Goal: Task Accomplishment & Management: Complete application form

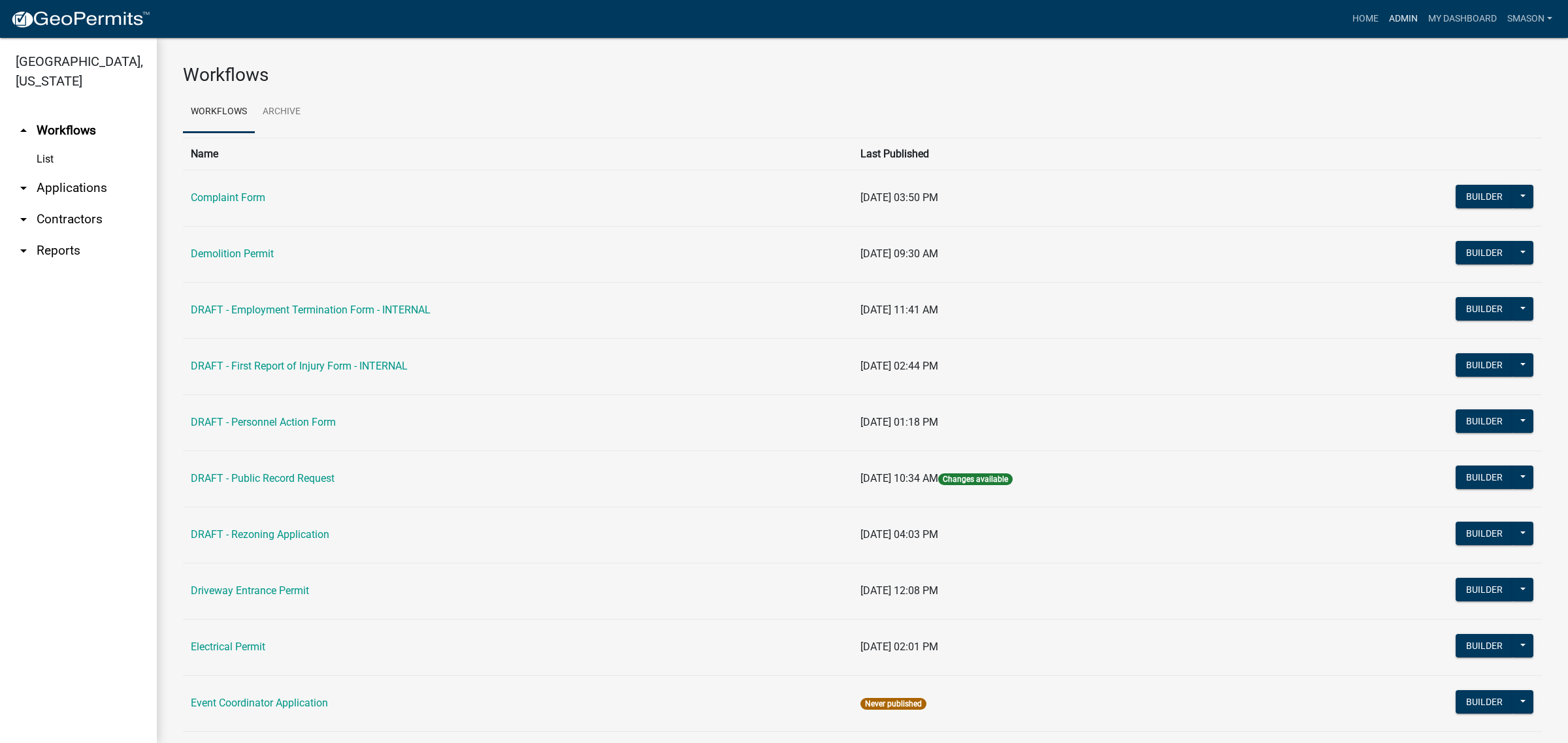
click at [1384, 18] on link "Admin" at bounding box center [1403, 19] width 39 height 25
click at [66, 204] on link "arrow_drop_down Applications" at bounding box center [78, 187] width 157 height 32
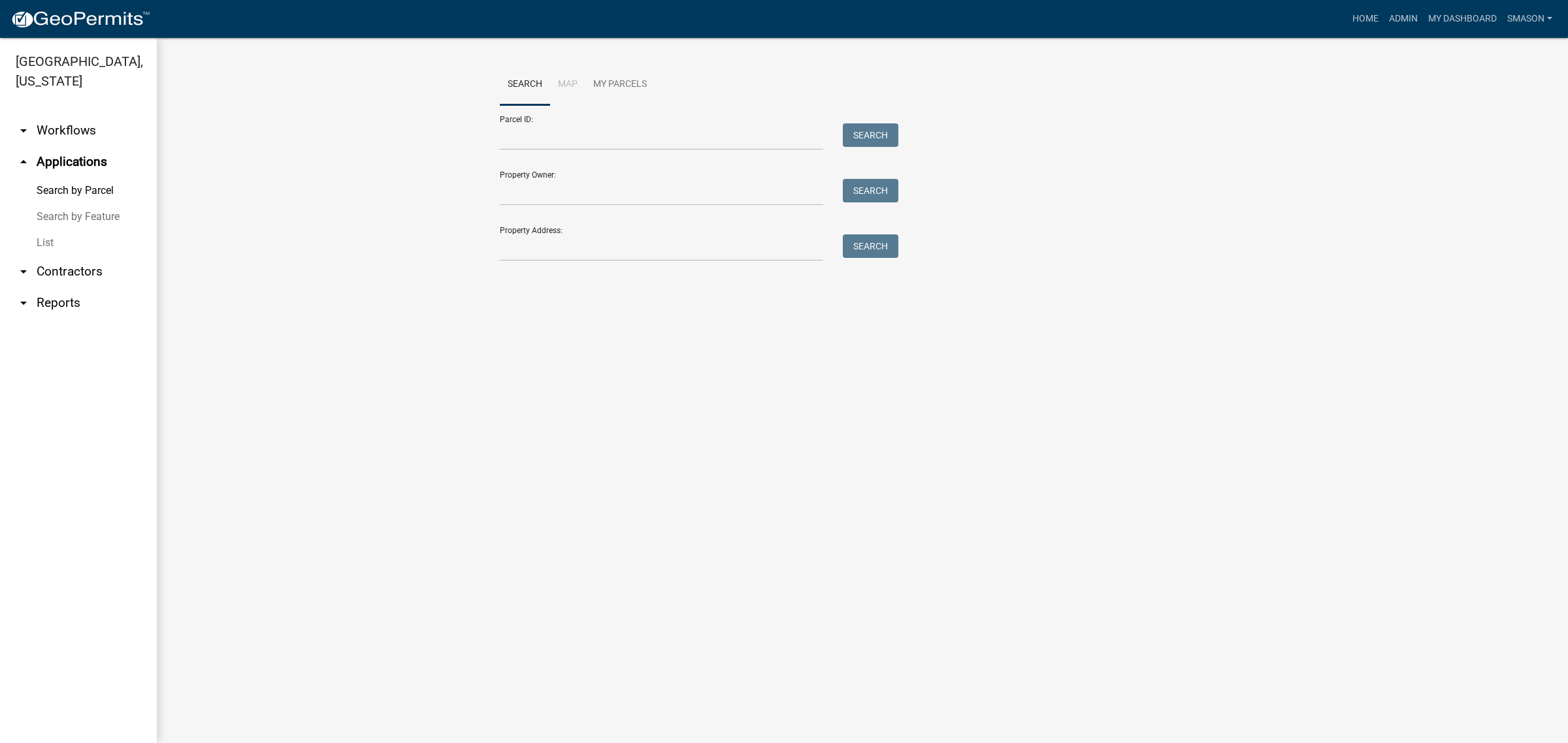
click at [52, 256] on link "List" at bounding box center [78, 243] width 157 height 26
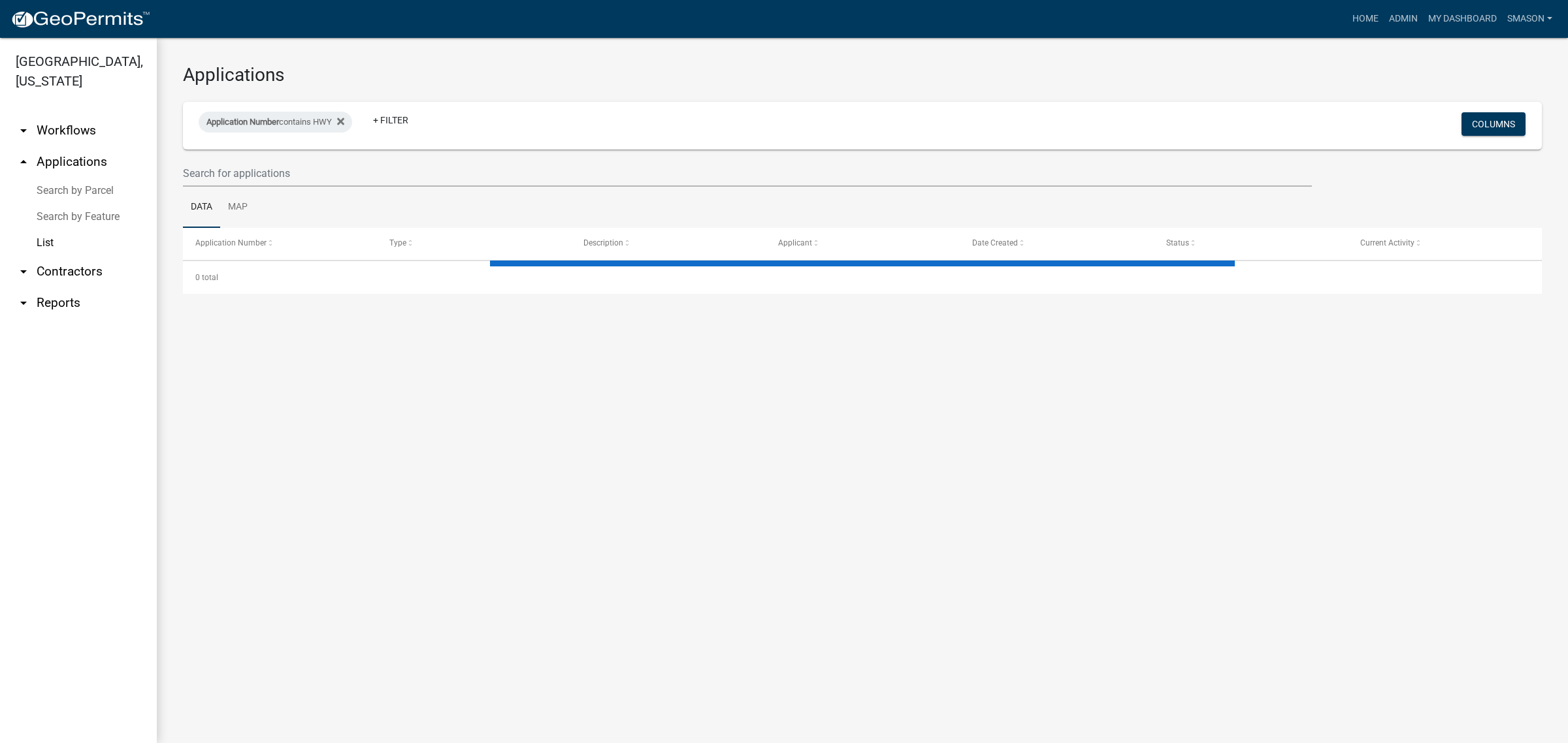
select select "3: 100"
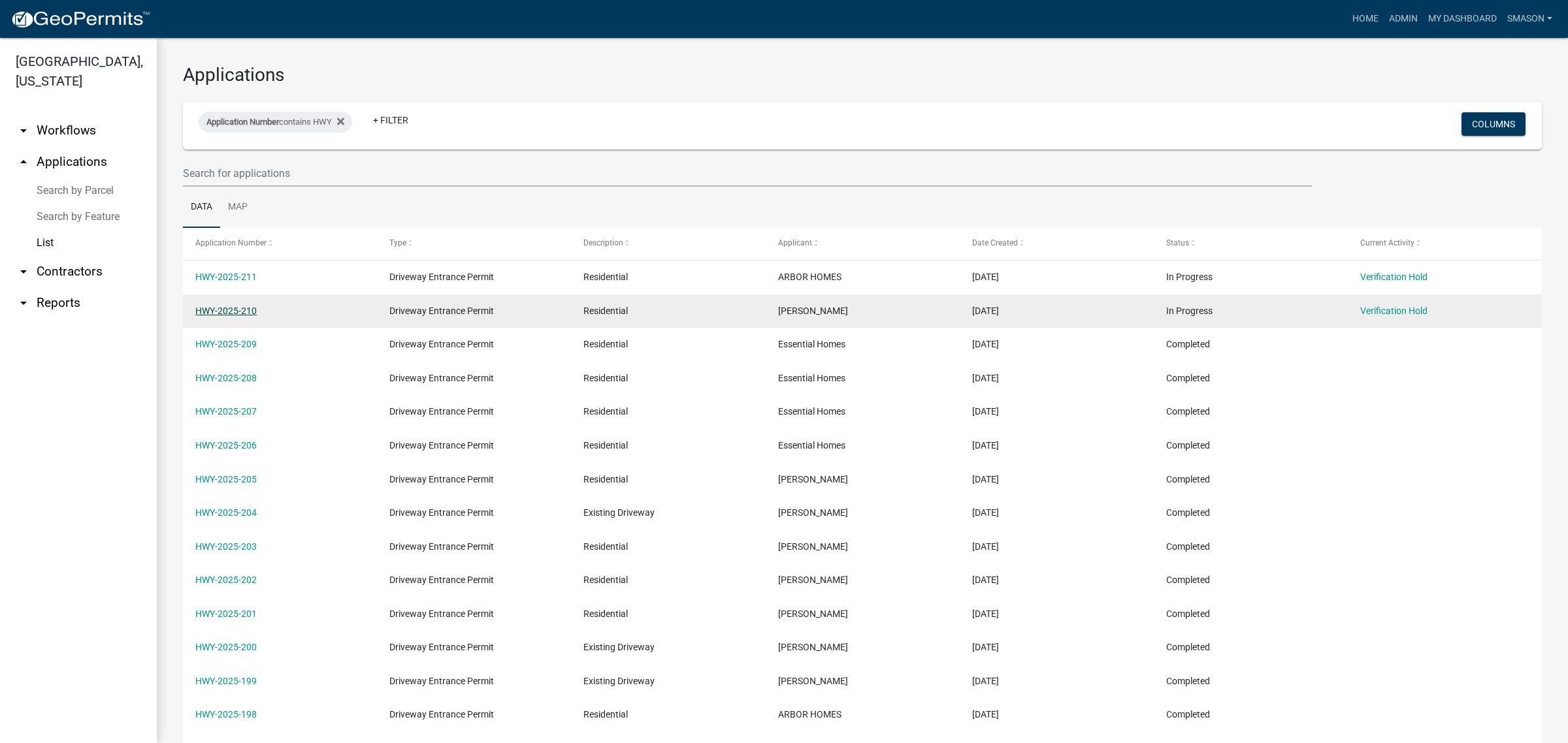
click at [235, 316] on link "HWY-2025-210" at bounding box center [226, 311] width 61 height 10
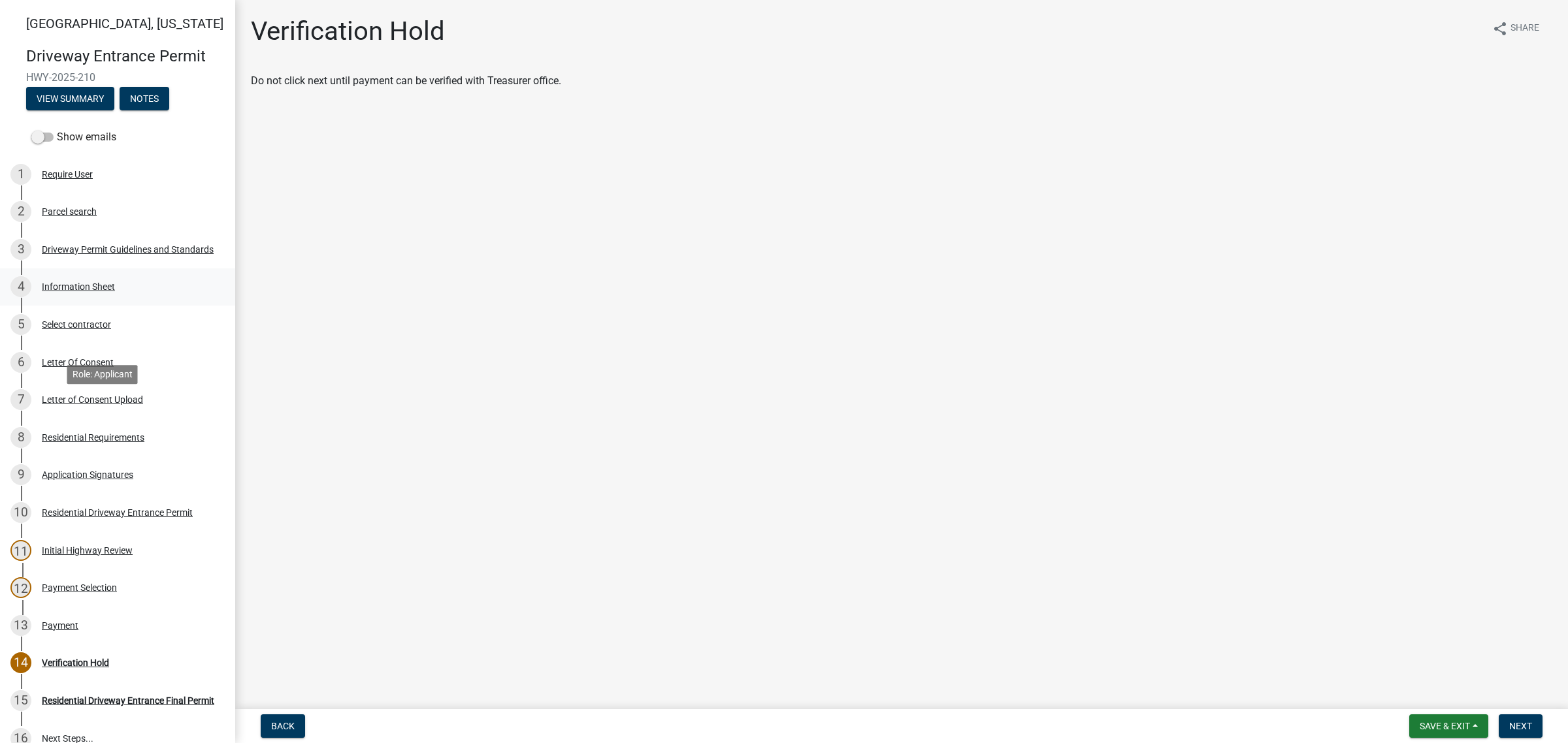
click at [113, 291] on div "Information Sheet" at bounding box center [78, 286] width 73 height 9
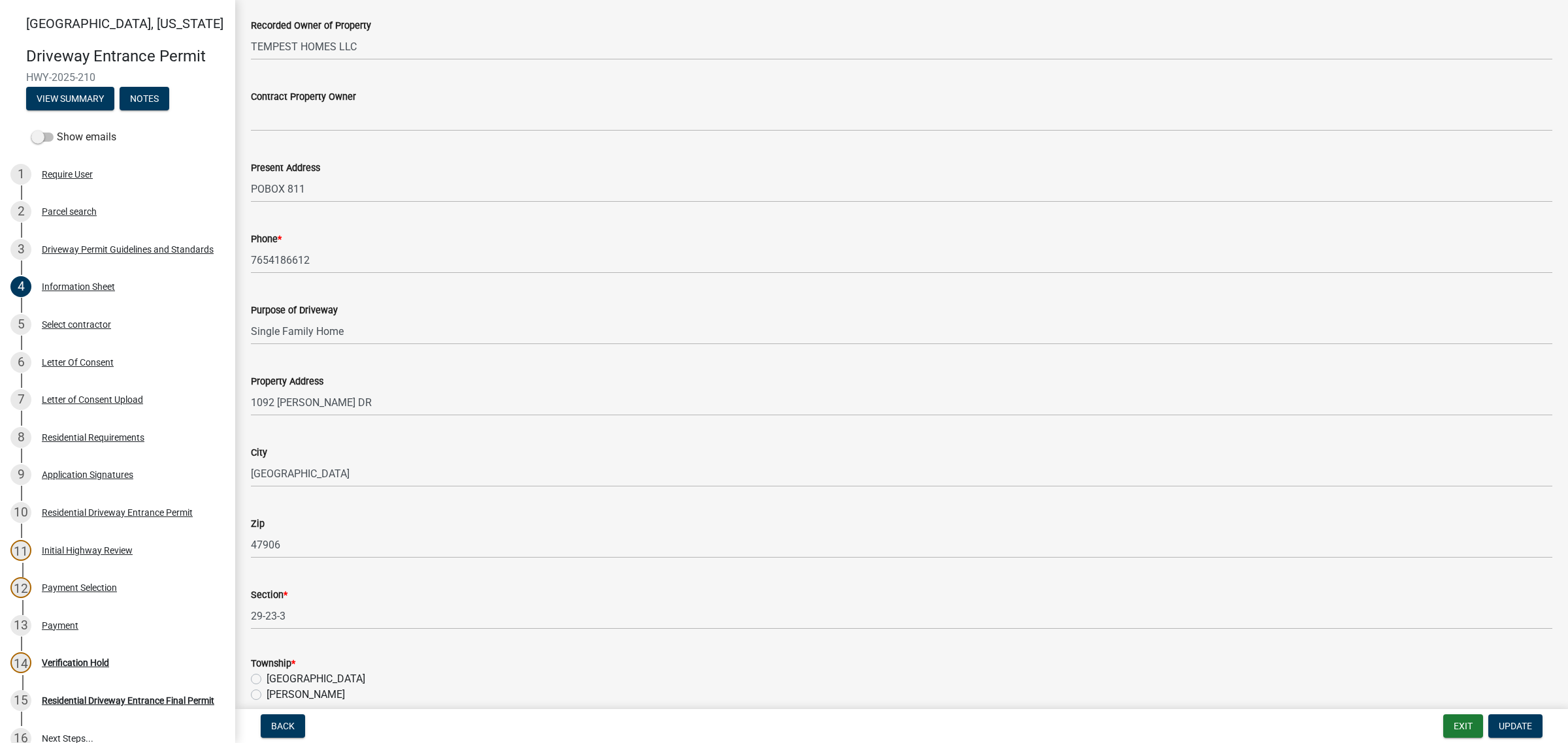
scroll to position [408, 0]
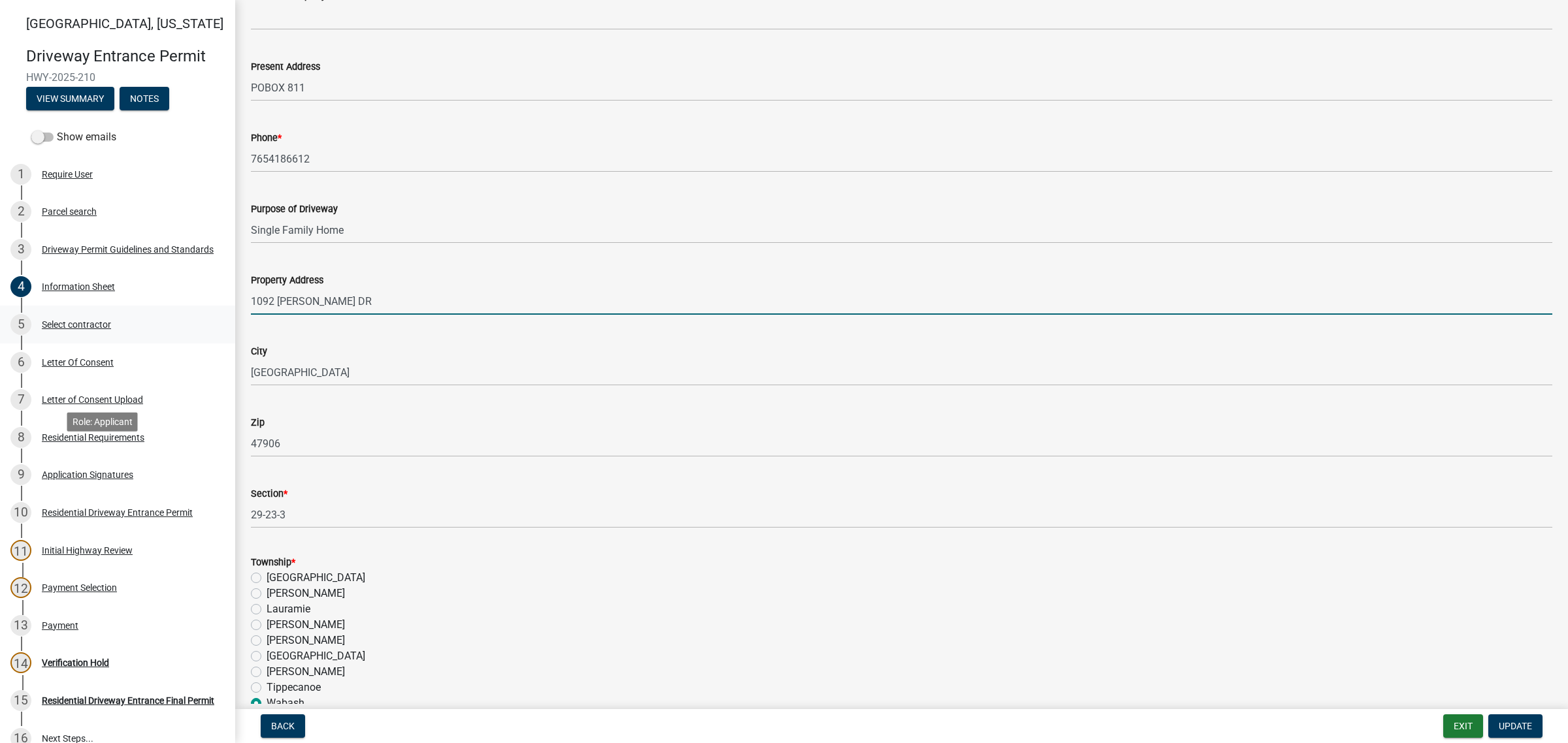
drag, startPoint x: 385, startPoint y: 472, endPoint x: 214, endPoint y: 476, distance: 171.0
click at [214, 476] on div "[GEOGRAPHIC_DATA][US_STATE] Entrance Permit HWY-2025-210 View Summary Notes Sho…" at bounding box center [784, 372] width 1568 height 743
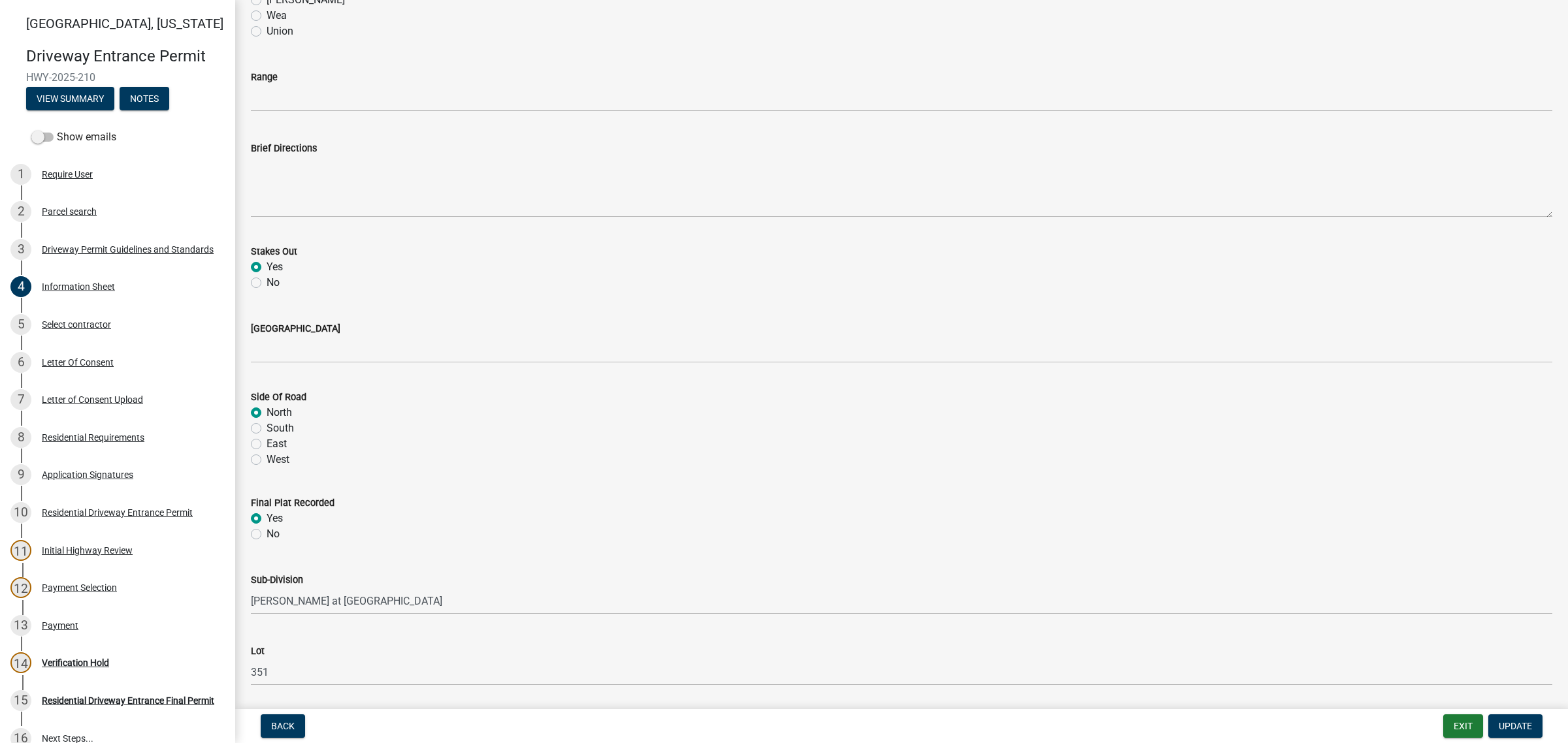
scroll to position [653, 0]
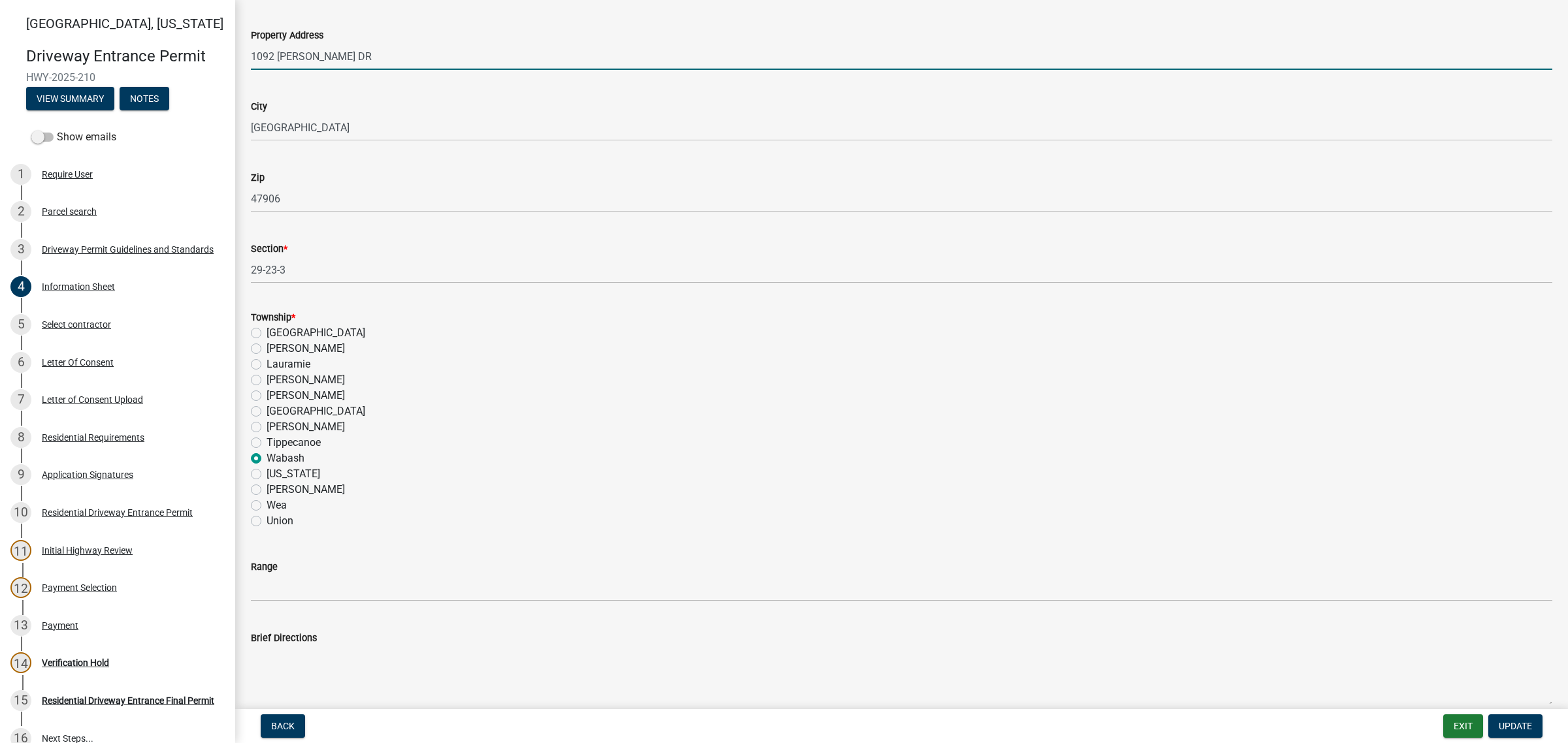
click at [436, 70] on input "1092 [PERSON_NAME] DR" at bounding box center [901, 56] width 1302 height 26
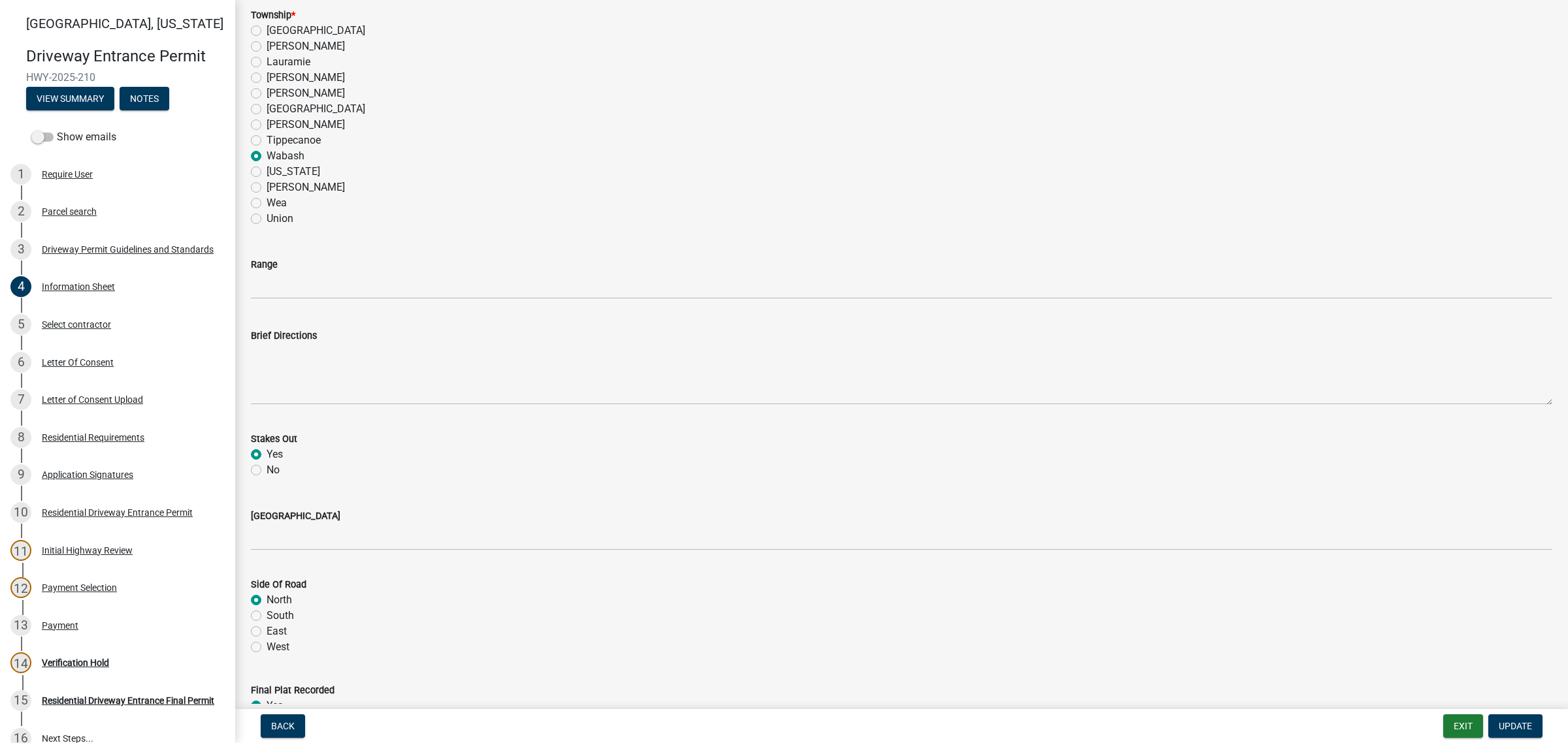
scroll to position [980, 0]
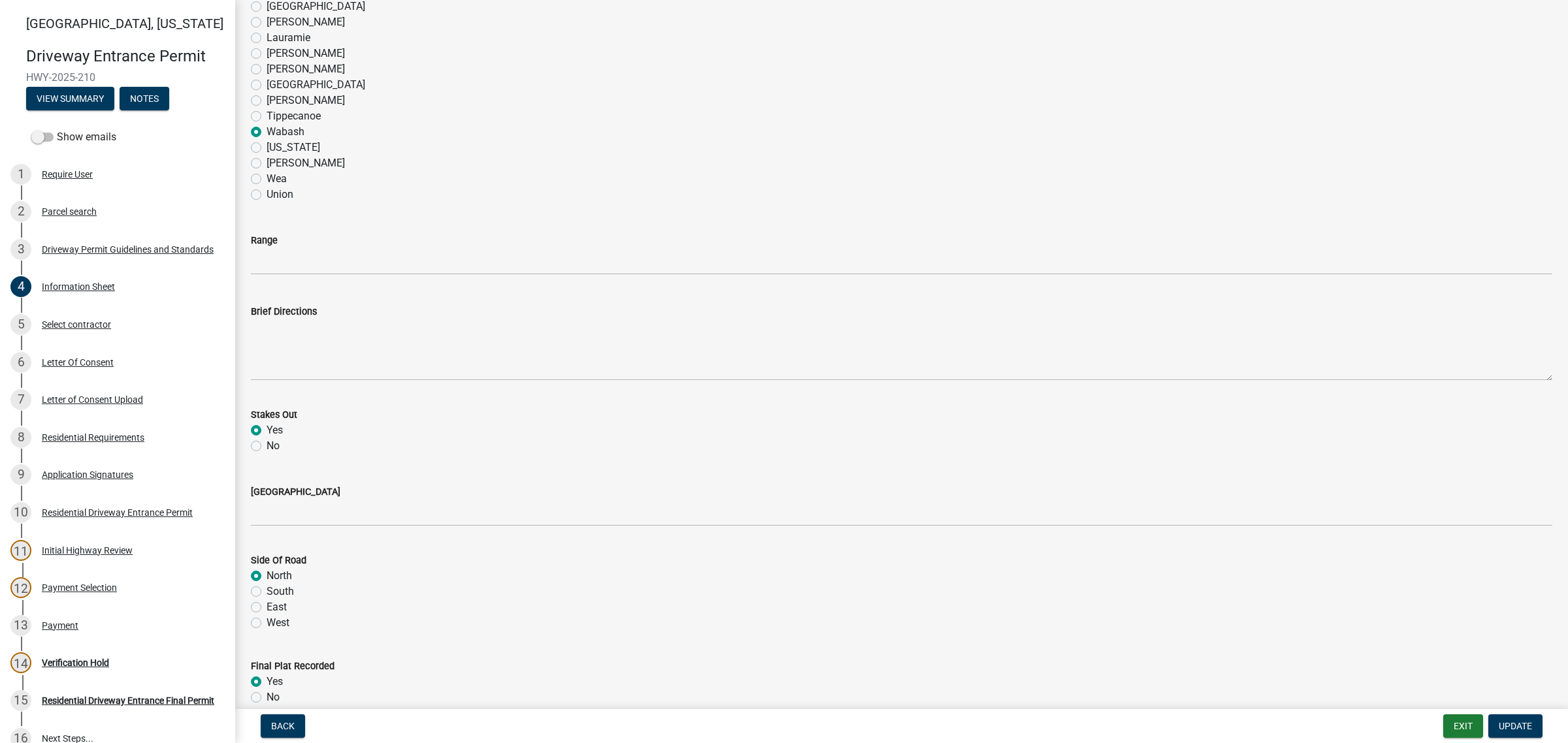
type input "1092 [PERSON_NAME] DR - [STREET_ADDRESS][PERSON_NAME][PERSON_NAME]"
drag, startPoint x: 317, startPoint y: 169, endPoint x: 168, endPoint y: 180, distance: 149.4
click at [172, 177] on div "[GEOGRAPHIC_DATA][US_STATE] Entrance Permit HWY-2025-210 View Summary Notes Sho…" at bounding box center [784, 372] width 1568 height 743
type input "25-24-5"
click at [302, 275] on input "Range" at bounding box center [901, 261] width 1302 height 26
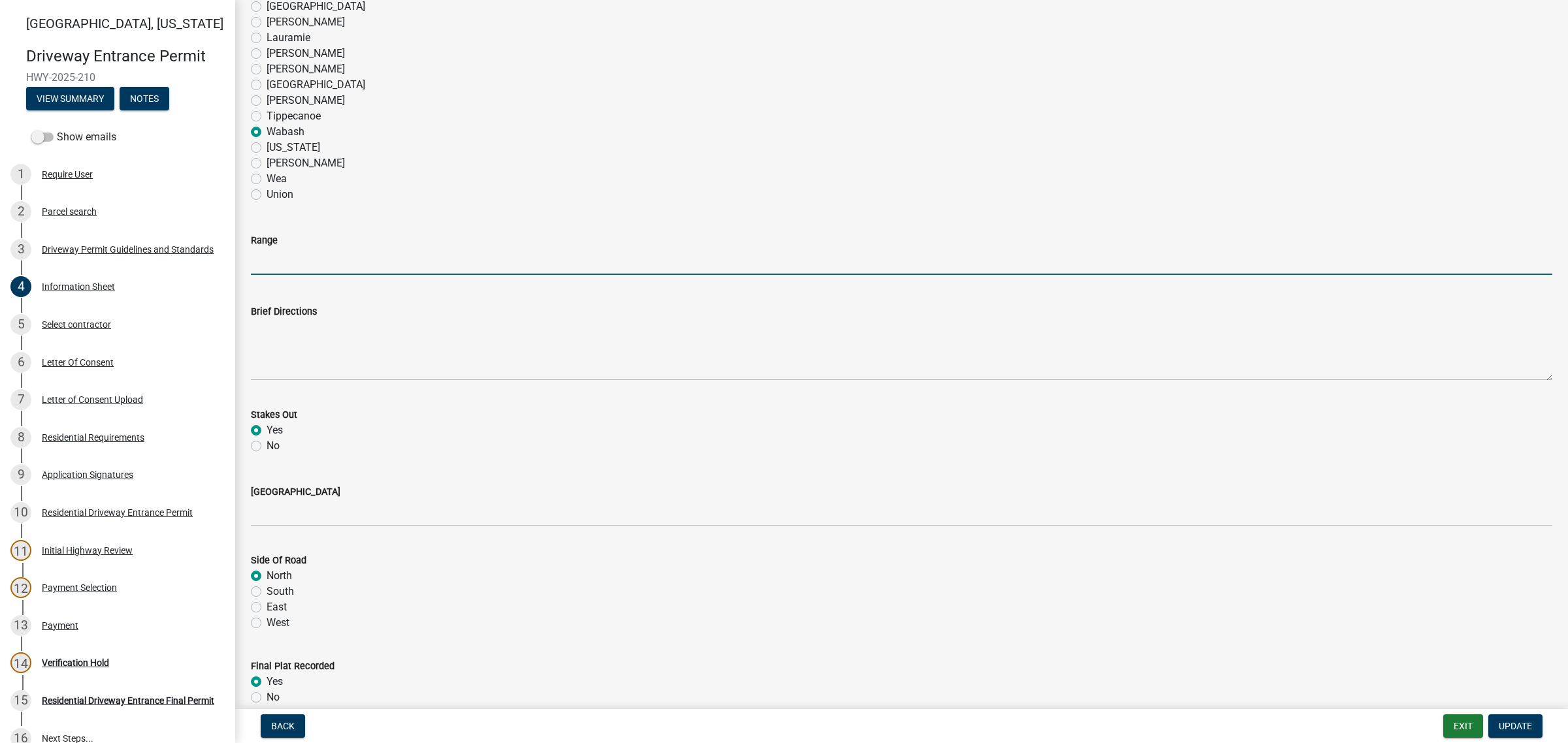
type input "5W"
click at [691, 155] on div "[US_STATE]" at bounding box center [901, 147] width 1302 height 15
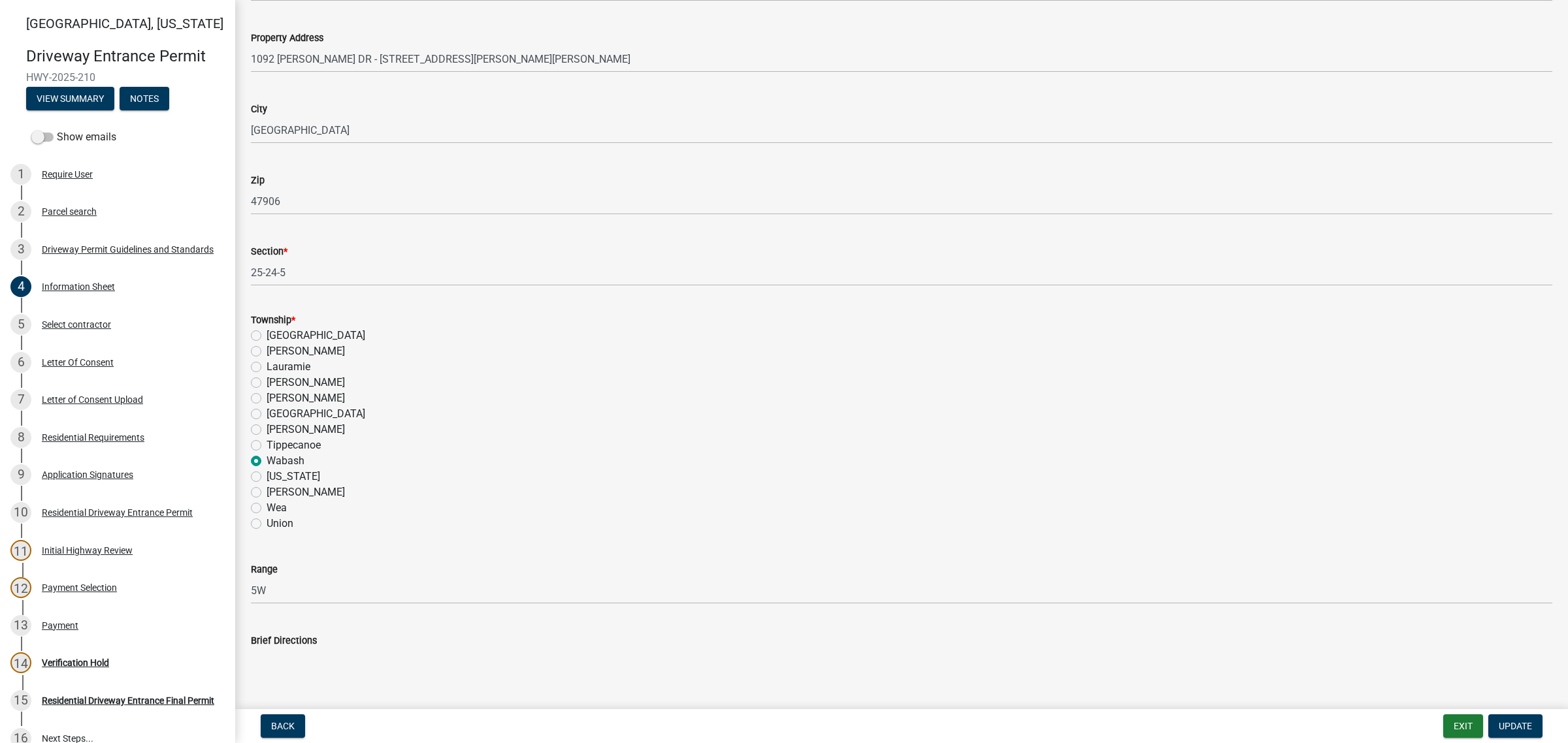
scroll to position [572, 0]
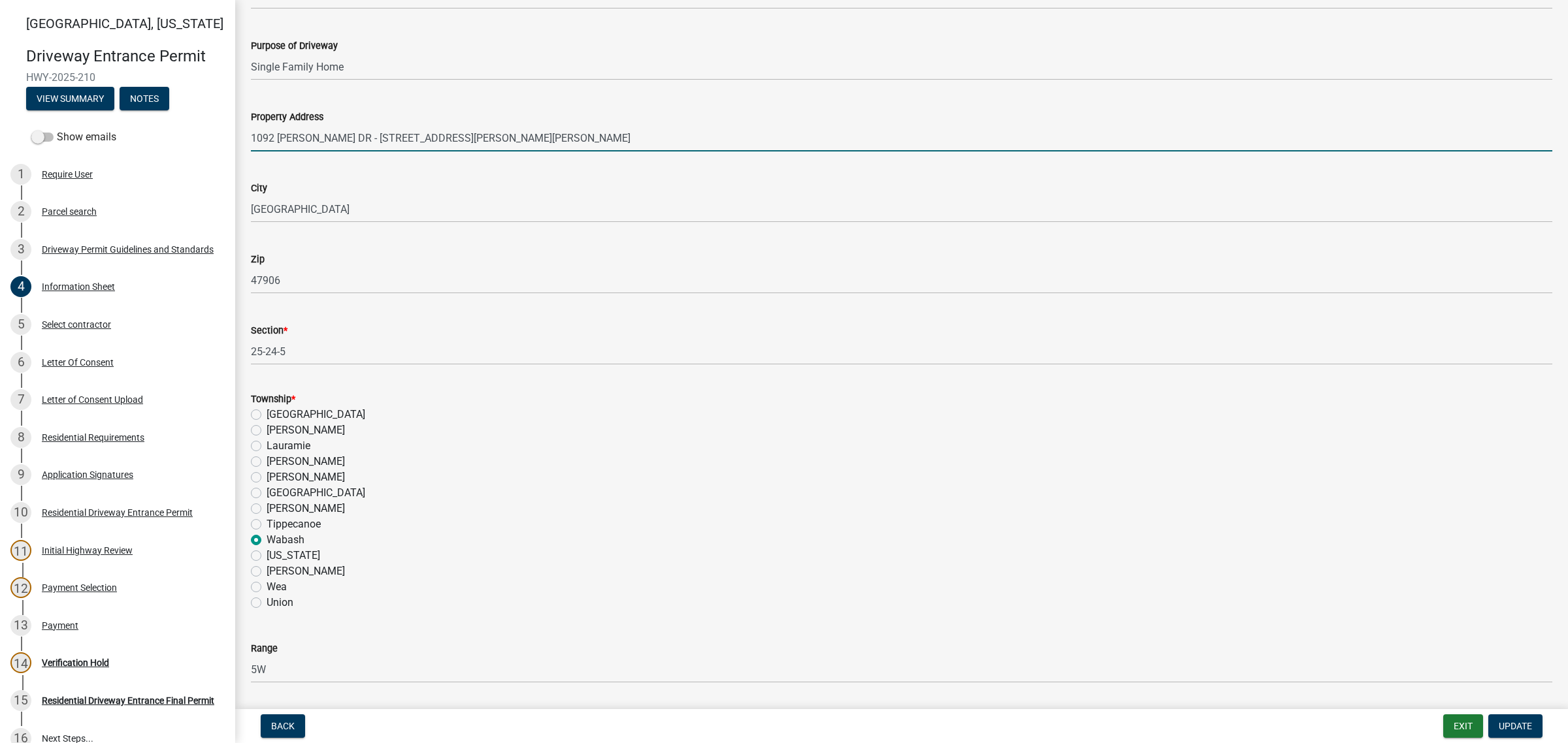
click at [511, 152] on input "1092 [PERSON_NAME] DR - [STREET_ADDRESS][PERSON_NAME][PERSON_NAME]" at bounding box center [901, 137] width 1302 height 26
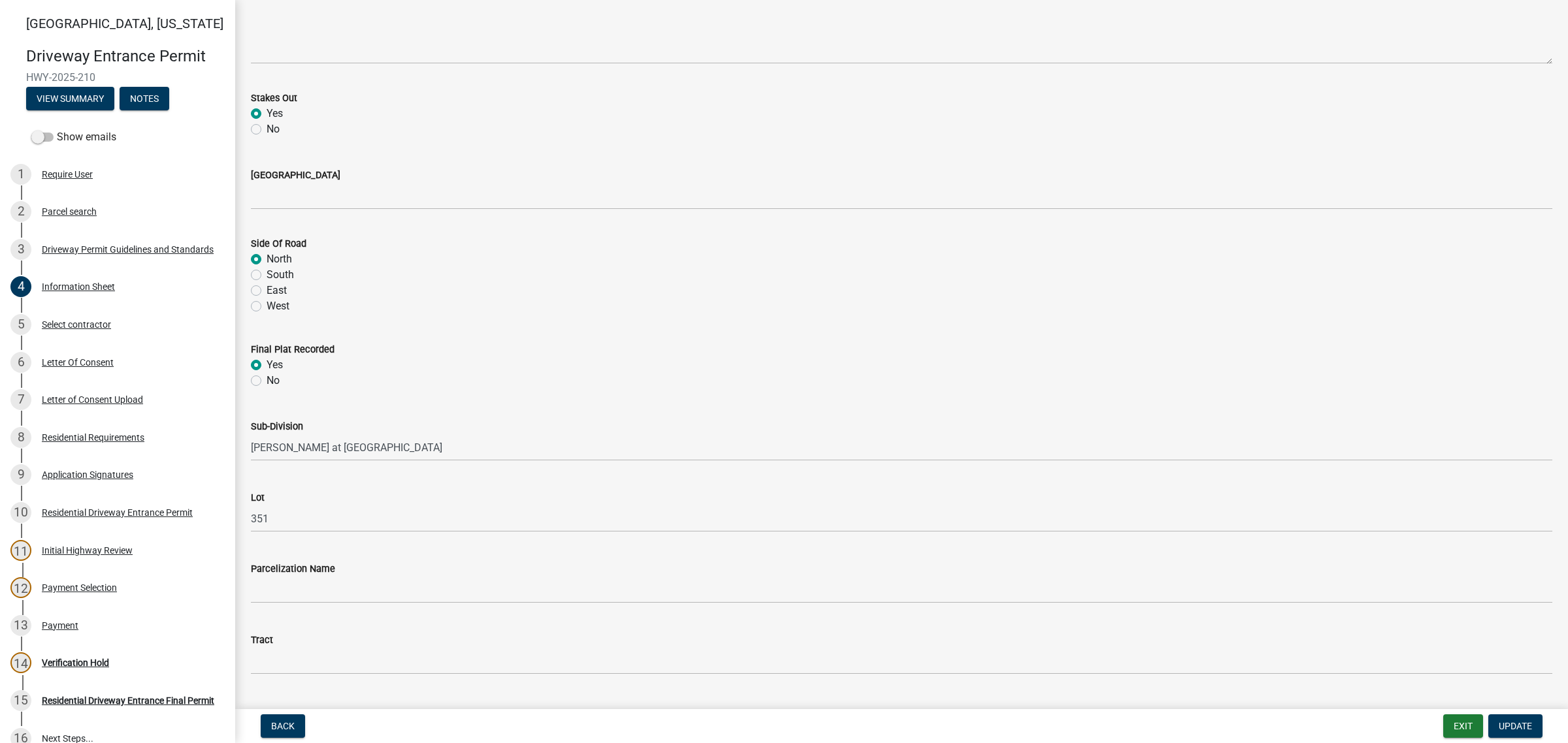
scroll to position [1306, 0]
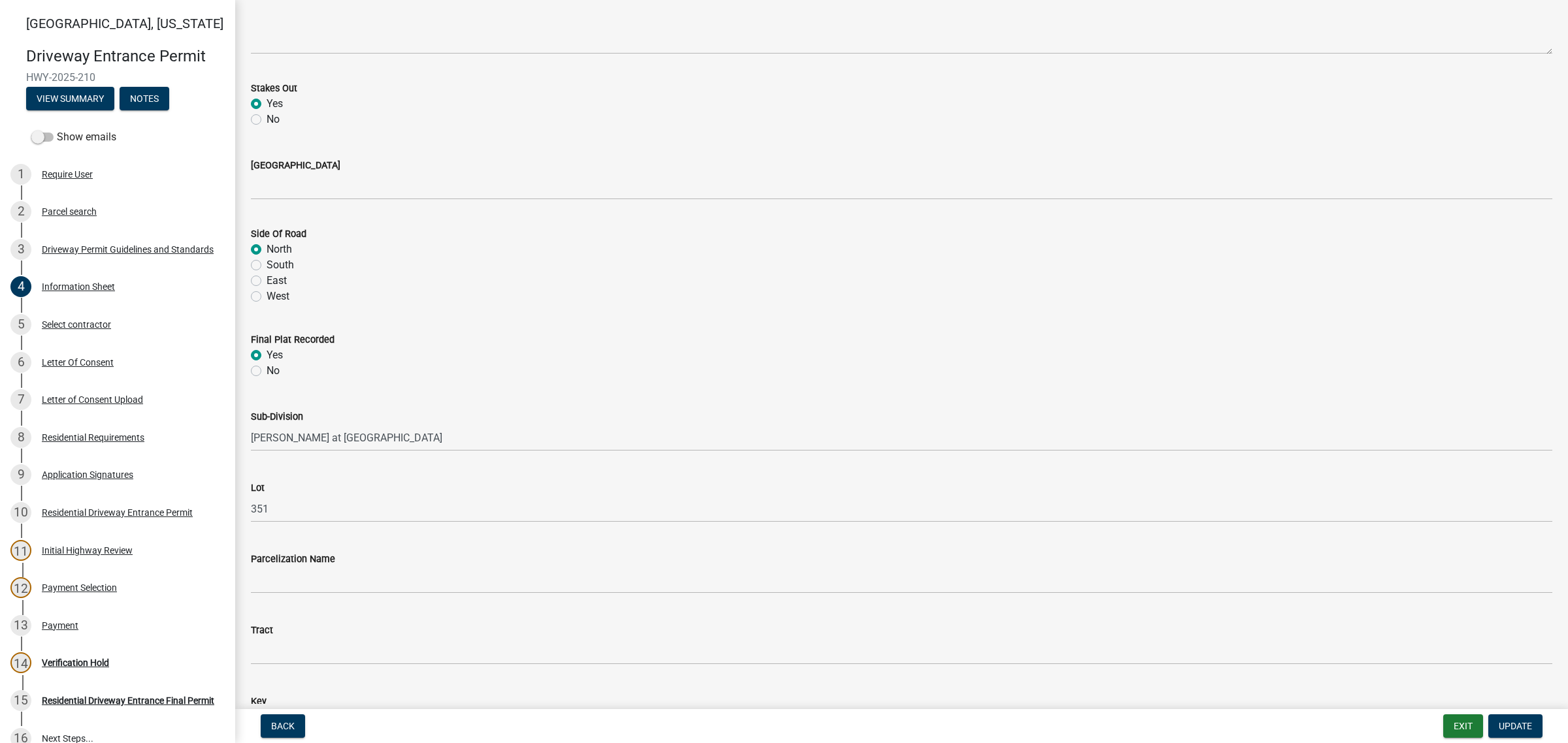
type input "1092 [PERSON_NAME] DR - Timberbrook [PERSON_NAME] PH [STREET_ADDRESS]"
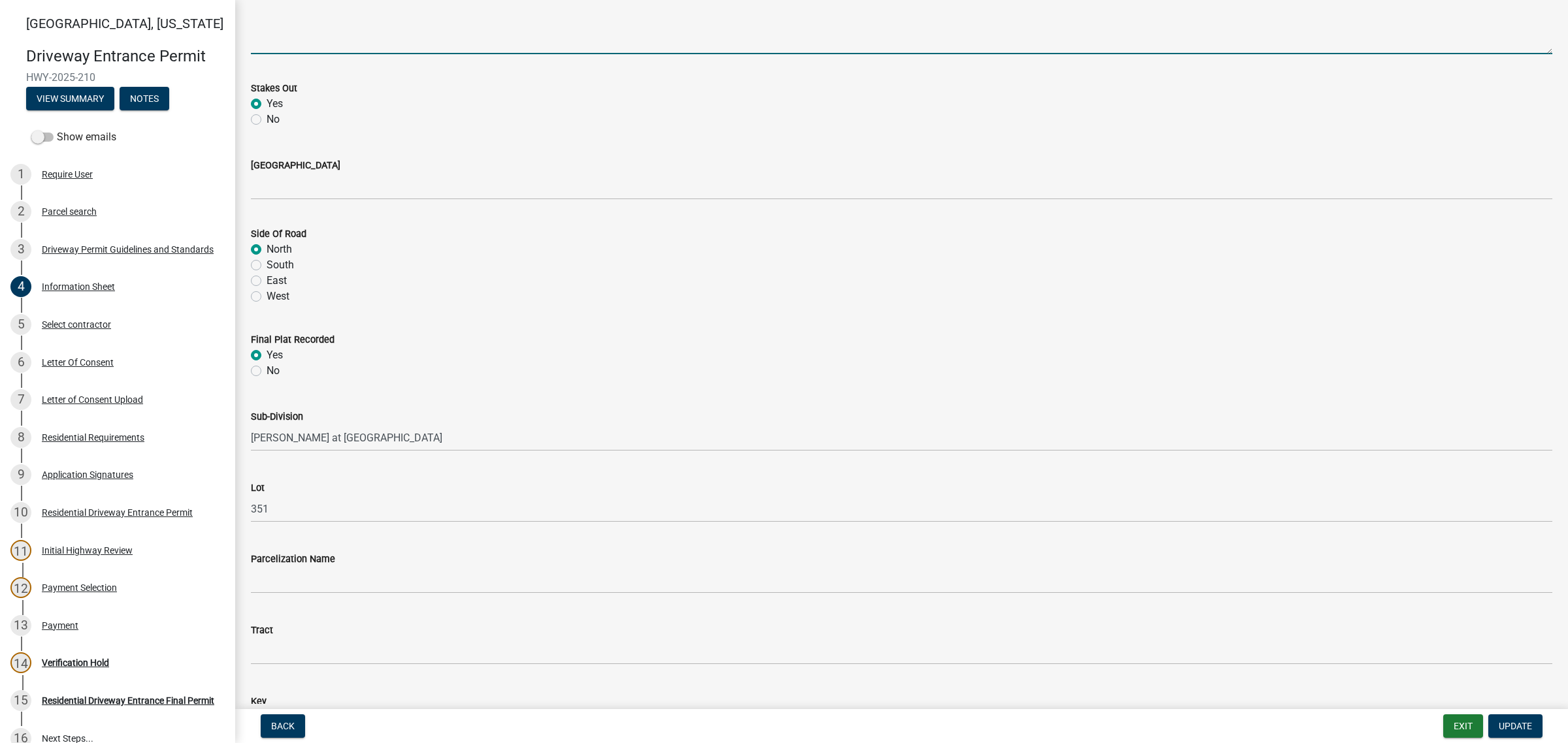
click at [285, 55] on textarea "Brief Directions" at bounding box center [901, 24] width 1302 height 61
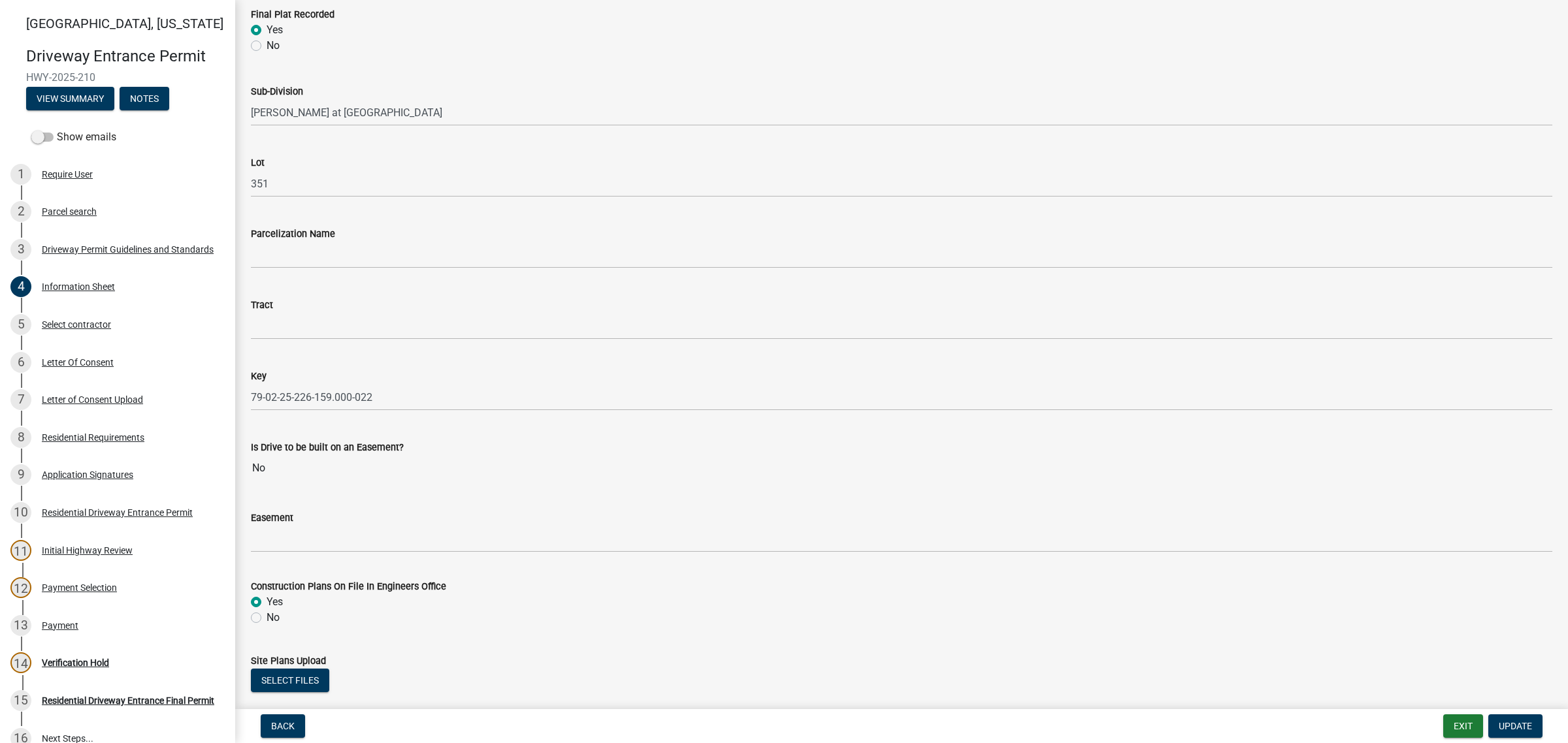
scroll to position [1633, 0]
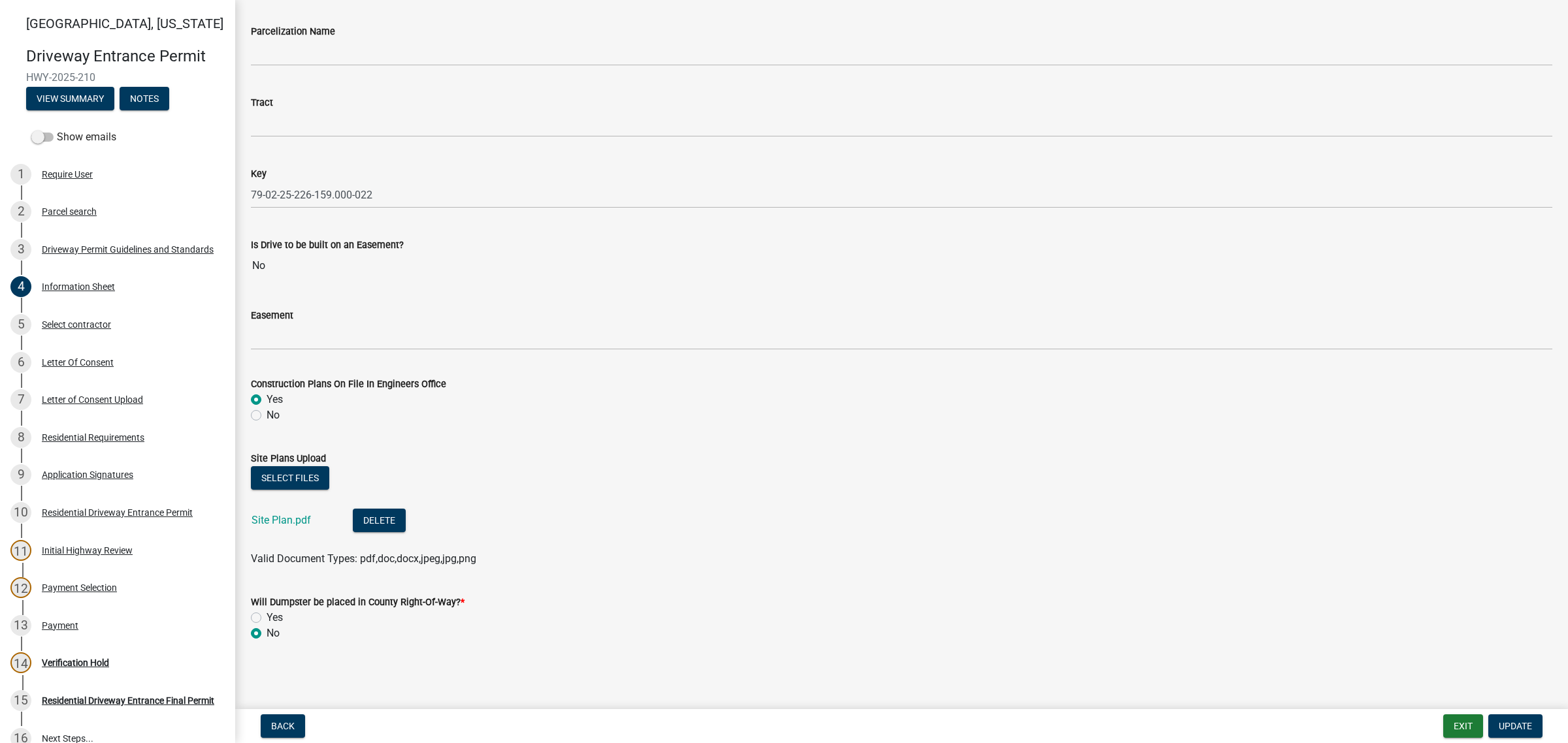
scroll to position [2367, 0]
type input "W 600 N"
click at [1507, 722] on span "Update" at bounding box center [1515, 726] width 33 height 10
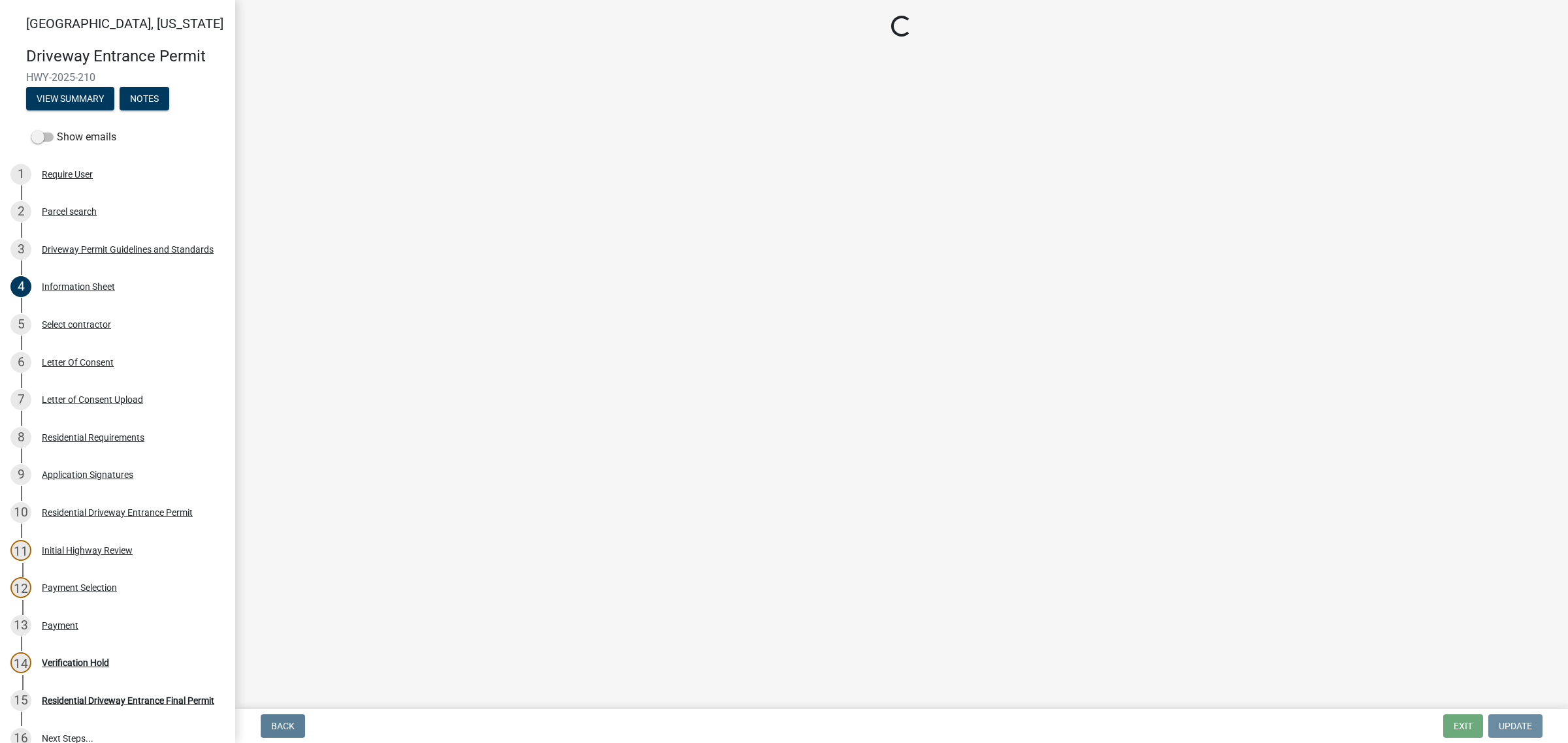
scroll to position [0, 0]
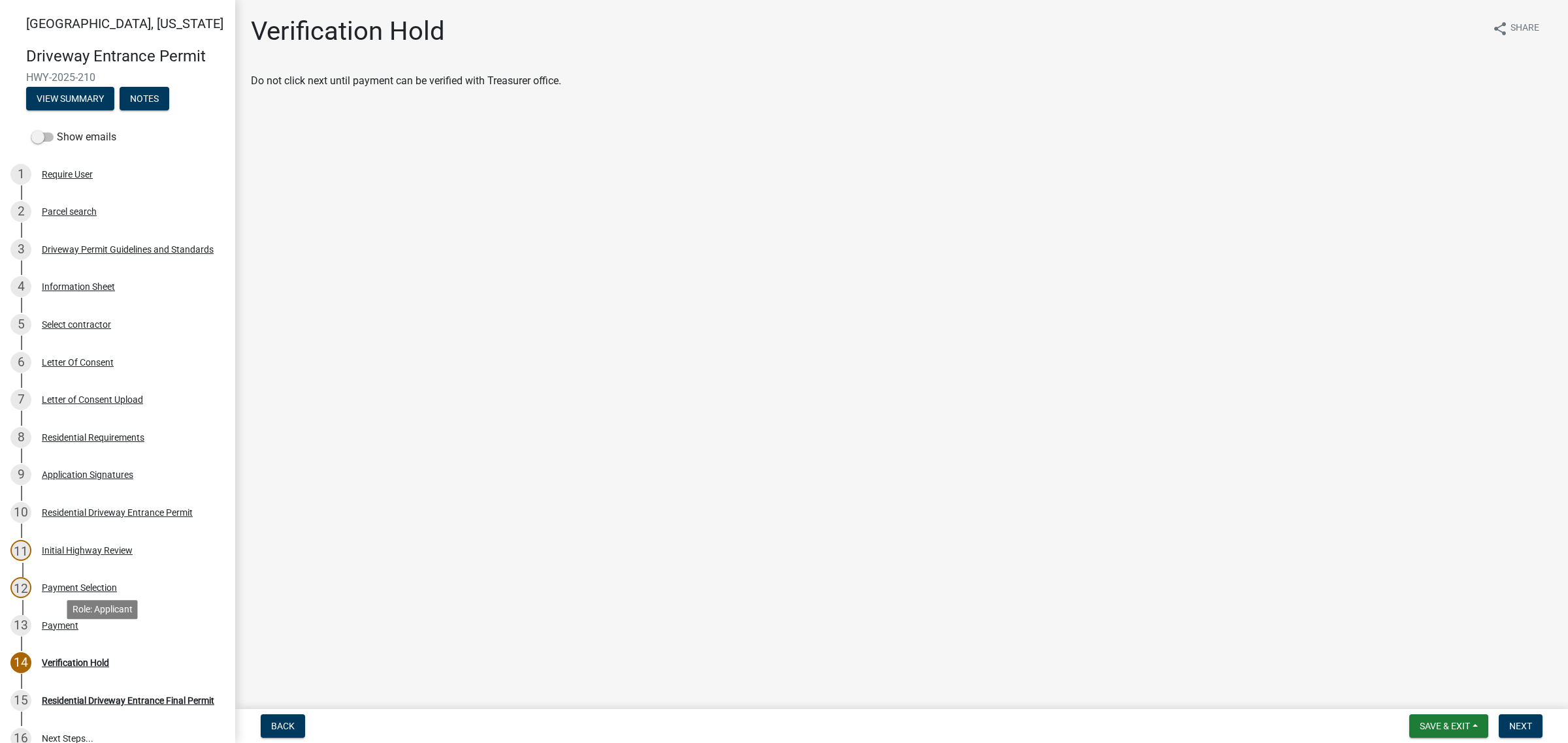
click at [90, 480] on div "Application Signatures" at bounding box center [87, 475] width 91 height 9
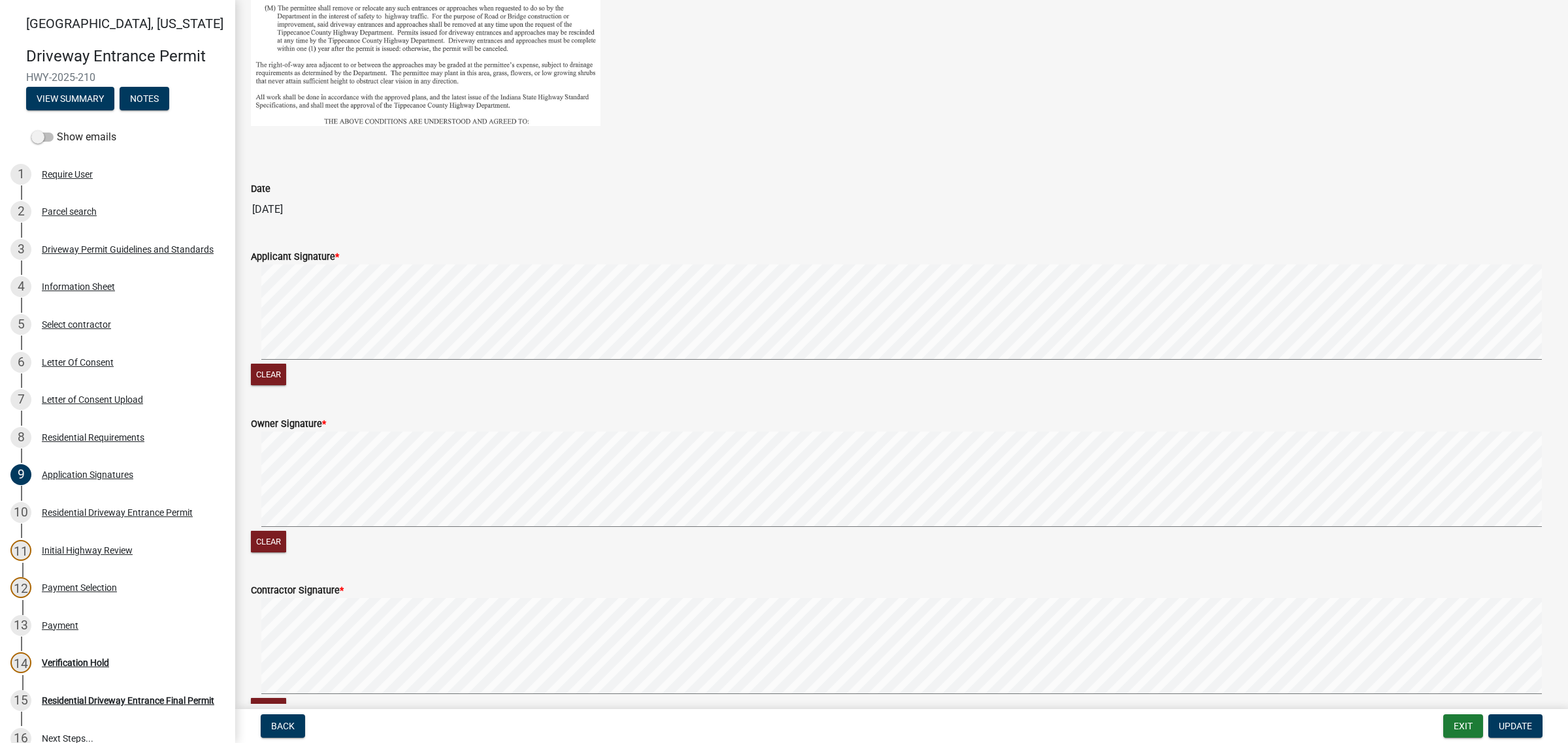
scroll to position [681, 0]
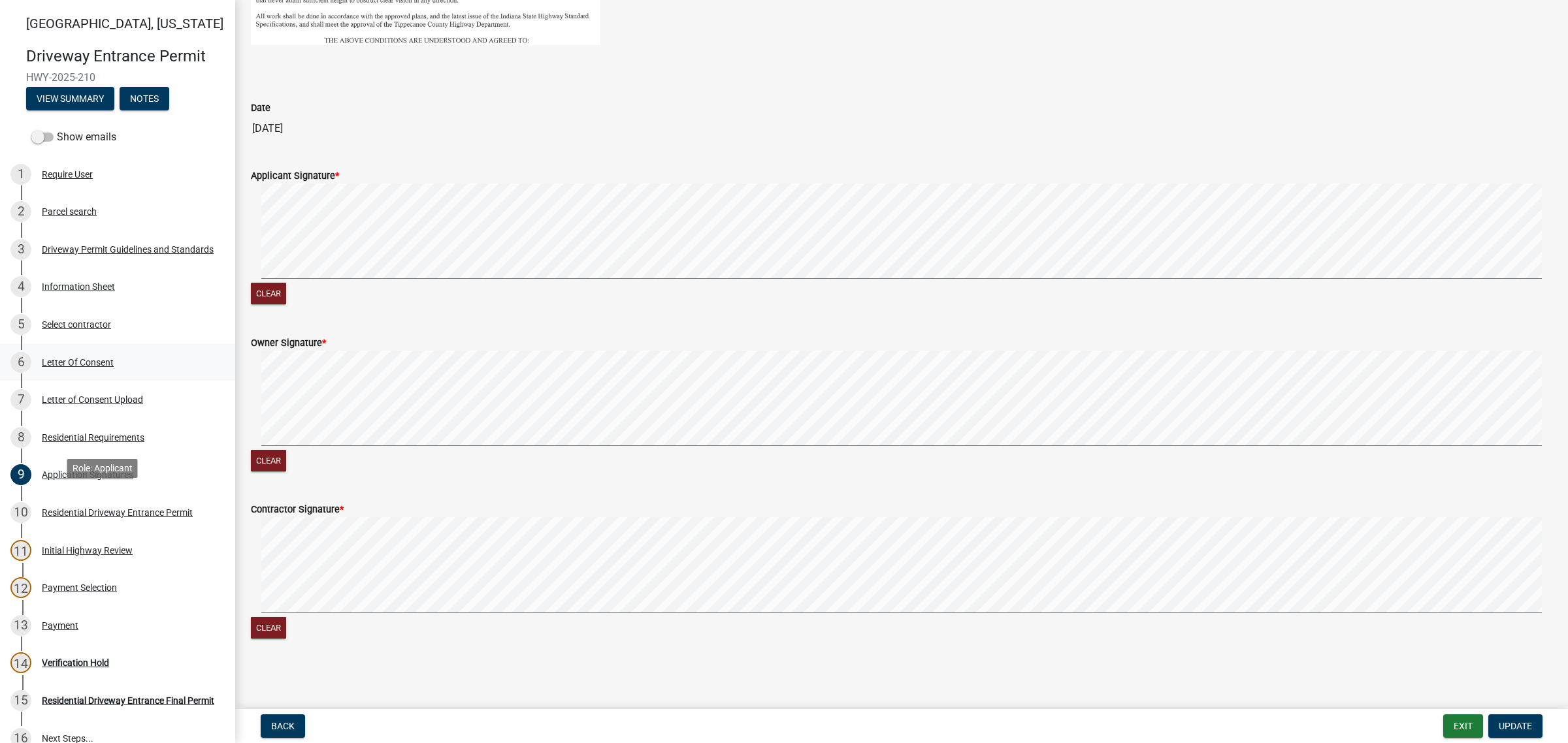
click at [76, 367] on div "Letter Of Consent" at bounding box center [78, 362] width 72 height 9
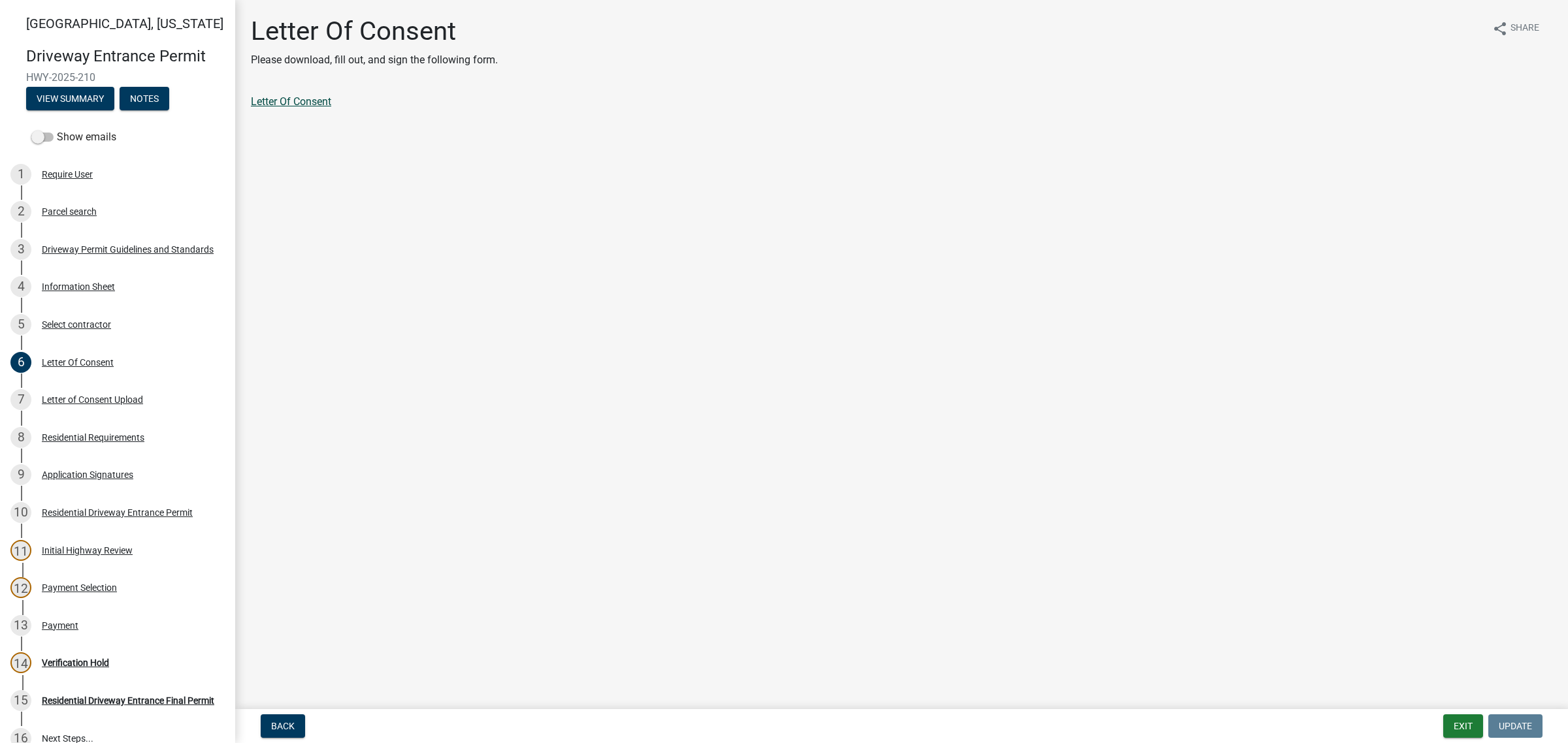
click at [306, 107] on link "Letter Of Consent" at bounding box center [291, 101] width 80 height 13
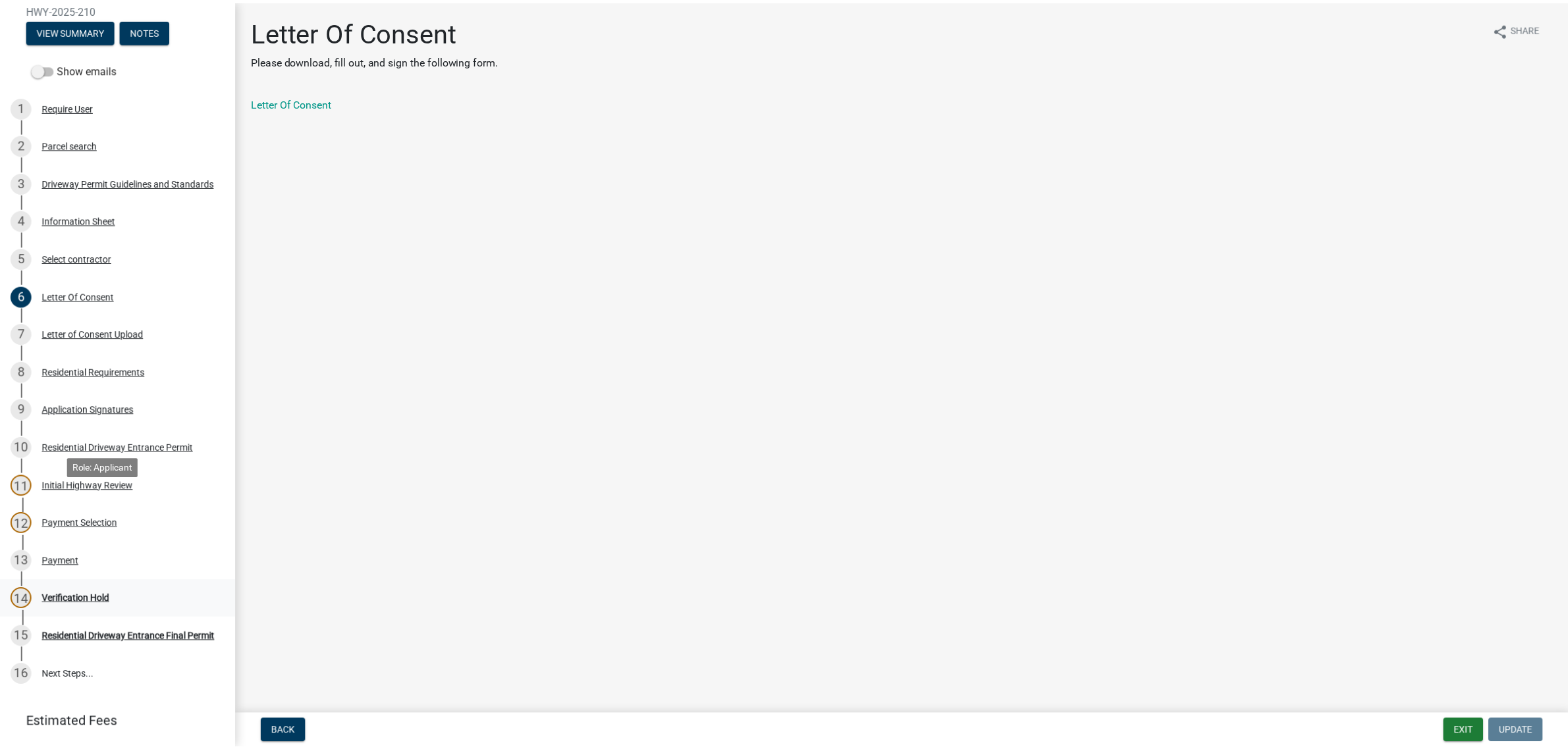
scroll to position [427, 0]
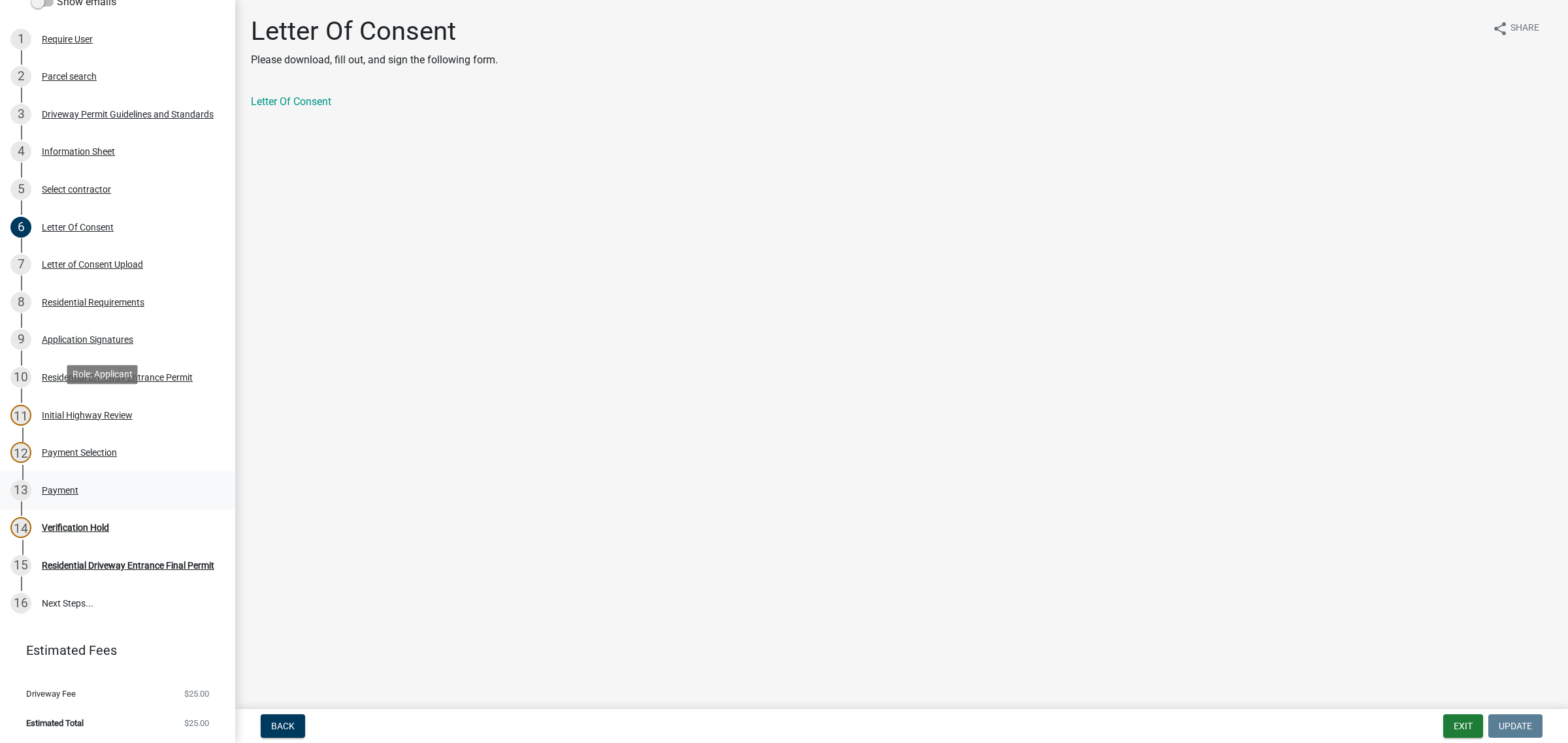
click at [75, 486] on div "Payment" at bounding box center [60, 490] width 37 height 9
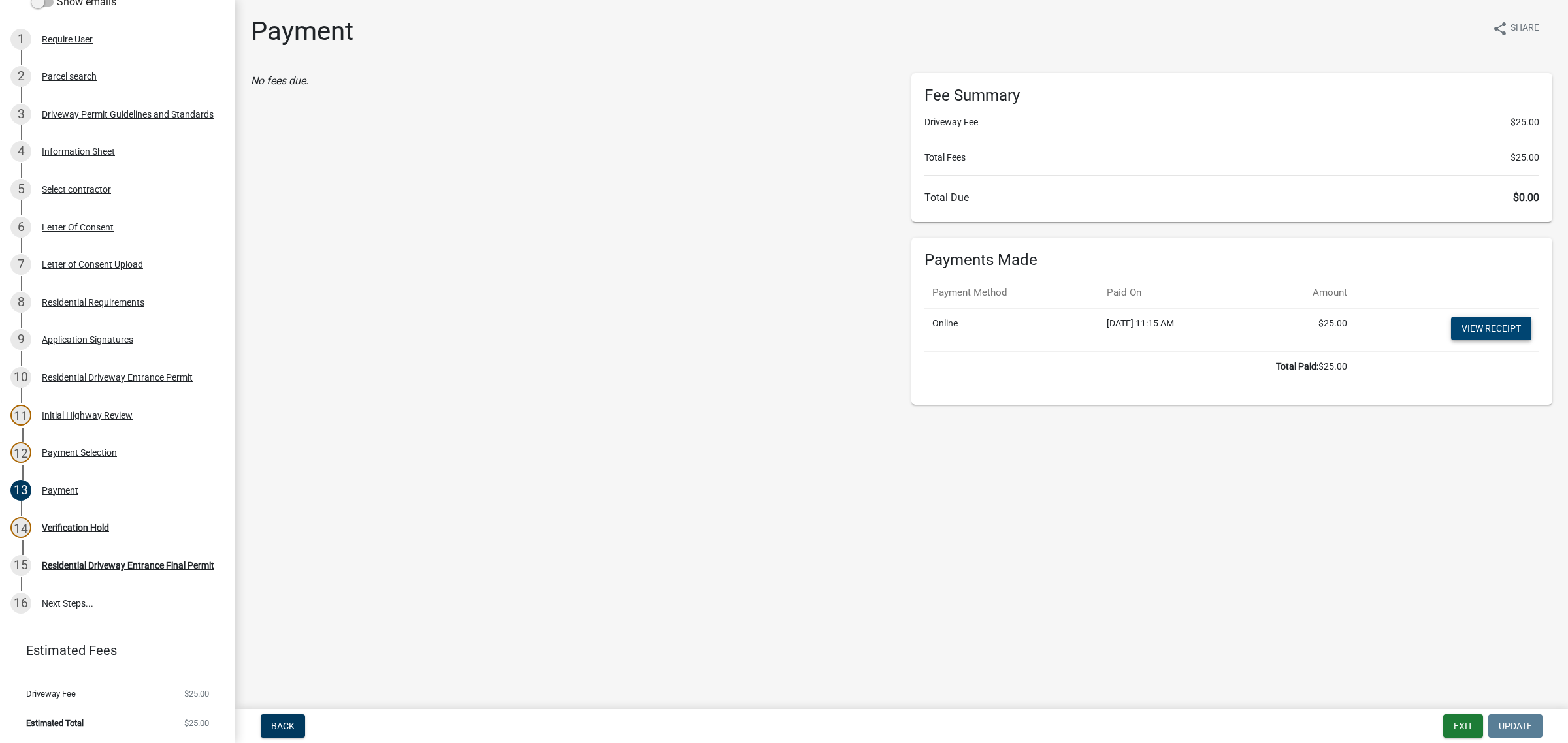
click at [1490, 340] on link "View receipt" at bounding box center [1491, 329] width 80 height 24
click at [1469, 340] on link "View receipt" at bounding box center [1491, 329] width 80 height 24
click at [83, 523] on div "Verification Hold" at bounding box center [75, 527] width 67 height 9
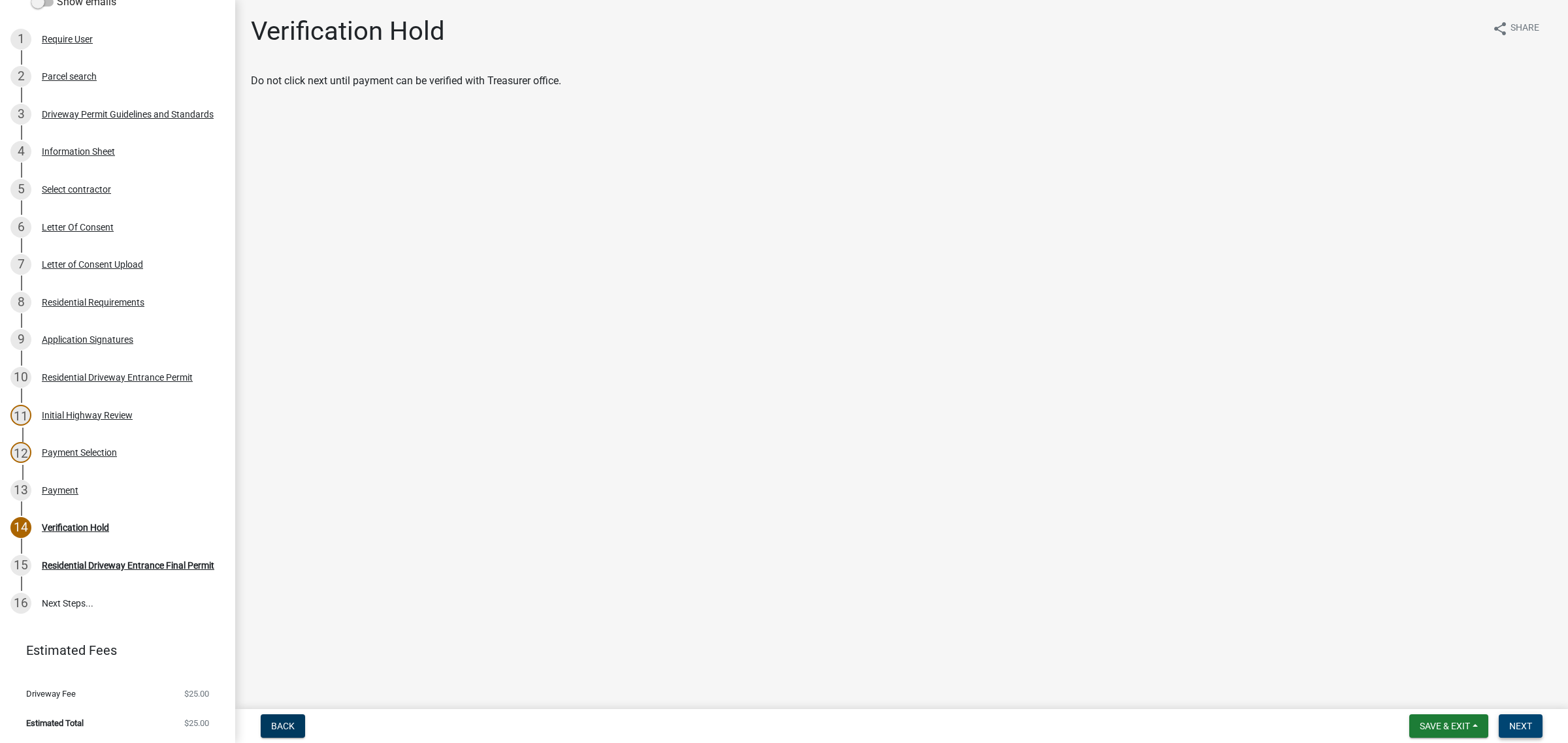
click at [1514, 725] on span "Next" at bounding box center [1520, 726] width 23 height 10
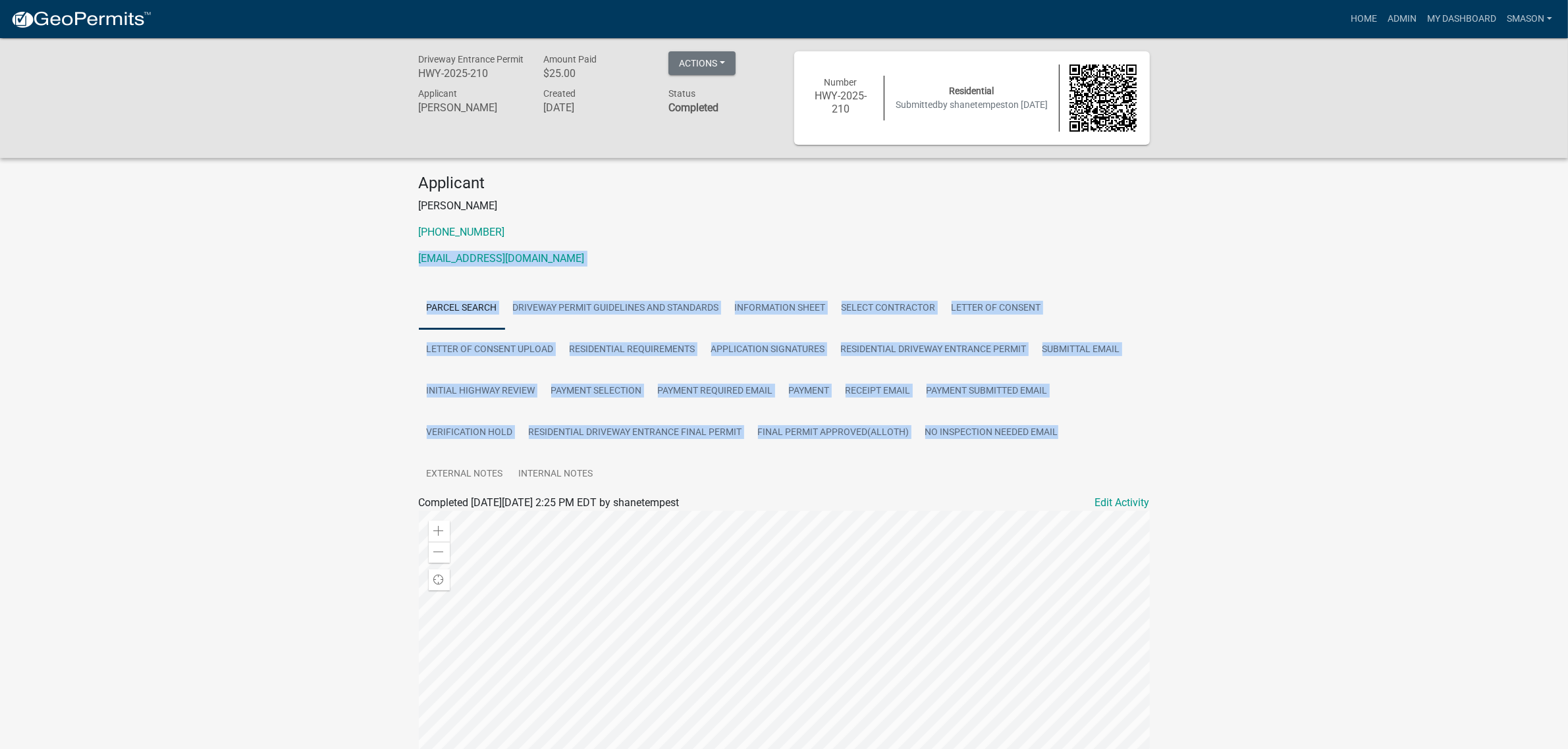
drag, startPoint x: 1279, startPoint y: 567, endPoint x: 1255, endPoint y: 257, distance: 310.9
click at [1255, 255] on div "Driveway Entrance Permit HWY-2025-210 Amount Paid $25.00 Actions View receipt P…" at bounding box center [784, 496] width 1568 height 916
click at [1275, 459] on div "Driveway Entrance Permit HWY-2025-210 Amount Paid $25.00 Actions View receipt P…" at bounding box center [784, 496] width 1568 height 916
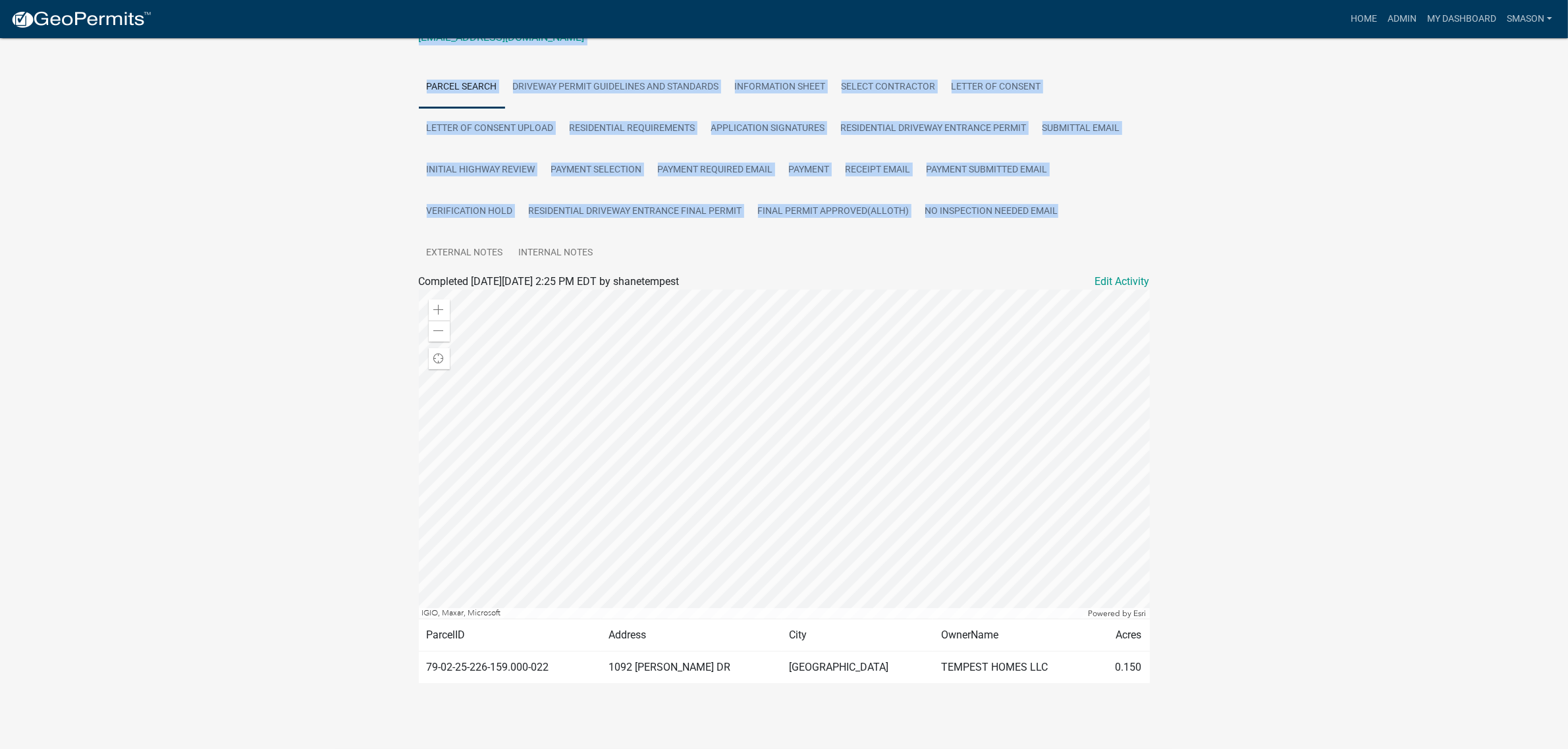
scroll to position [247, 0]
click at [1382, 18] on link "Admin" at bounding box center [1402, 19] width 40 height 25
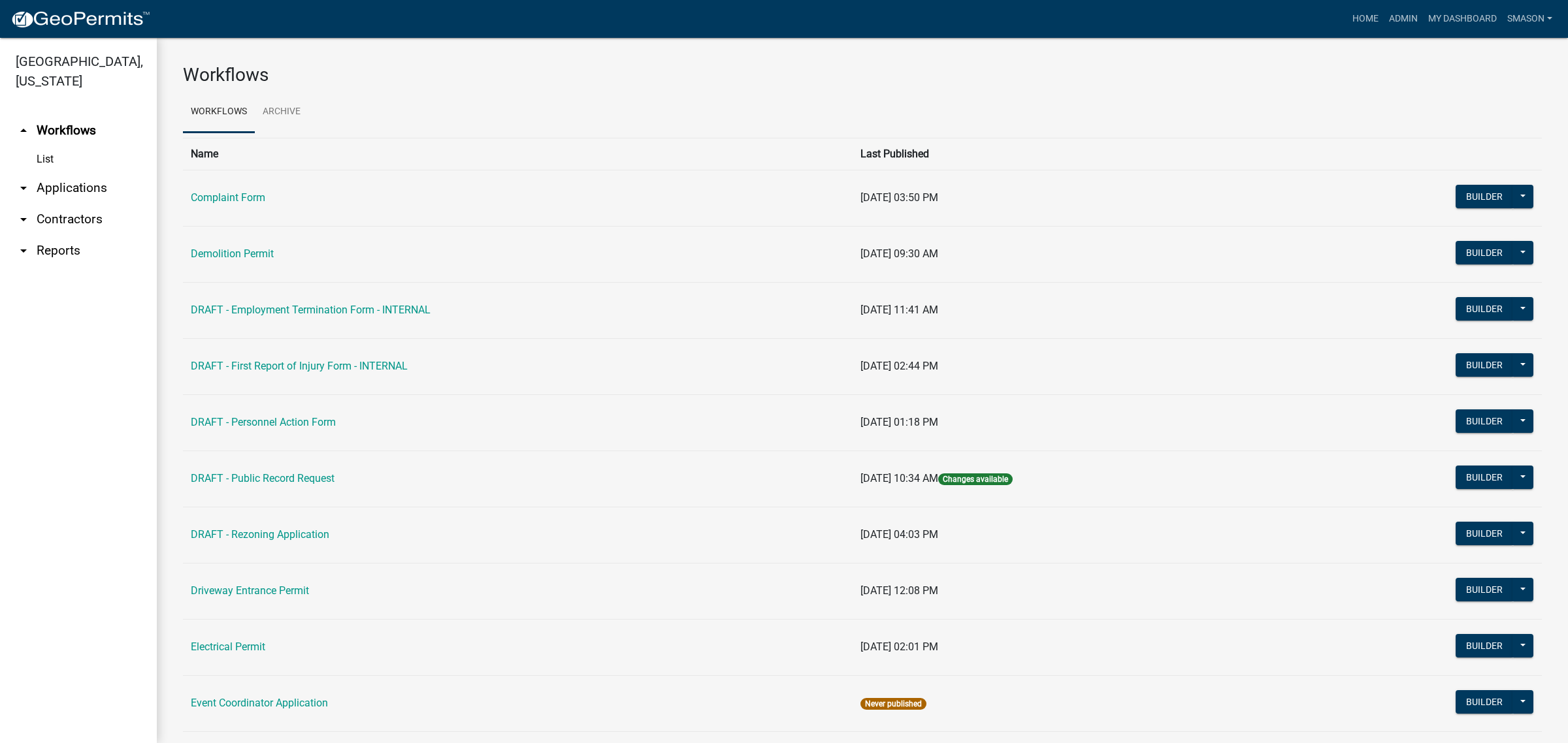
click at [102, 204] on link "arrow_drop_down Applications" at bounding box center [78, 187] width 157 height 32
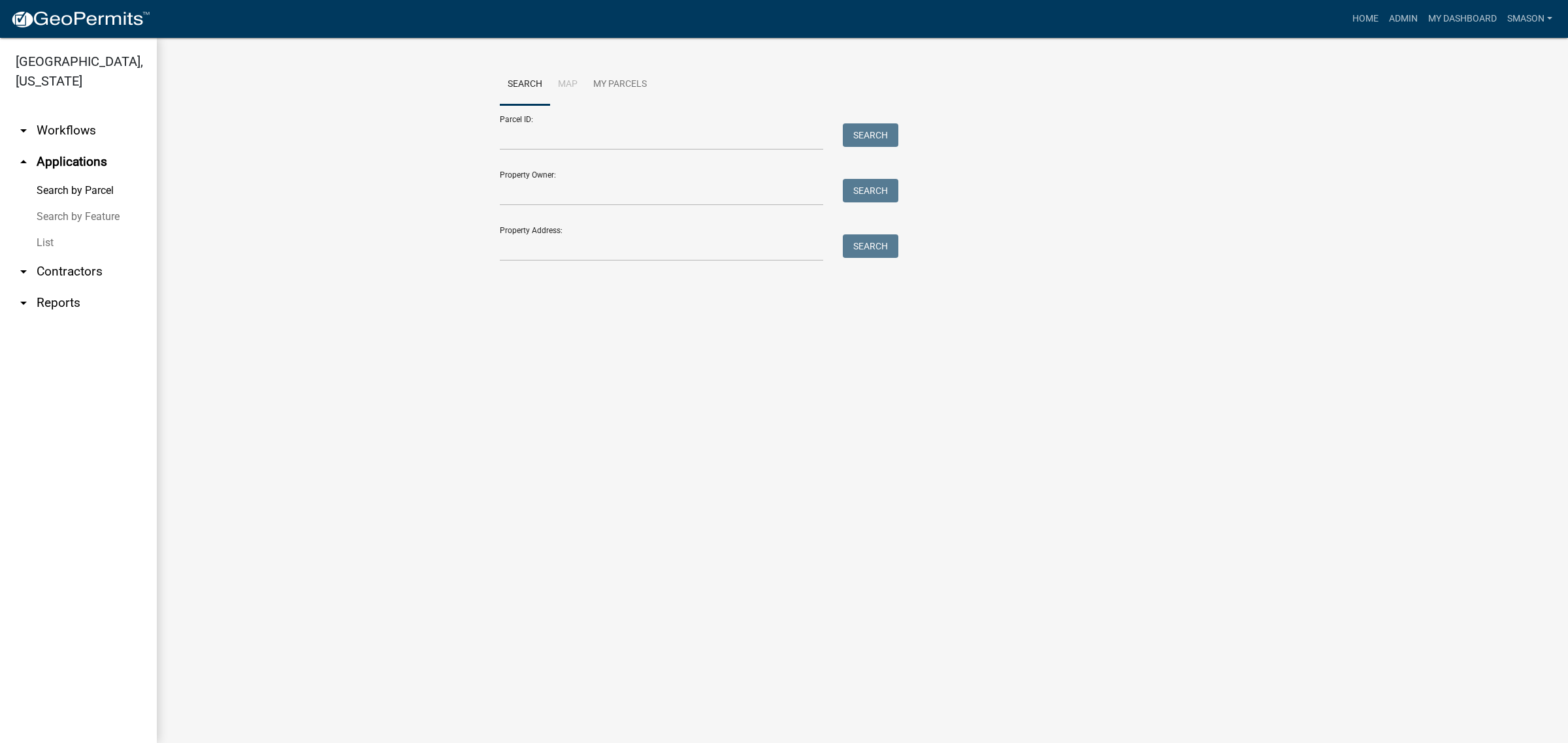
click at [56, 256] on link "List" at bounding box center [78, 243] width 157 height 26
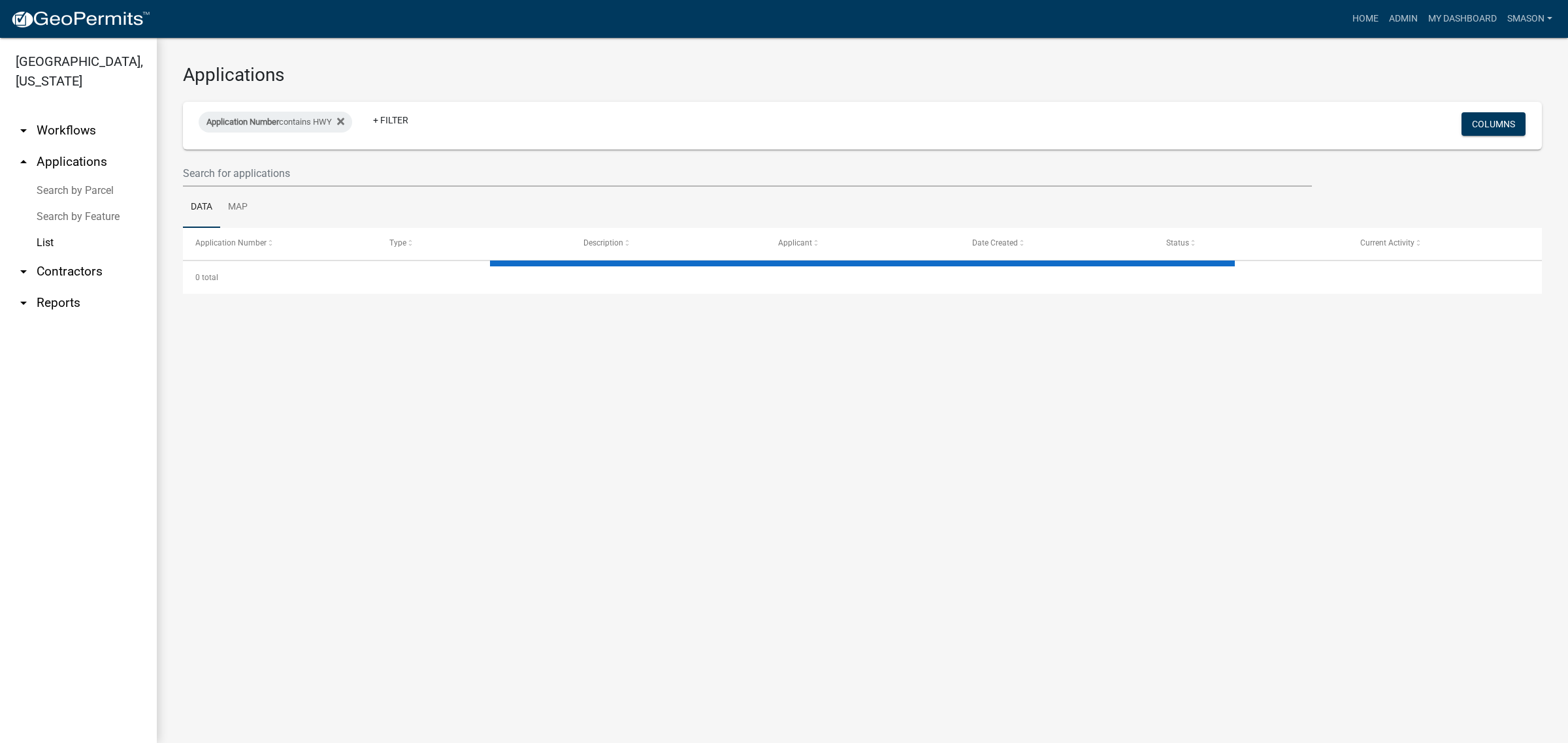
select select "3: 100"
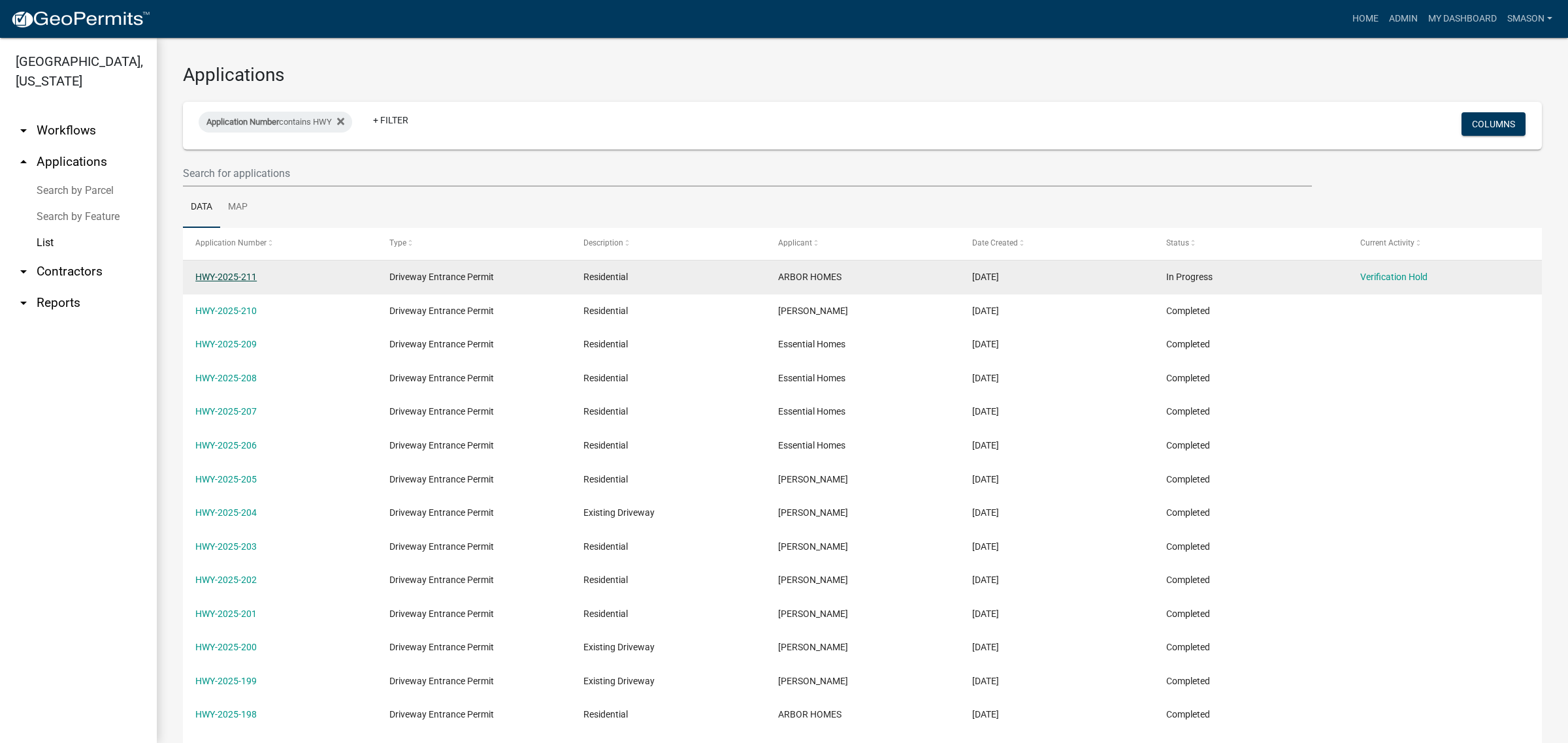
click at [232, 282] on link "HWY-2025-211" at bounding box center [226, 277] width 61 height 10
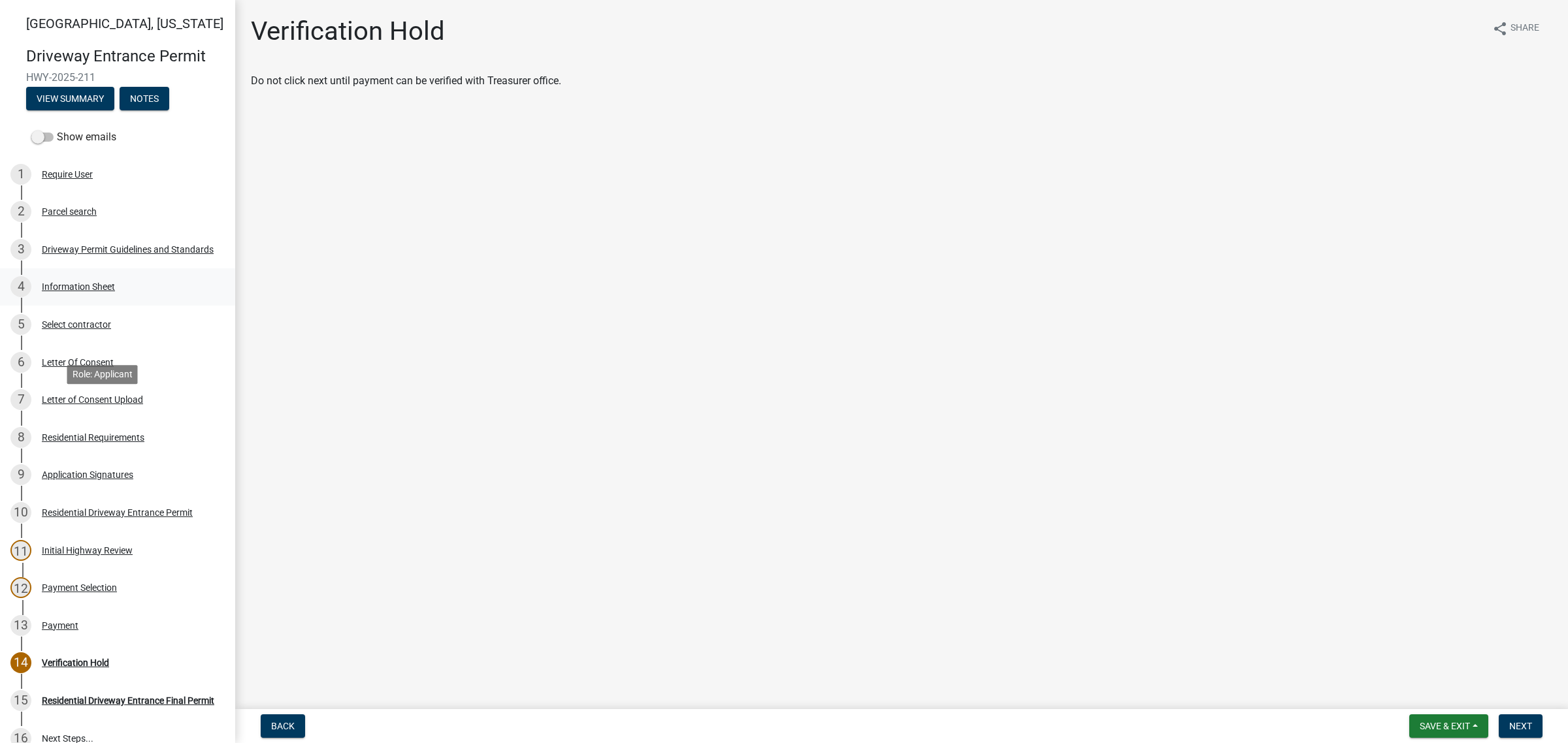
click at [84, 291] on div "Information Sheet" at bounding box center [78, 286] width 73 height 9
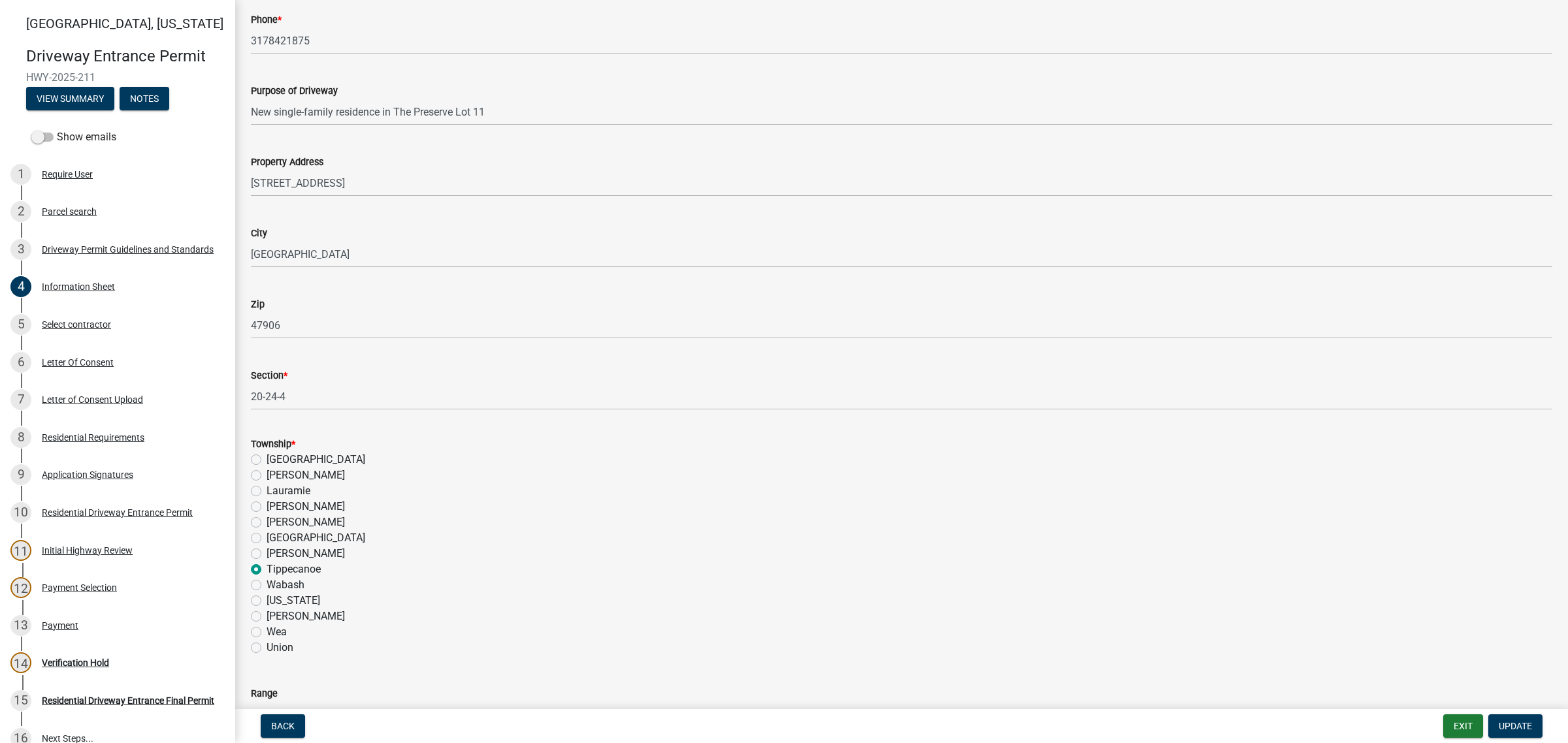
scroll to position [572, 0]
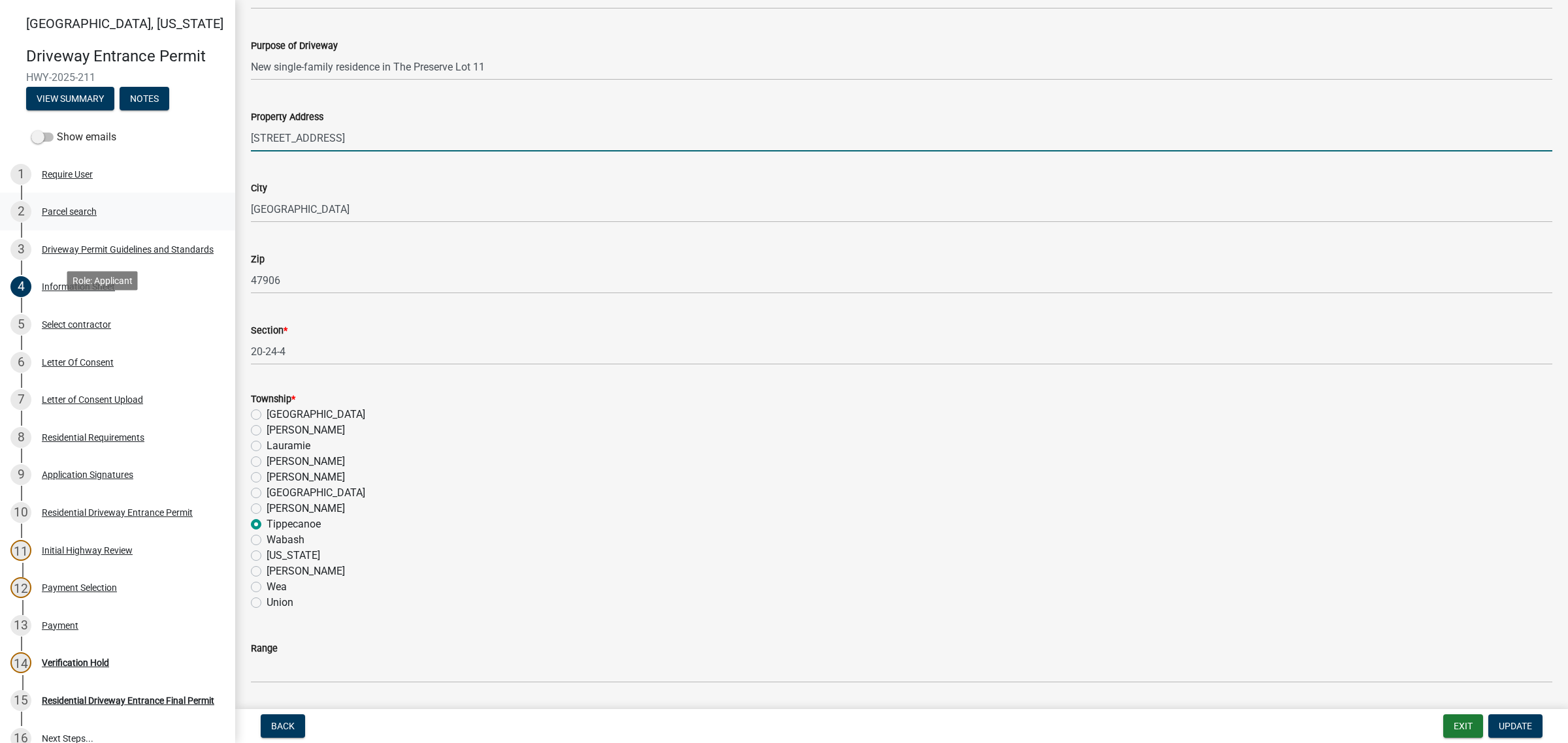
drag, startPoint x: 421, startPoint y: 314, endPoint x: 40, endPoint y: 314, distance: 381.0
click at [40, 314] on div "[GEOGRAPHIC_DATA][US_STATE] Entrance Permit HWY-2025-211 View Summary Notes Sho…" at bounding box center [784, 372] width 1568 height 743
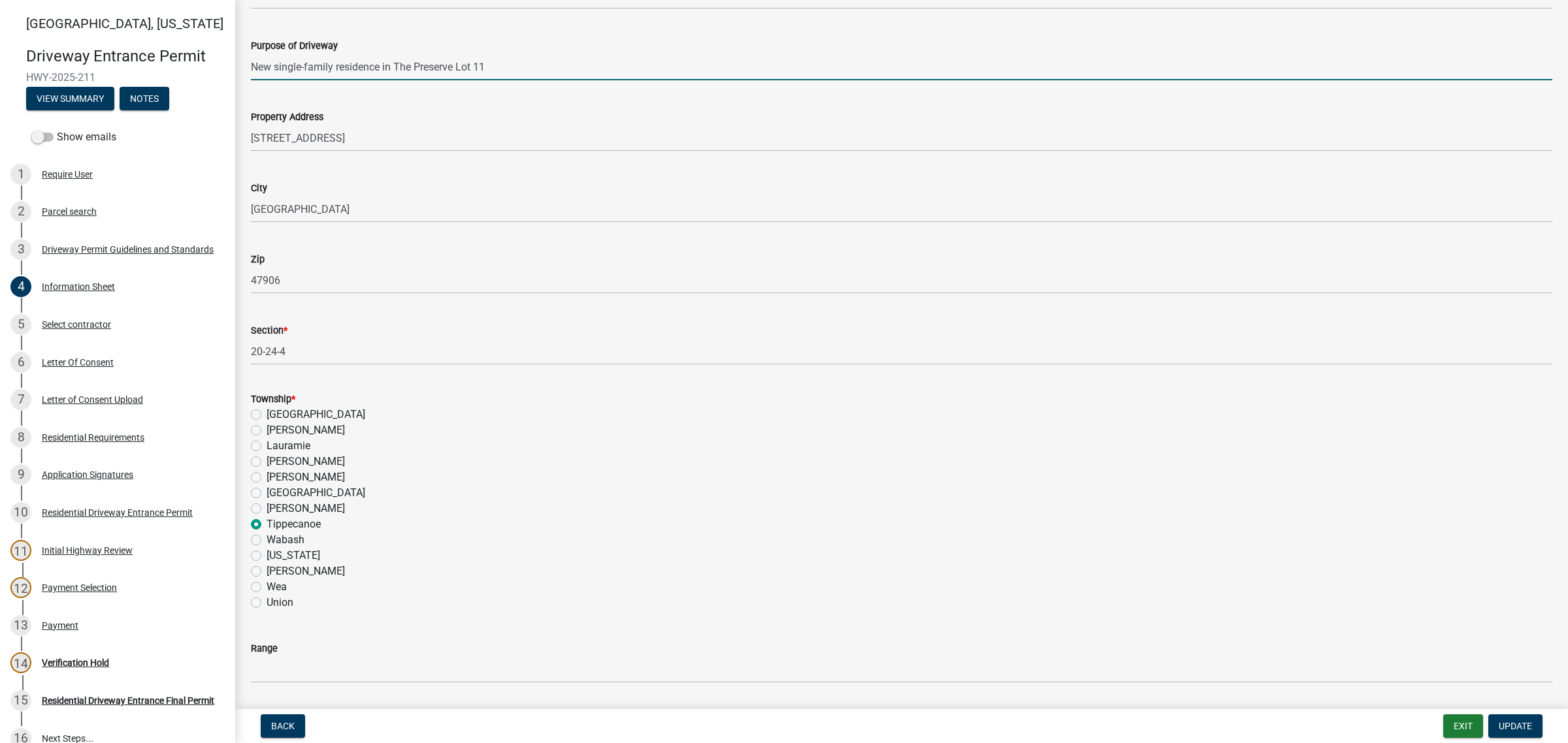
drag, startPoint x: 435, startPoint y: 222, endPoint x: 200, endPoint y: 210, distance: 235.3
click at [200, 210] on div "[GEOGRAPHIC_DATA][US_STATE] Entrance Permit HWY-2025-211 View Summary Notes Sho…" at bounding box center [784, 372] width 1568 height 743
drag, startPoint x: 477, startPoint y: 213, endPoint x: 415, endPoint y: 226, distance: 63.3
click at [474, 80] on input "New single-family residence in The Preserve Lot 11" at bounding box center [901, 66] width 1302 height 26
drag, startPoint x: 419, startPoint y: 223, endPoint x: 528, endPoint y: 231, distance: 109.3
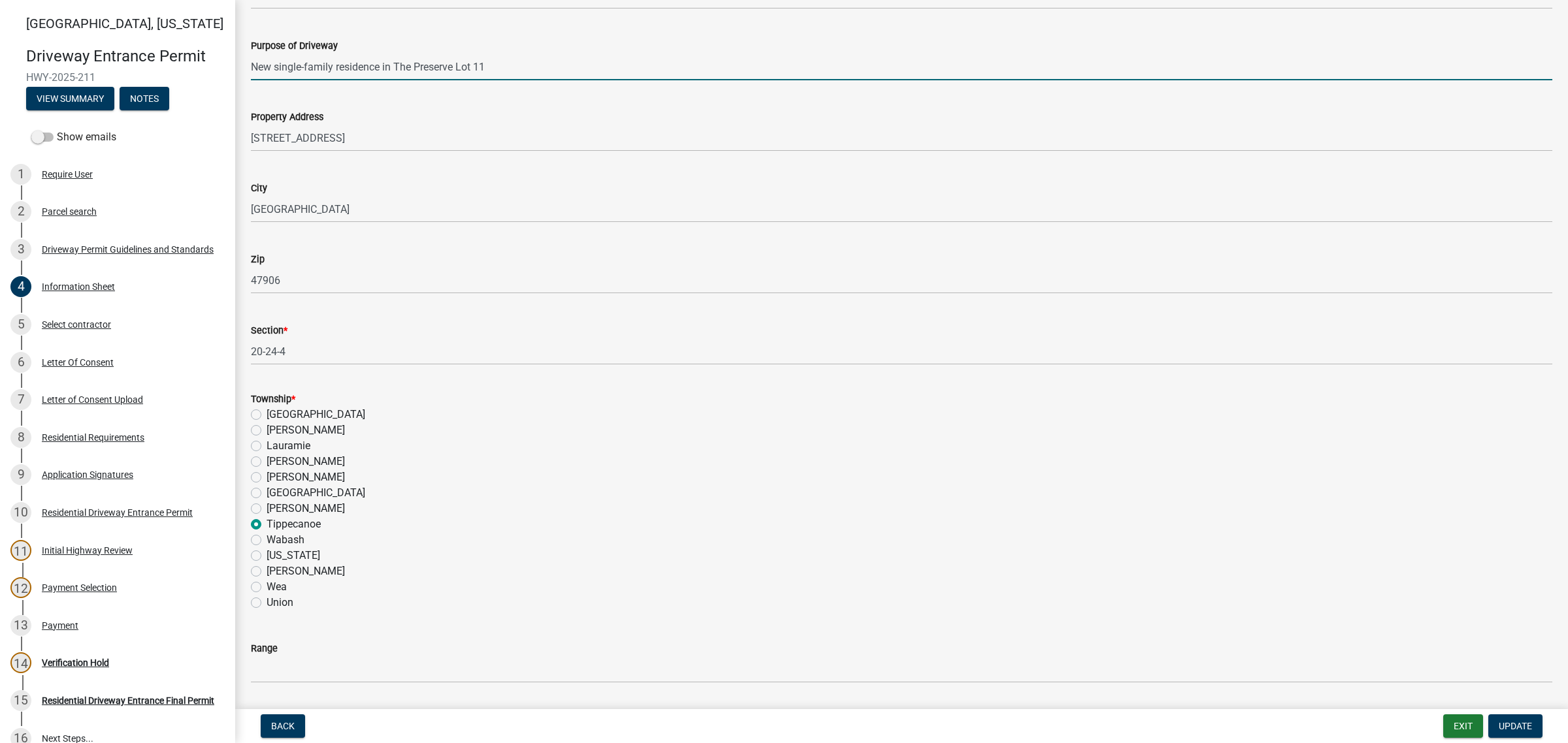
click at [551, 80] on input "New single-family residence in The Preserve Lot 11" at bounding box center [901, 66] width 1302 height 26
type input "New single-family residence"
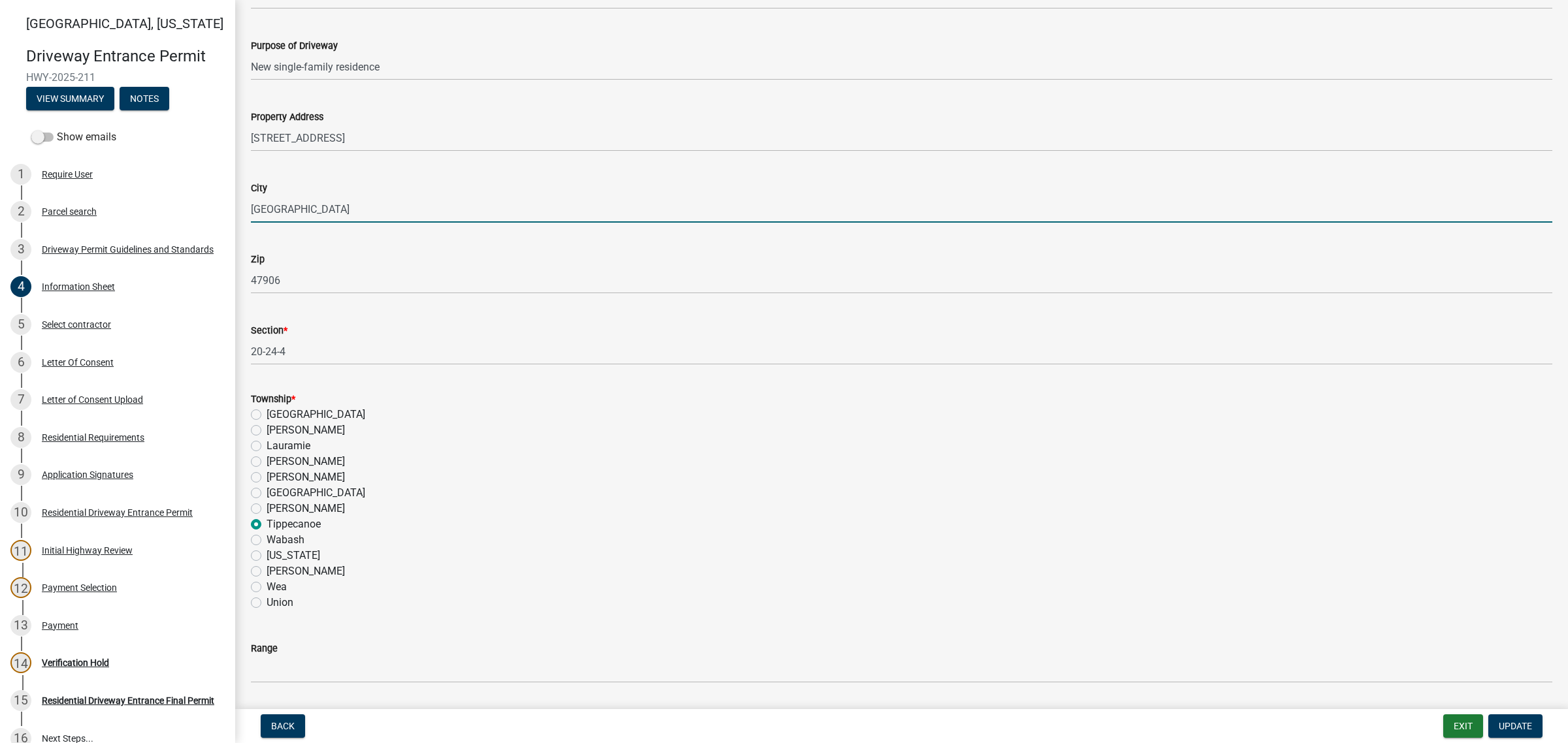
drag, startPoint x: 829, startPoint y: 393, endPoint x: 585, endPoint y: 350, distance: 247.8
click at [827, 222] on input "[GEOGRAPHIC_DATA]" at bounding box center [901, 209] width 1302 height 26
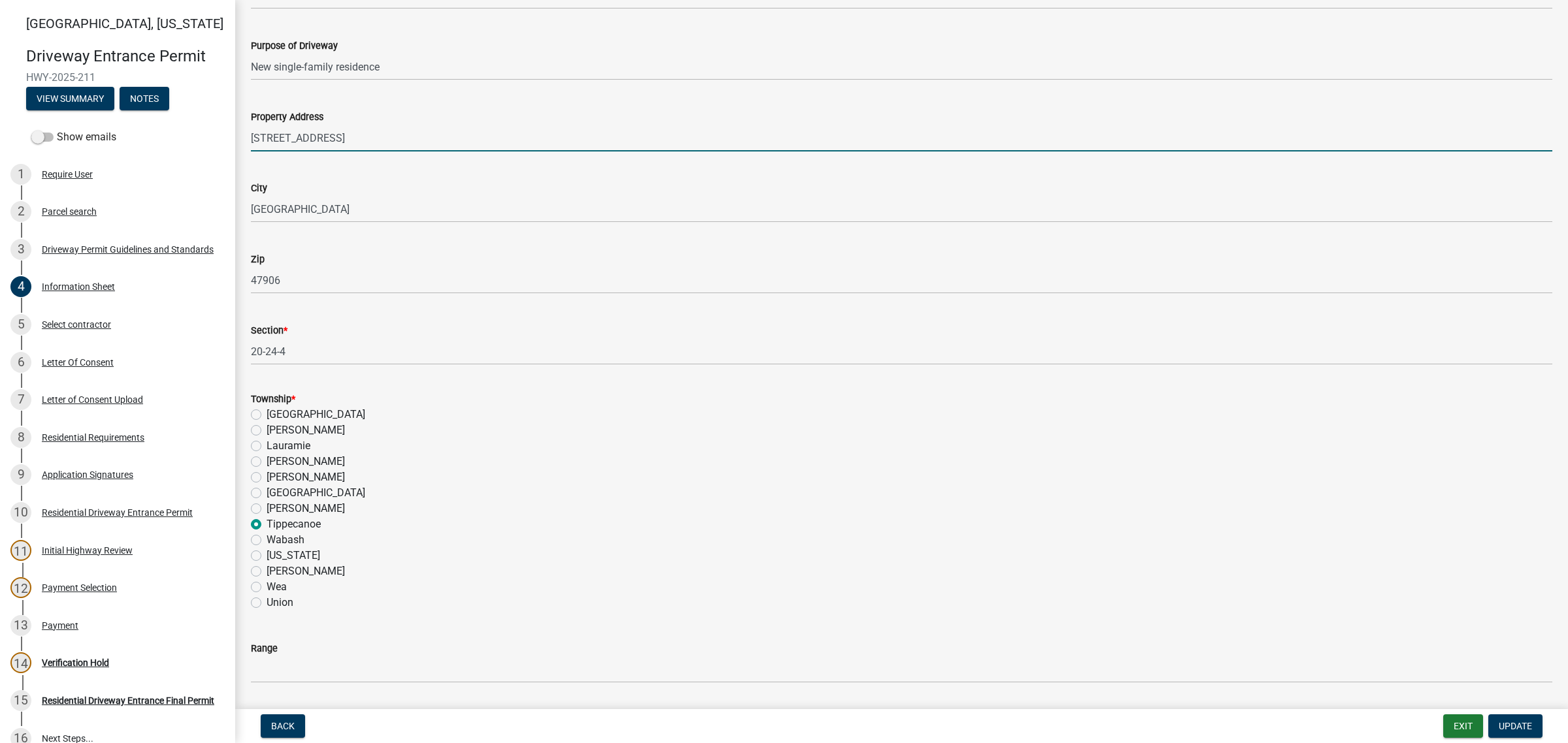
click at [400, 152] on input "[STREET_ADDRESS]" at bounding box center [901, 137] width 1302 height 26
paste input "in The Preserve Lot 11"
click at [393, 152] on input "742 E BULRUSH CT - in The Preserve Lot 11" at bounding box center [901, 137] width 1302 height 26
click at [456, 152] on input "[STREET_ADDRESS] - The Preserve Lot 11" at bounding box center [901, 137] width 1302 height 26
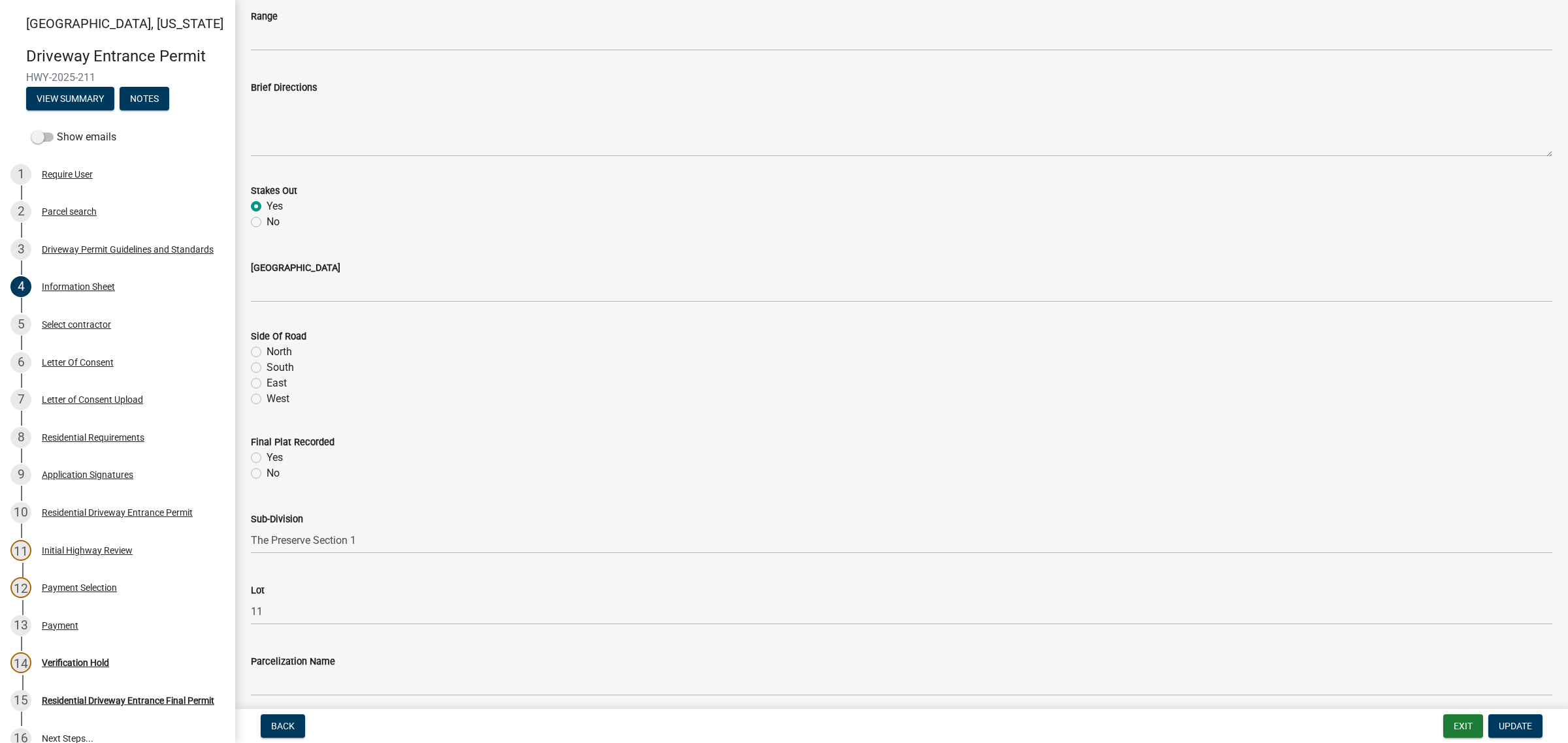
scroll to position [1224, 0]
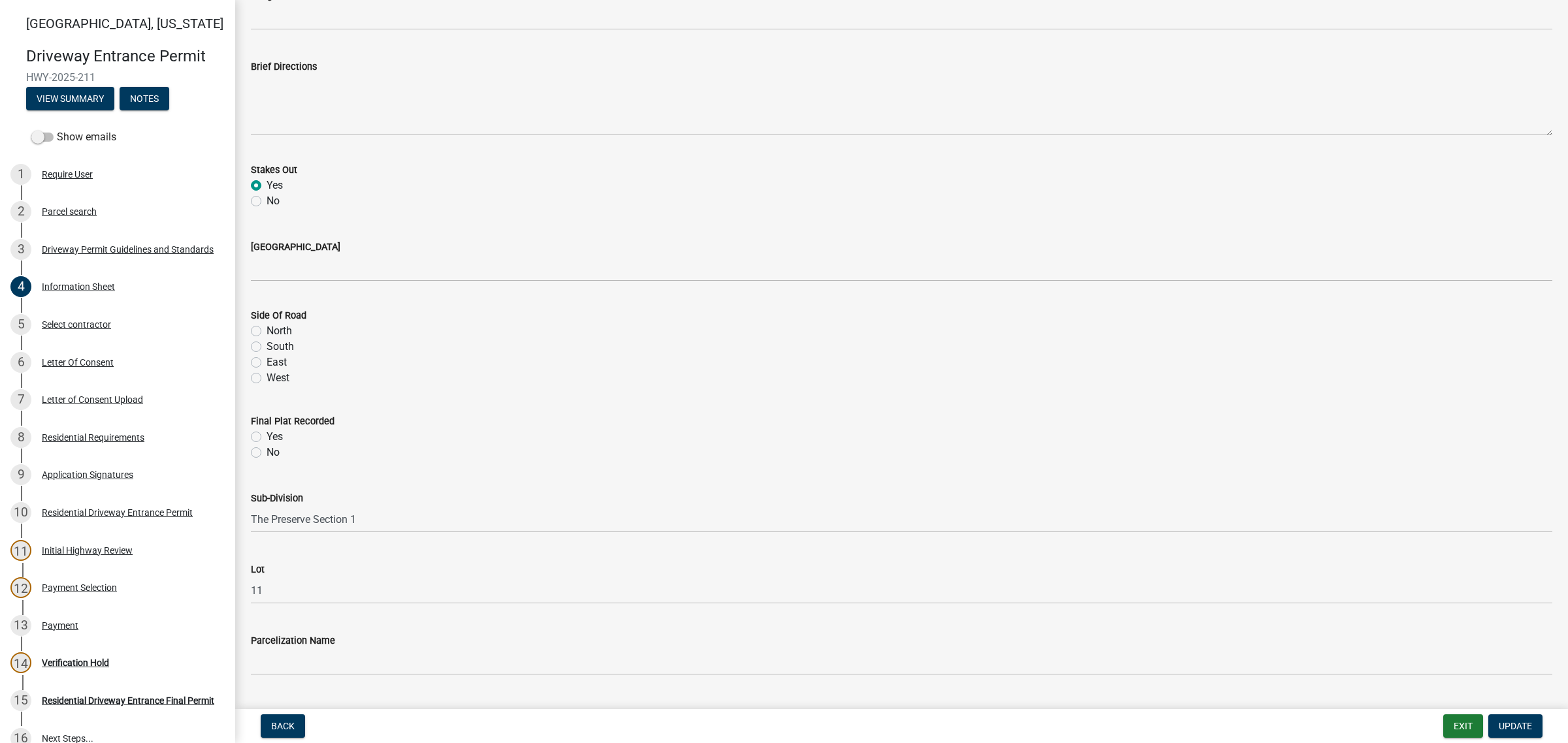
type input "[STREET_ADDRESS]"
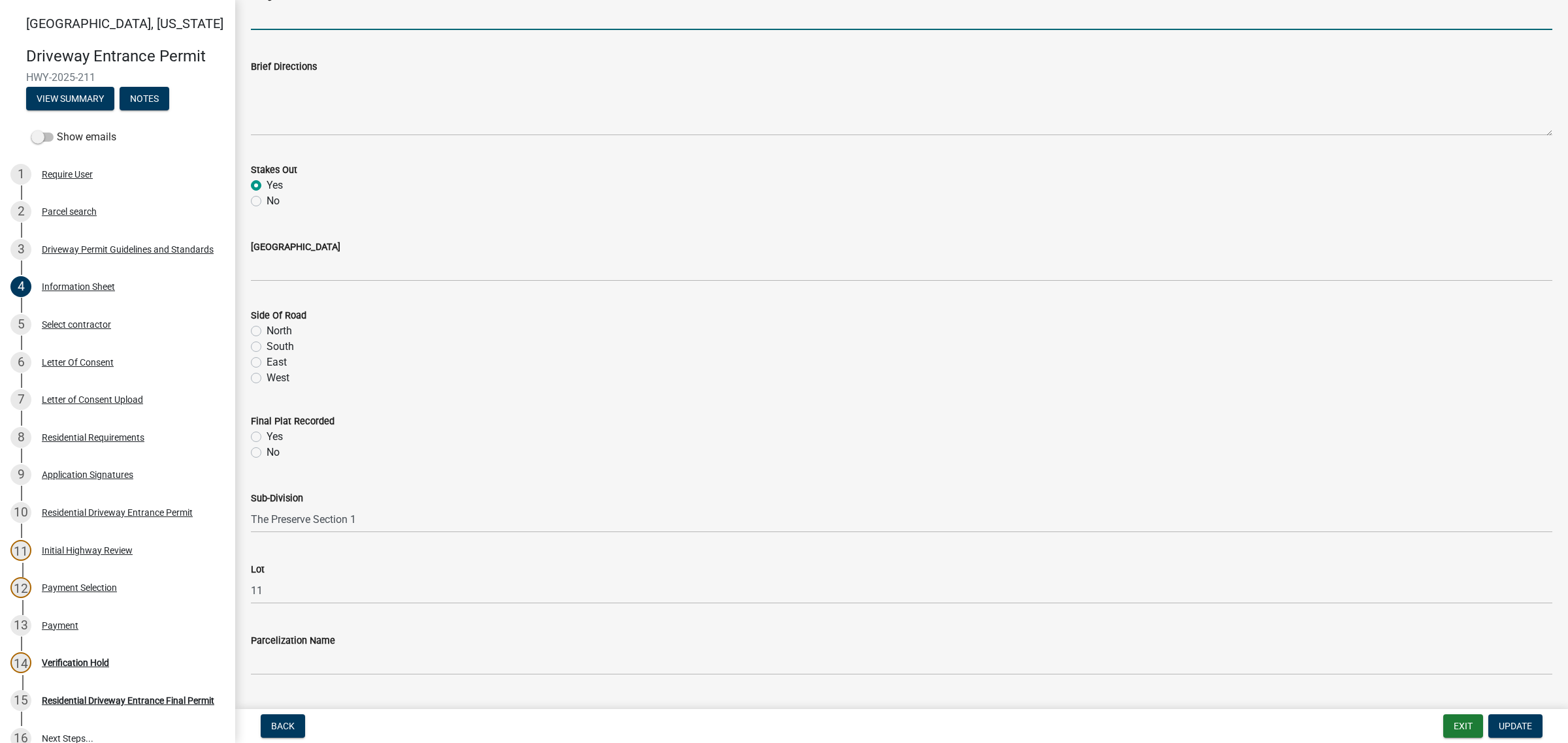
click at [281, 30] on input "Range" at bounding box center [901, 16] width 1302 height 26
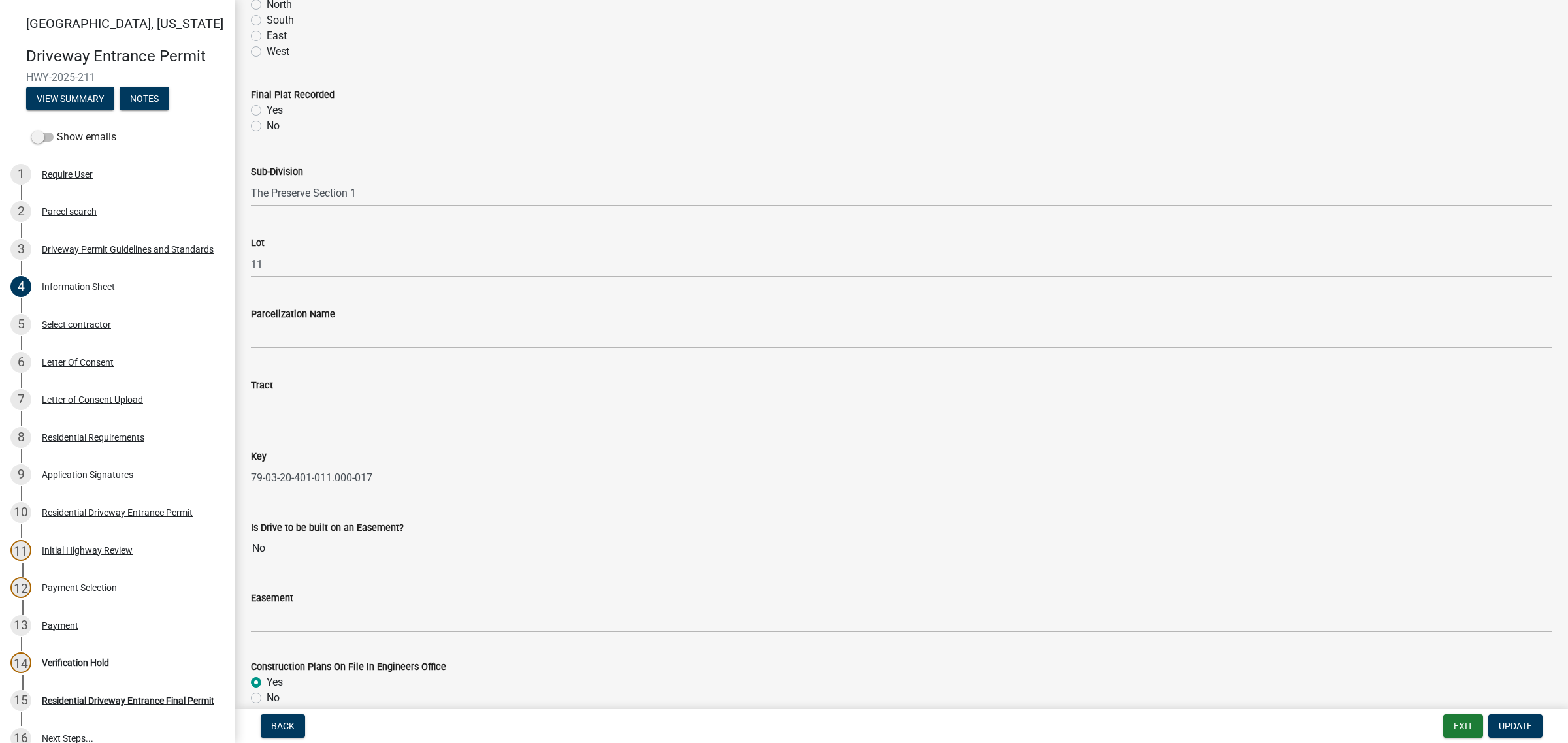
type input "4"
type input "N 75 E"
click at [814, 134] on form "Final Plat Recorded Yes No" at bounding box center [901, 103] width 1302 height 63
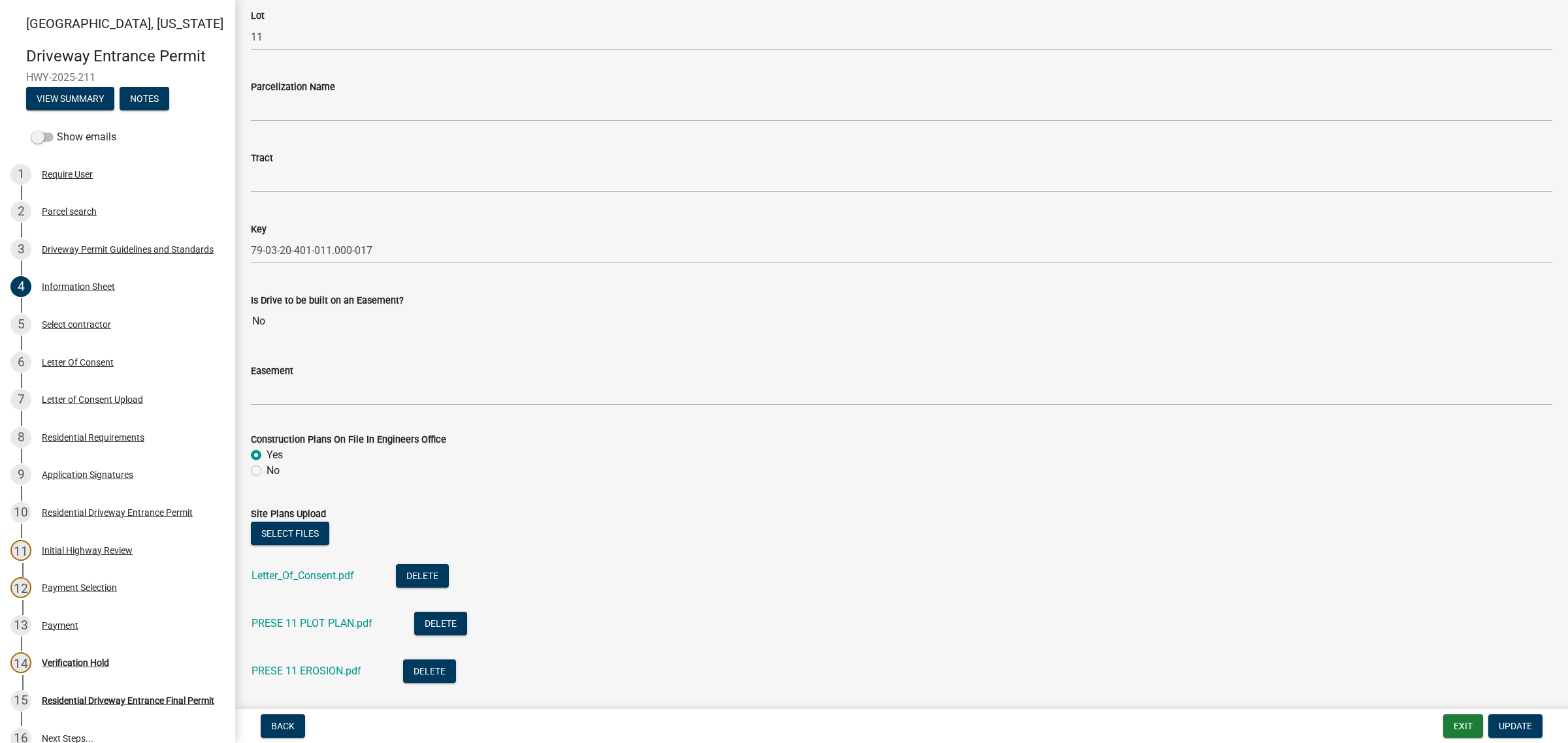
scroll to position [1796, 0]
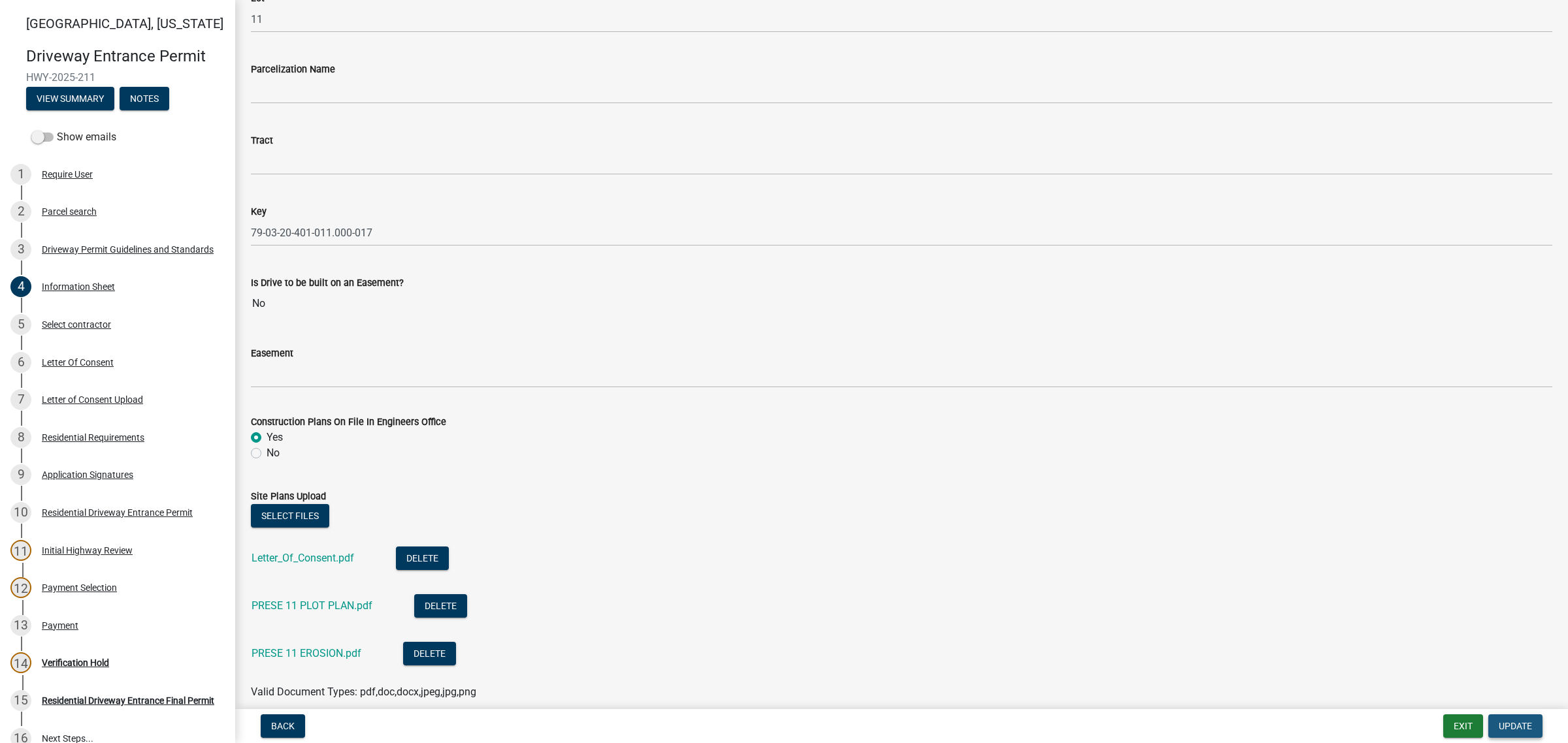
click at [1511, 722] on span "Update" at bounding box center [1515, 726] width 33 height 10
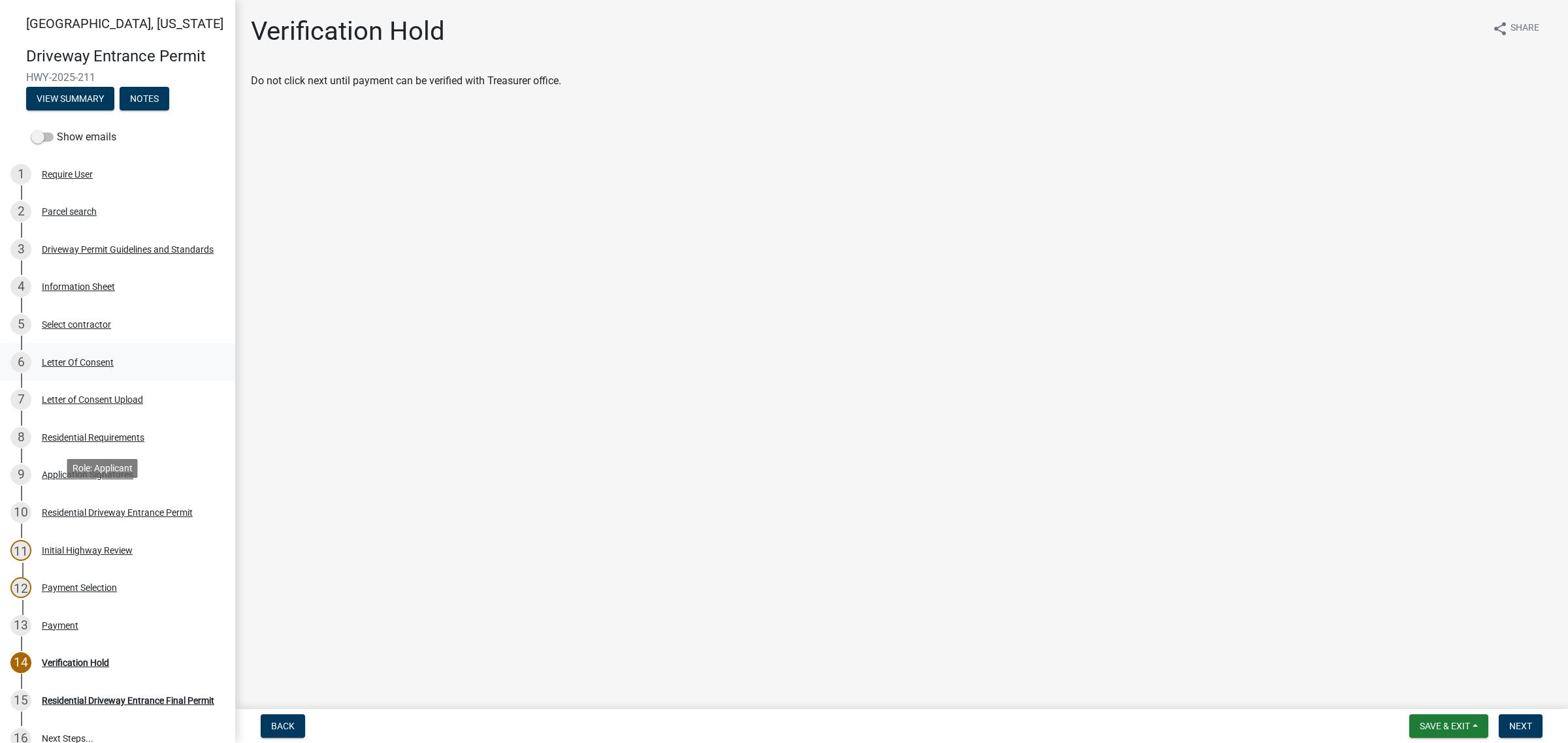
click at [96, 367] on div "Letter Of Consent" at bounding box center [78, 362] width 72 height 9
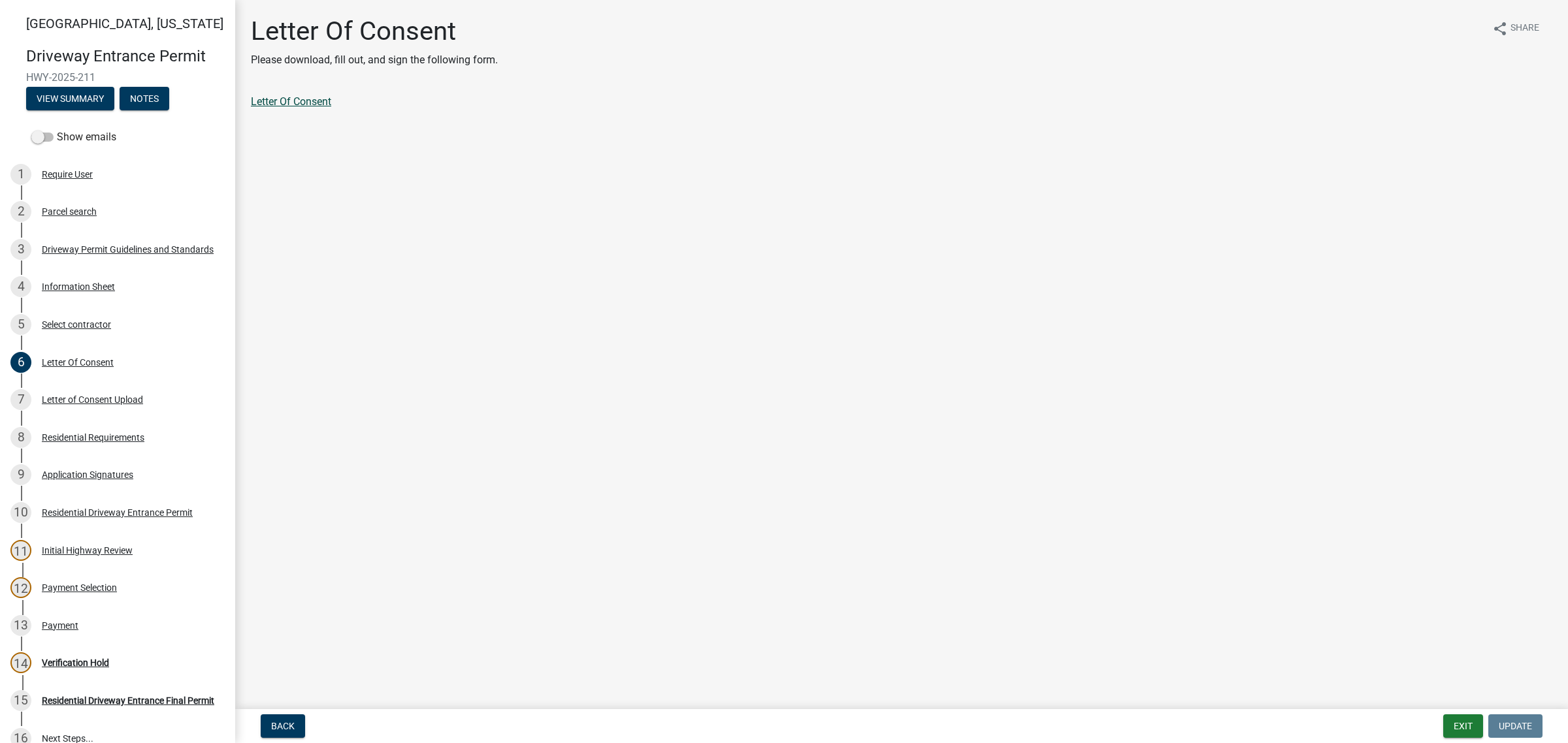
click at [332, 107] on link "Letter Of Consent" at bounding box center [291, 101] width 80 height 13
drag, startPoint x: 113, startPoint y: 648, endPoint x: 124, endPoint y: 648, distance: 11.0
click at [113, 480] on div "Application Signatures" at bounding box center [87, 475] width 91 height 9
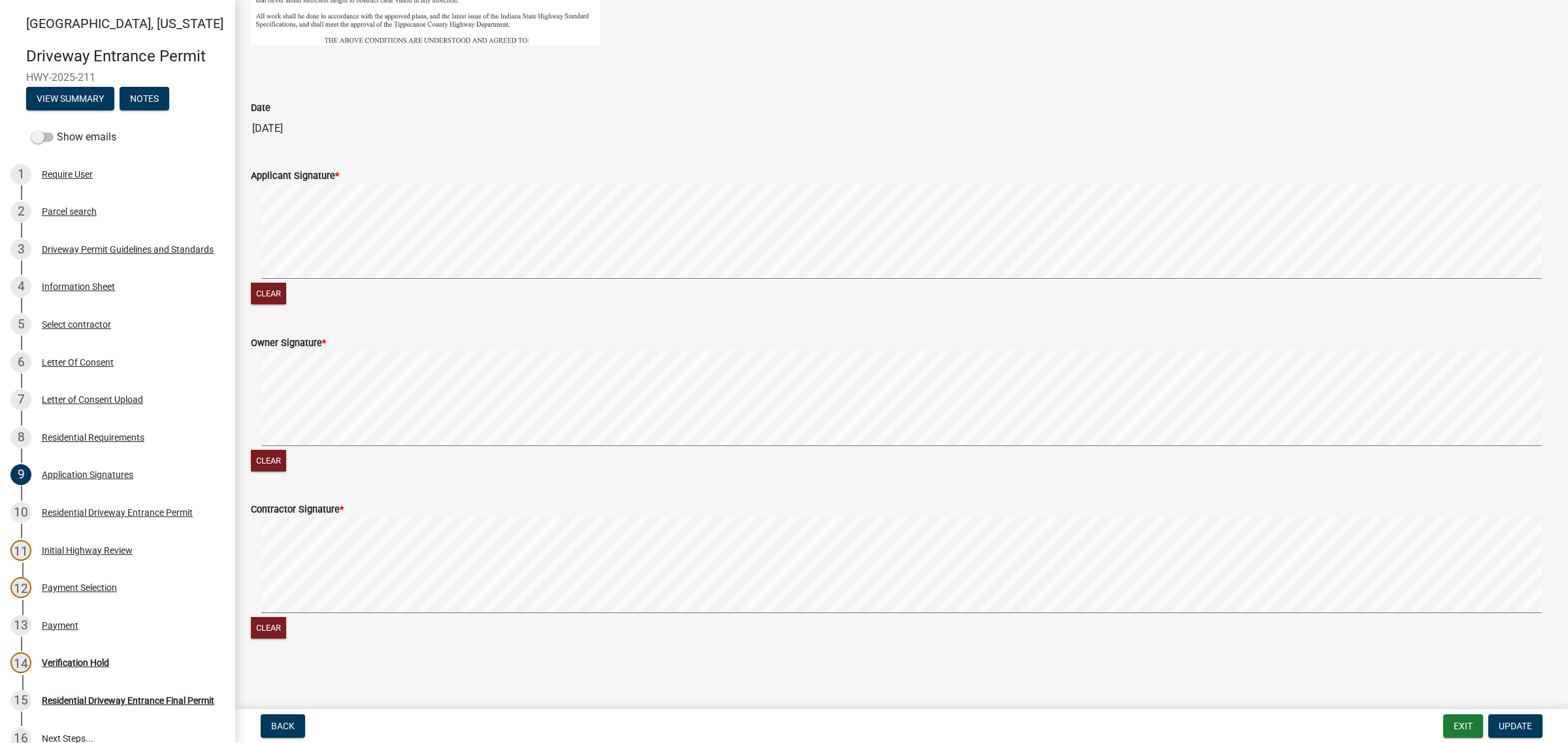
scroll to position [681, 0]
click at [114, 404] on div "Letter of Consent Upload" at bounding box center [92, 400] width 101 height 9
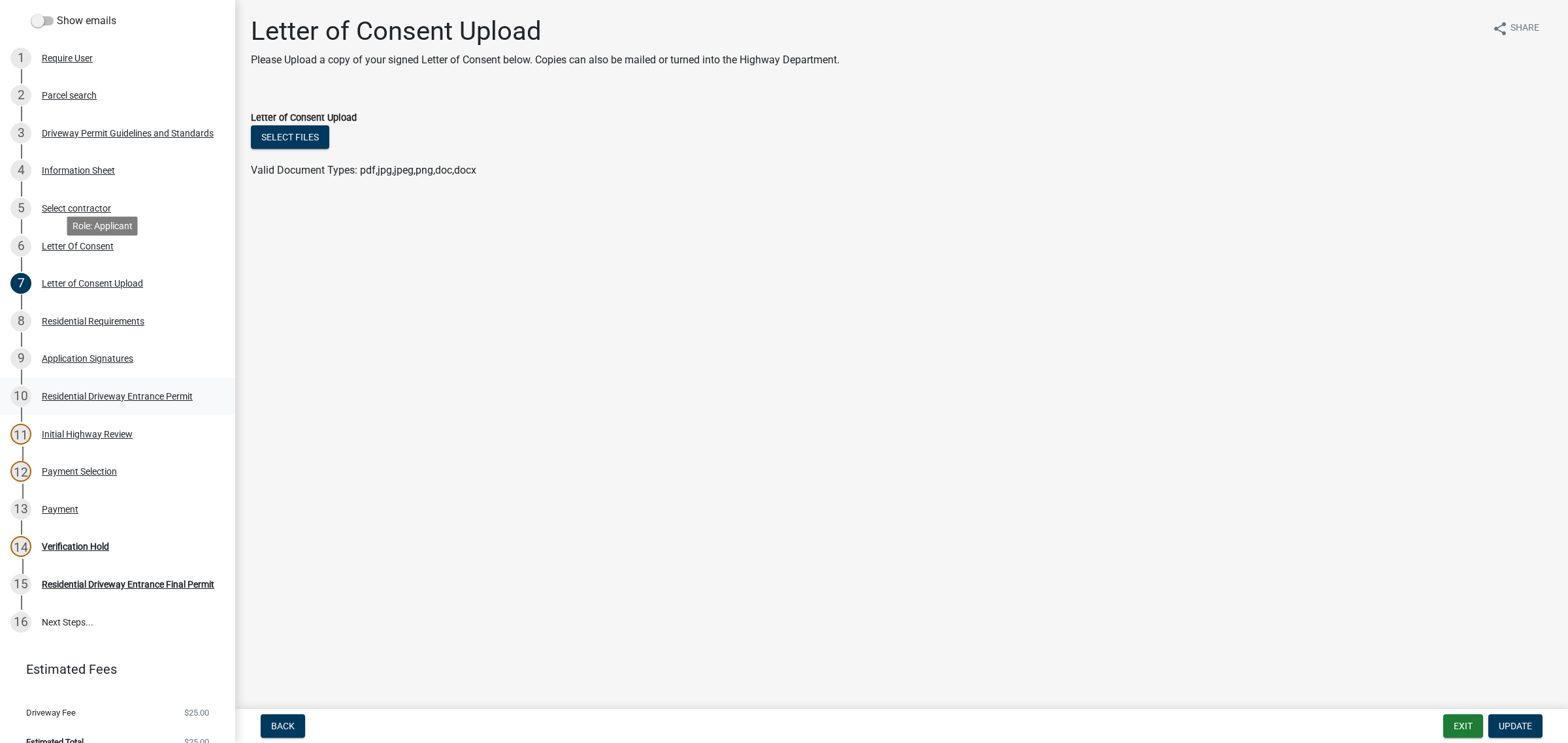
scroll to position [326, 0]
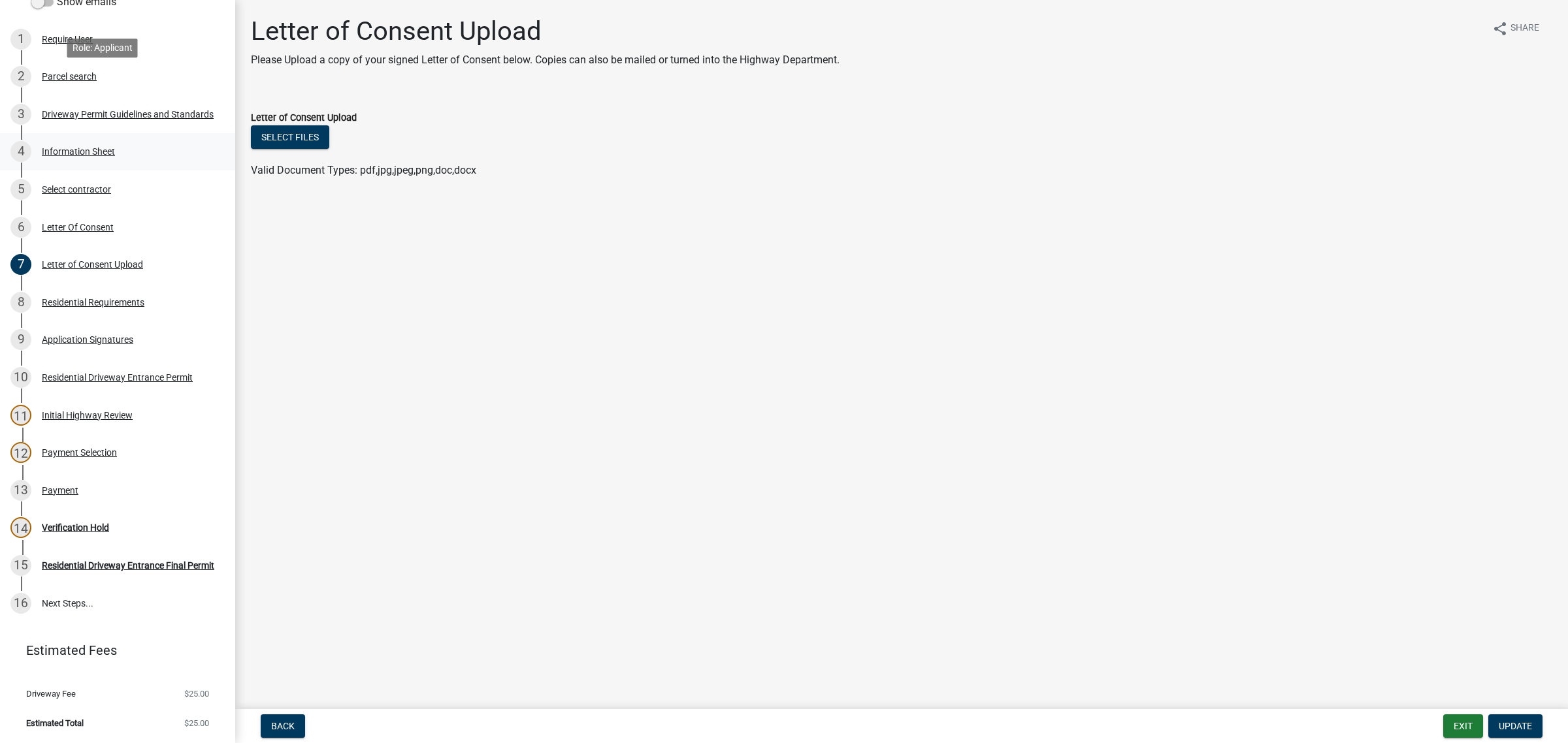
click at [106, 147] on div "Information Sheet" at bounding box center [78, 151] width 73 height 9
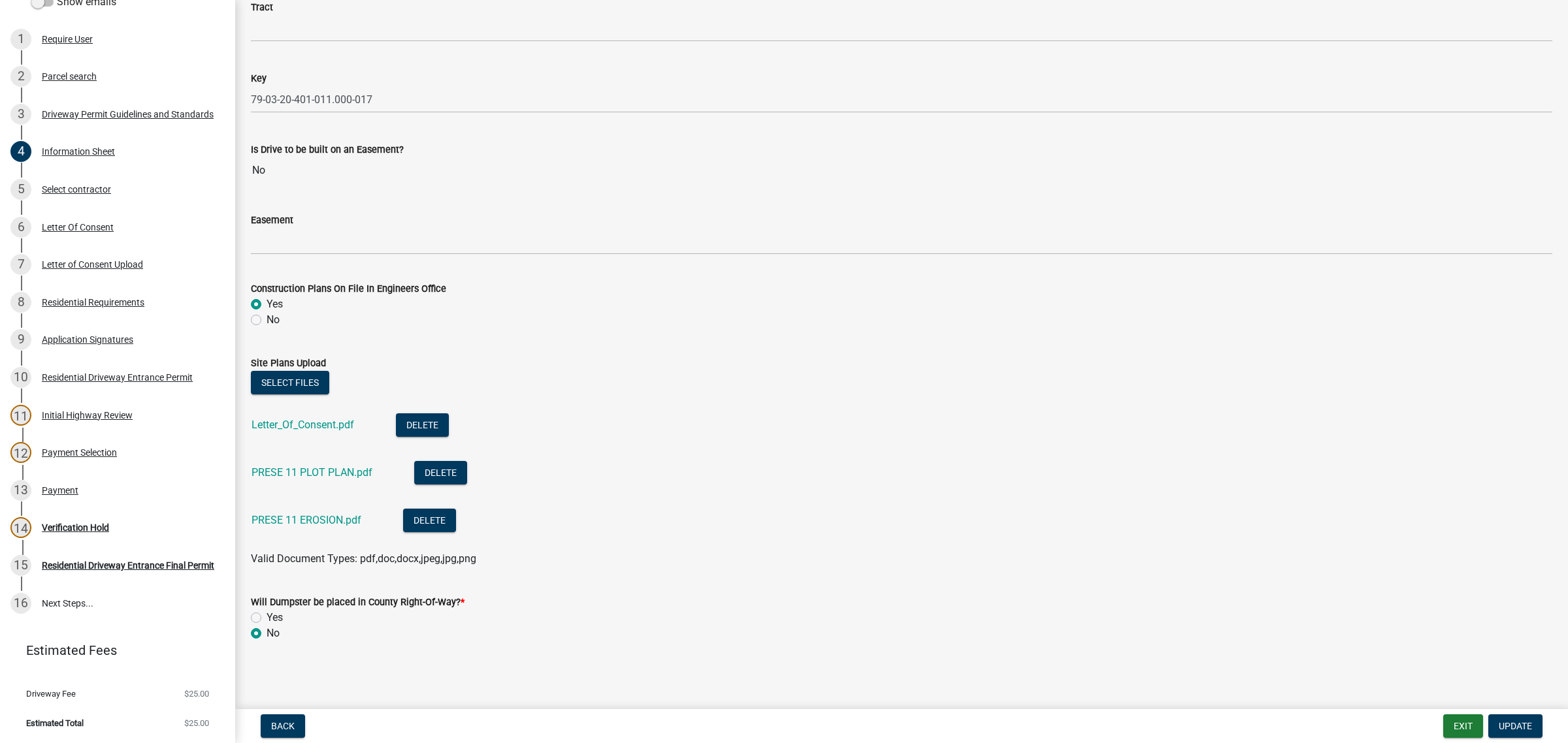
scroll to position [2571, 0]
click at [76, 495] on div "Payment" at bounding box center [60, 490] width 37 height 9
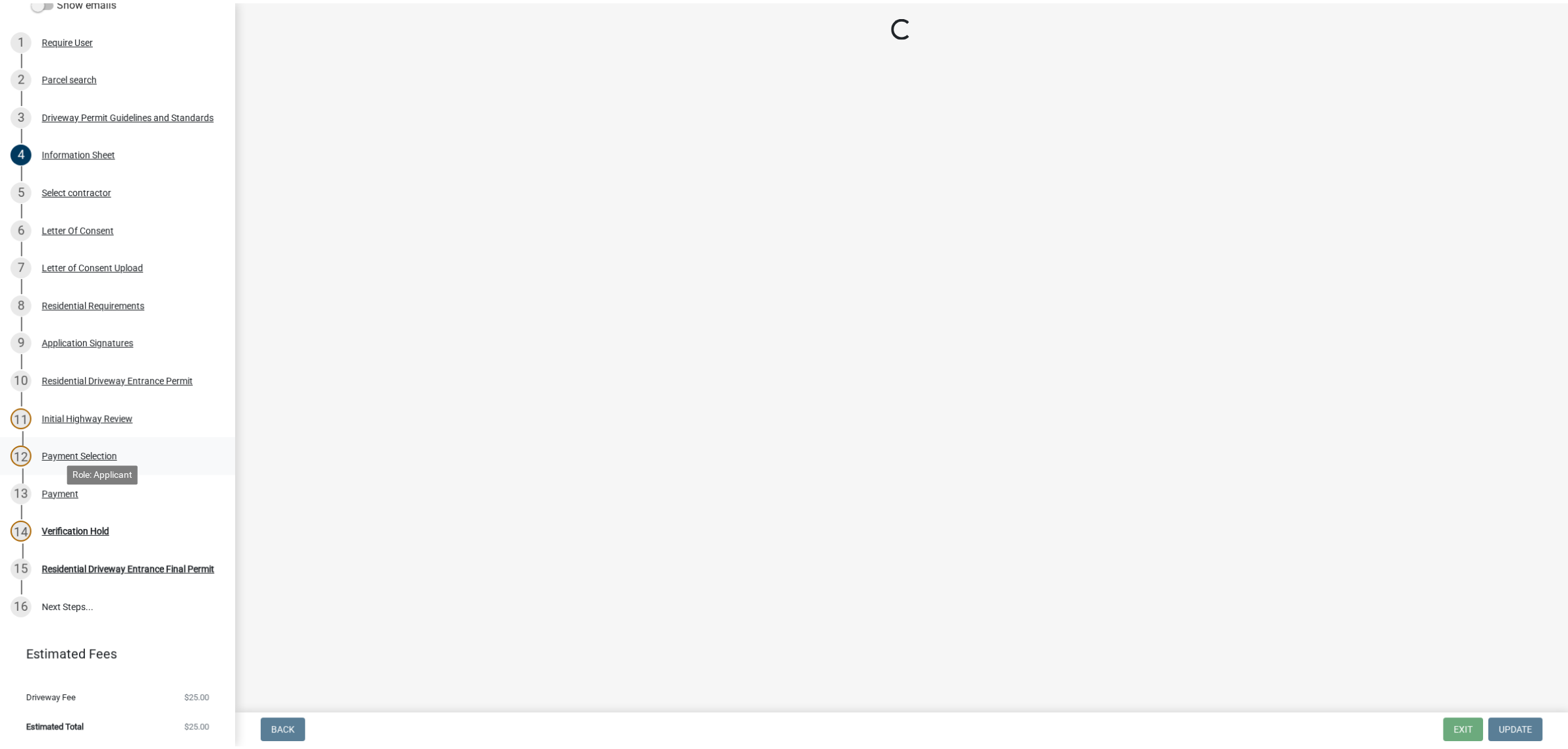
scroll to position [0, 0]
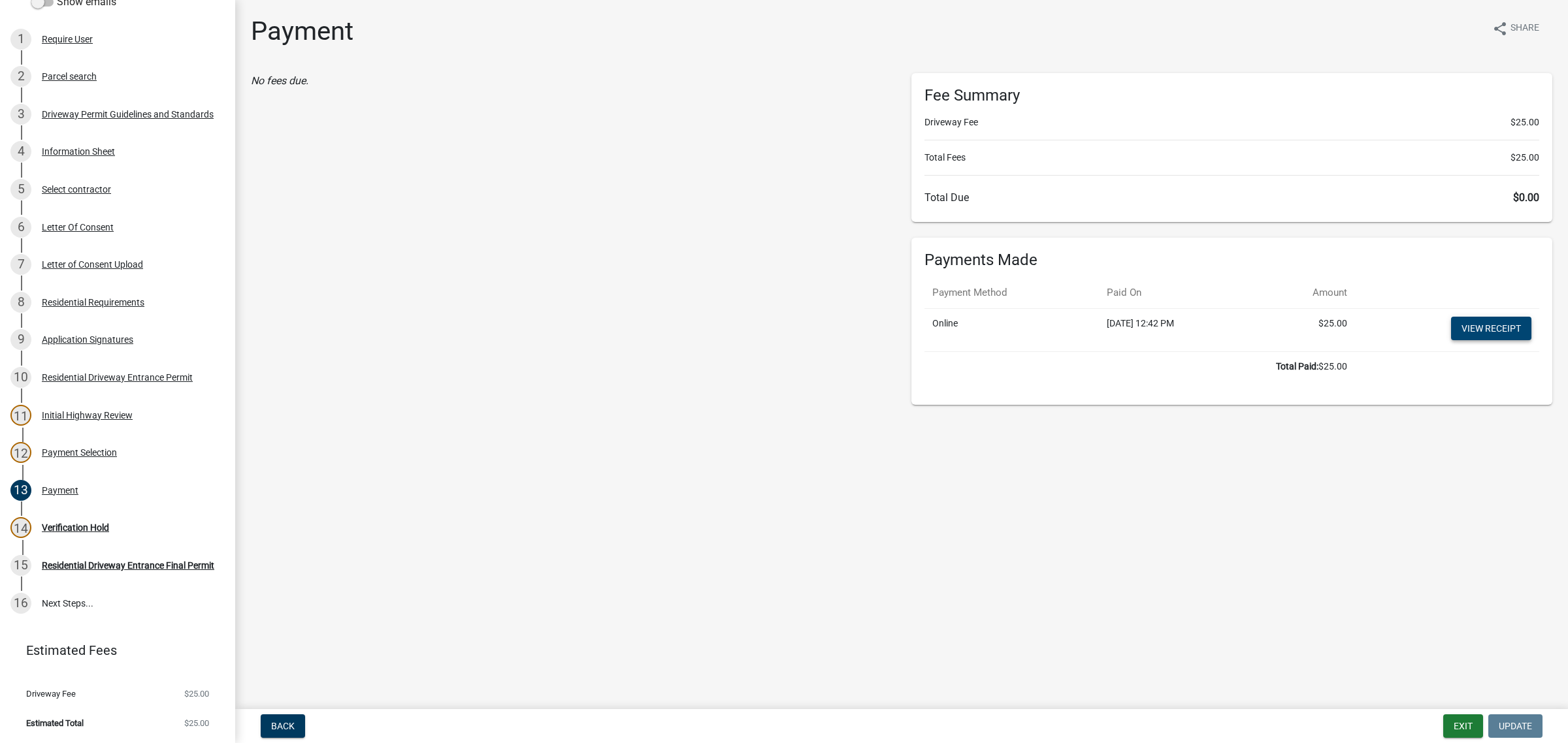
click at [1467, 340] on link "View receipt" at bounding box center [1491, 329] width 80 height 24
click at [92, 533] on div "Verification Hold" at bounding box center [75, 527] width 67 height 9
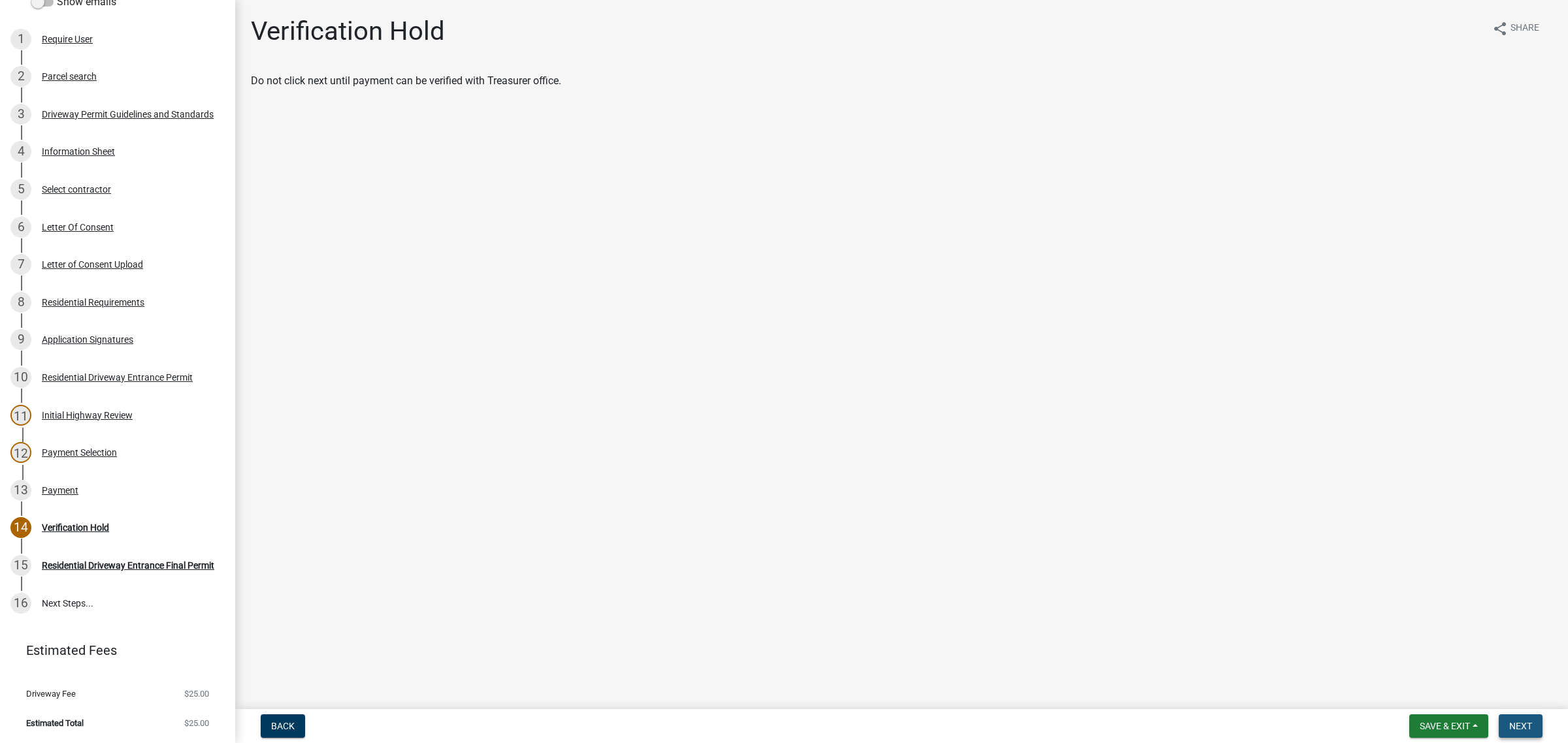
click at [1517, 723] on span "Next" at bounding box center [1520, 726] width 23 height 10
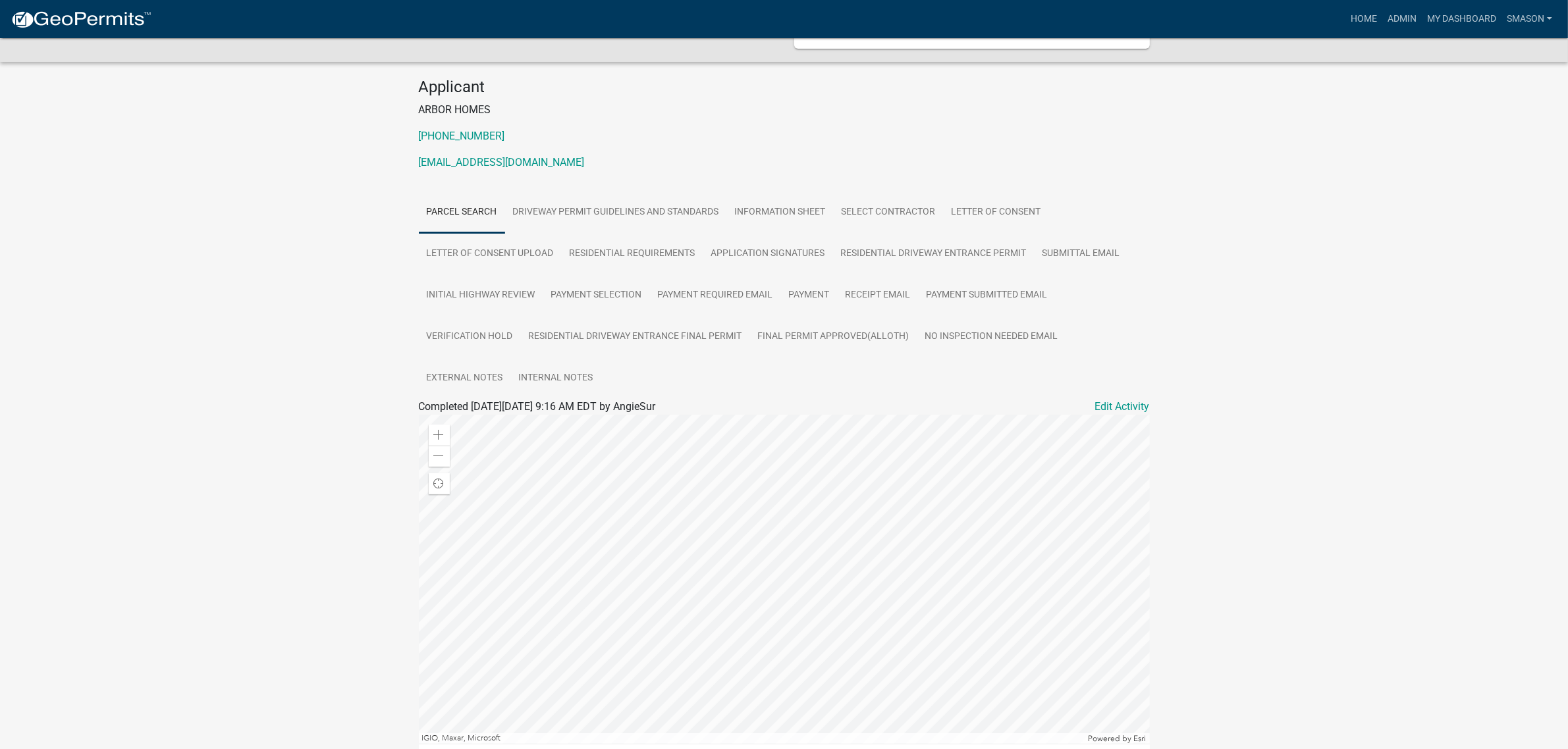
scroll to position [247, 0]
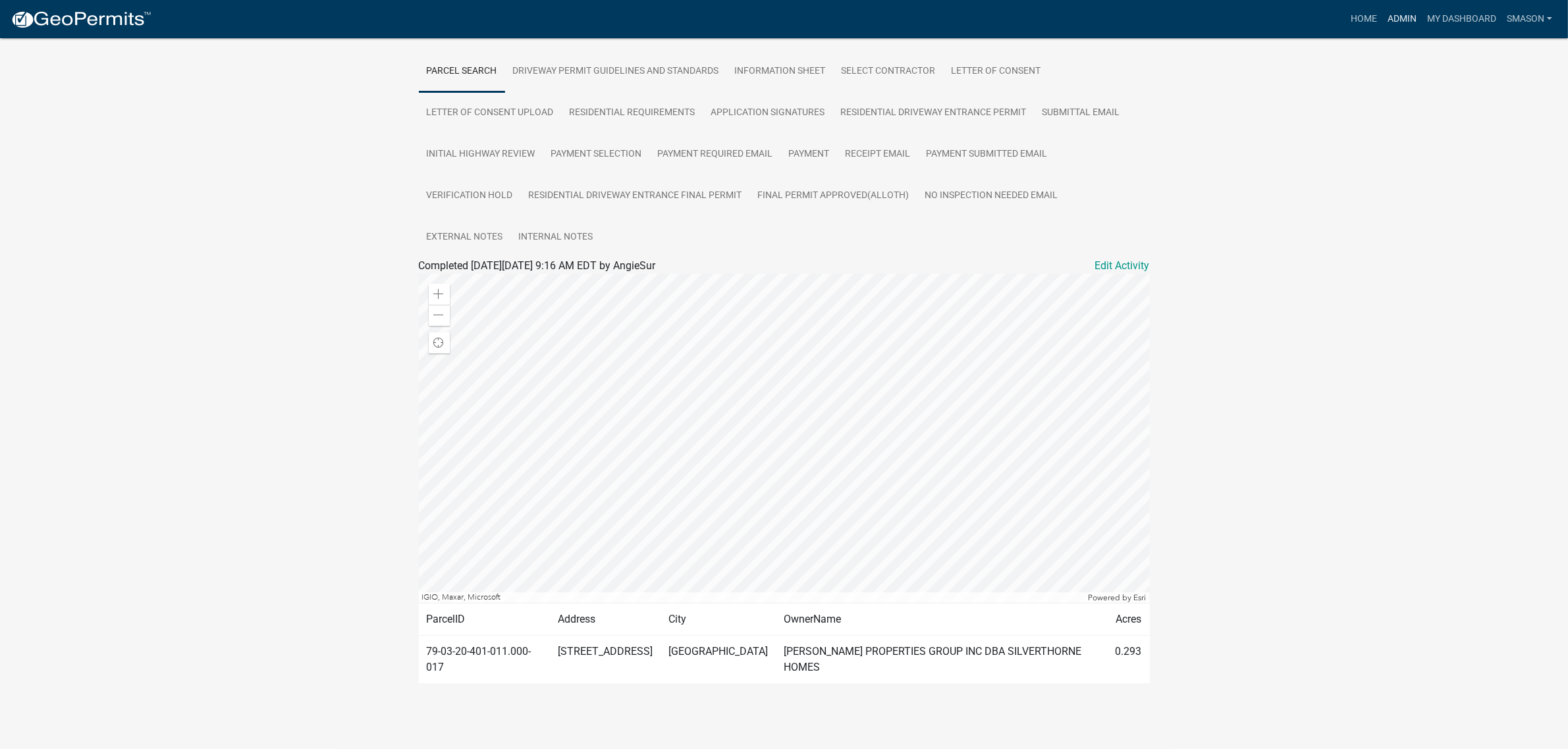
drag, startPoint x: 1358, startPoint y: 18, endPoint x: 1332, endPoint y: 24, distance: 26.7
click at [1382, 18] on link "Admin" at bounding box center [1402, 19] width 40 height 25
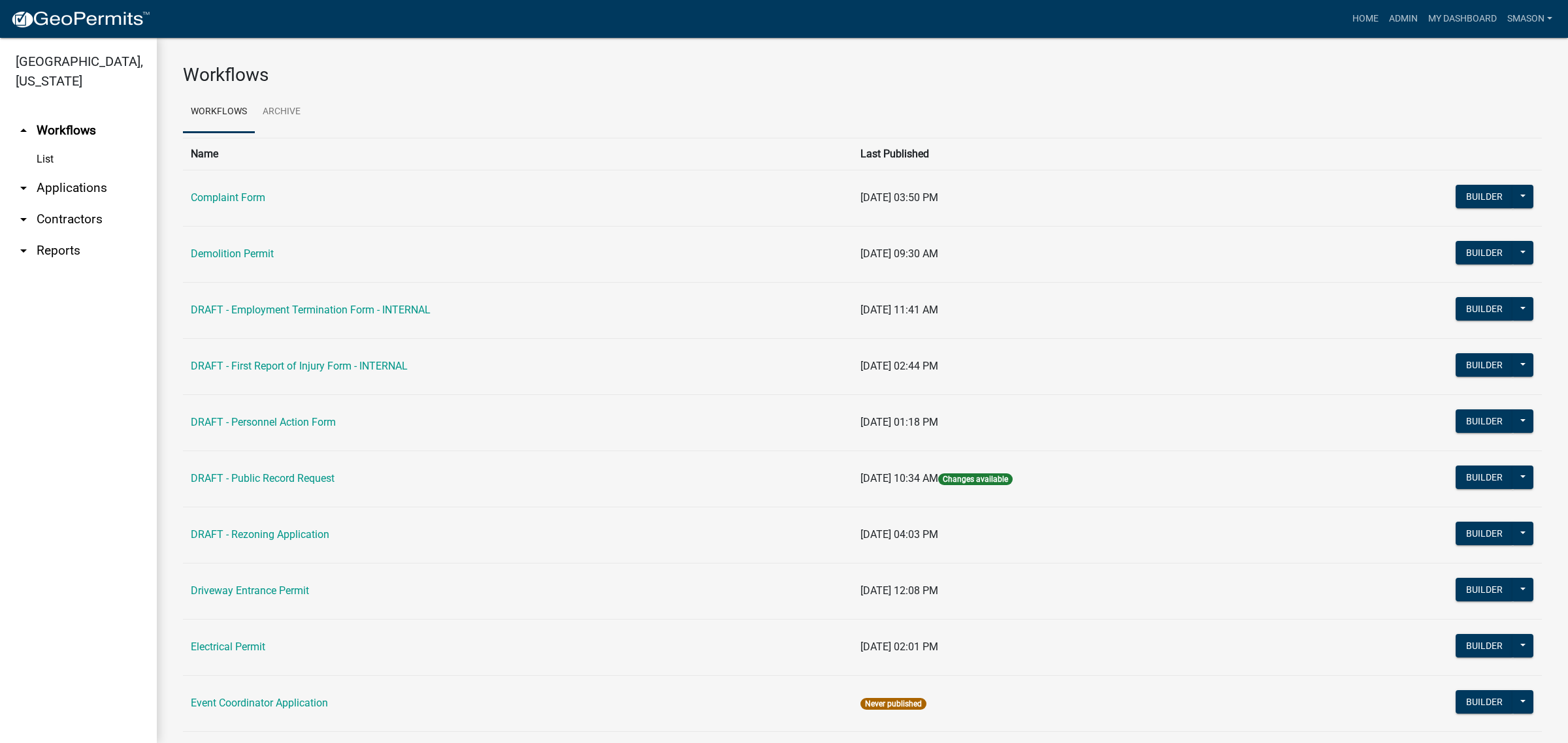
click at [86, 204] on link "arrow_drop_down Applications" at bounding box center [78, 187] width 157 height 32
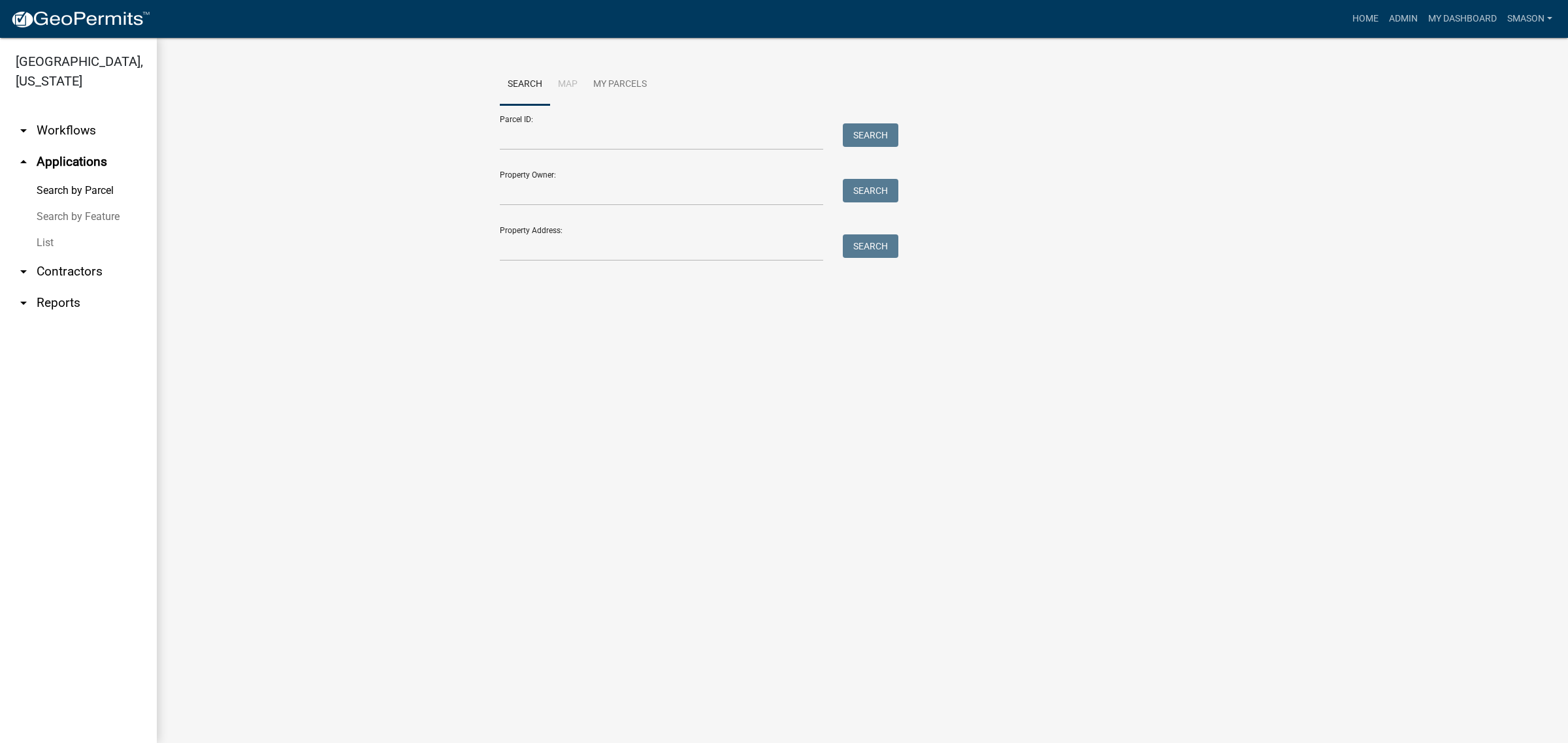
click at [55, 256] on link "List" at bounding box center [78, 243] width 157 height 26
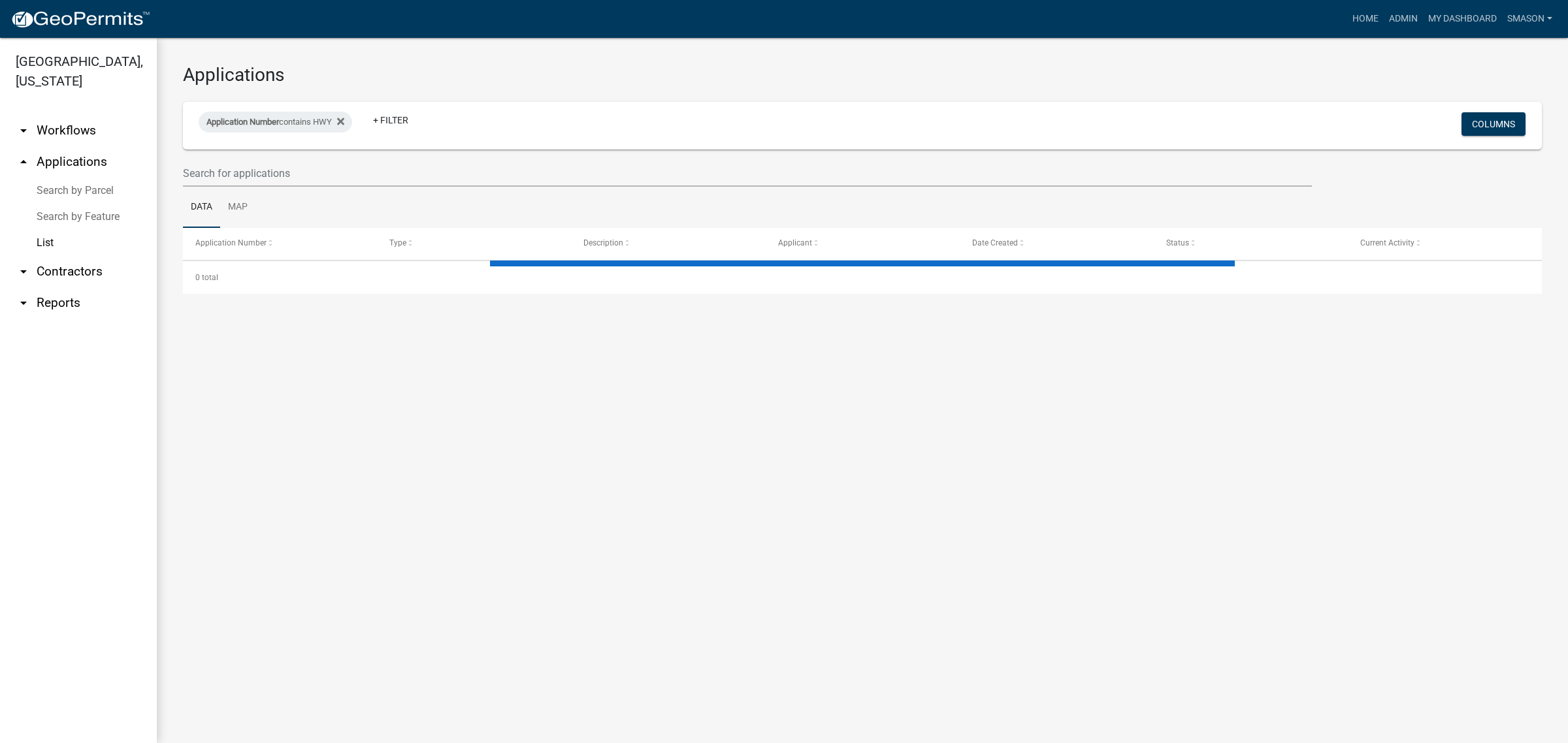
select select "3: 100"
